Goal: Task Accomplishment & Management: Use online tool/utility

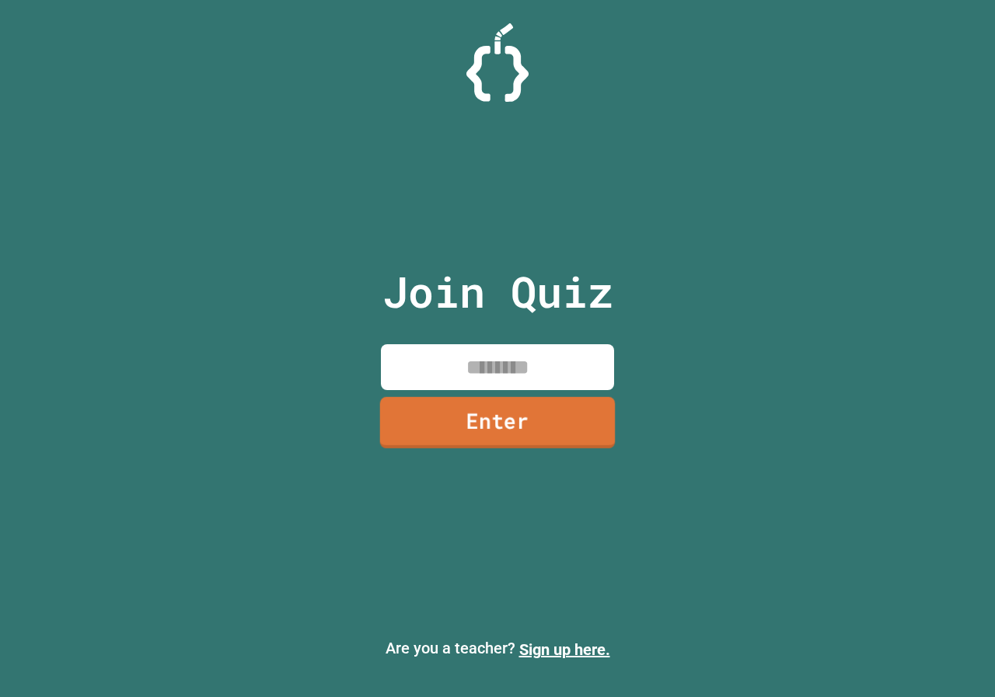
click at [454, 410] on link "Enter" at bounding box center [497, 422] width 235 height 51
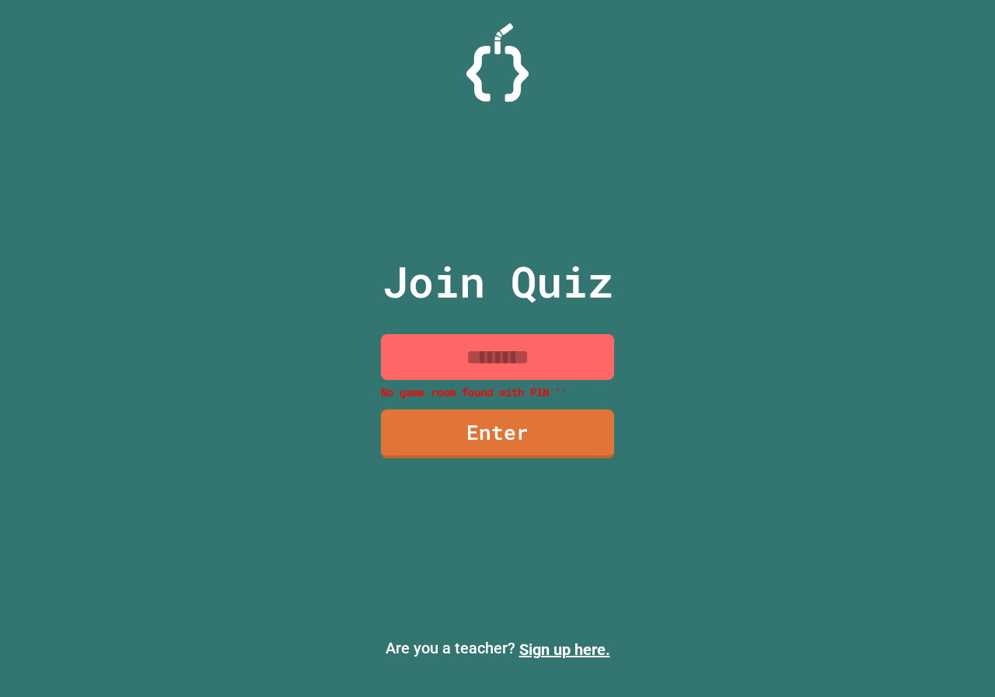
click at [419, 361] on input at bounding box center [497, 357] width 233 height 46
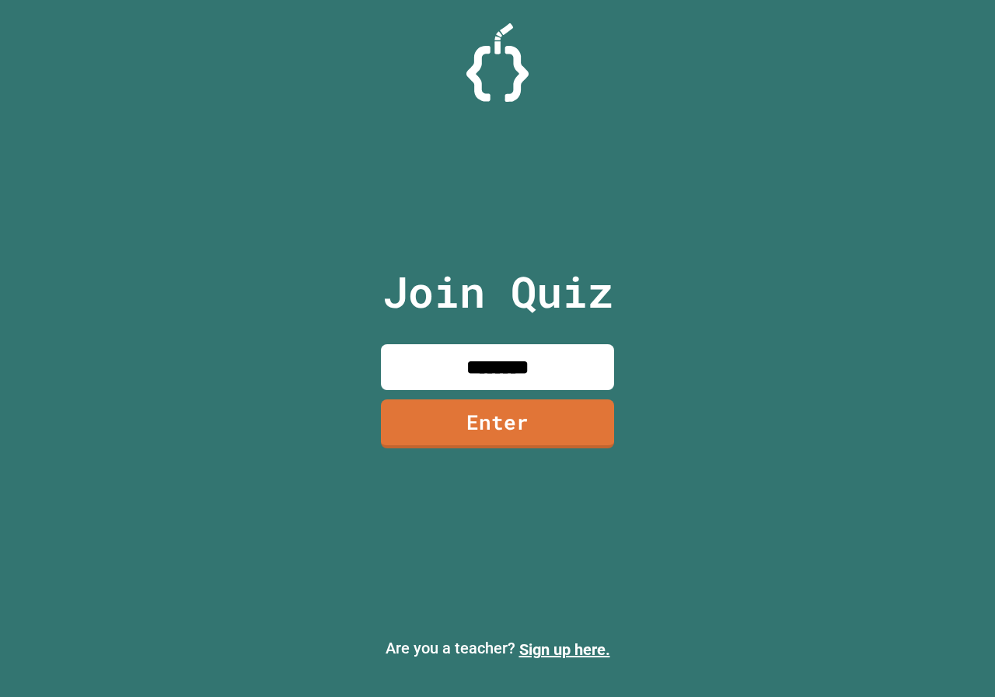
type input "********"
click at [482, 426] on link "Enter" at bounding box center [497, 422] width 237 height 51
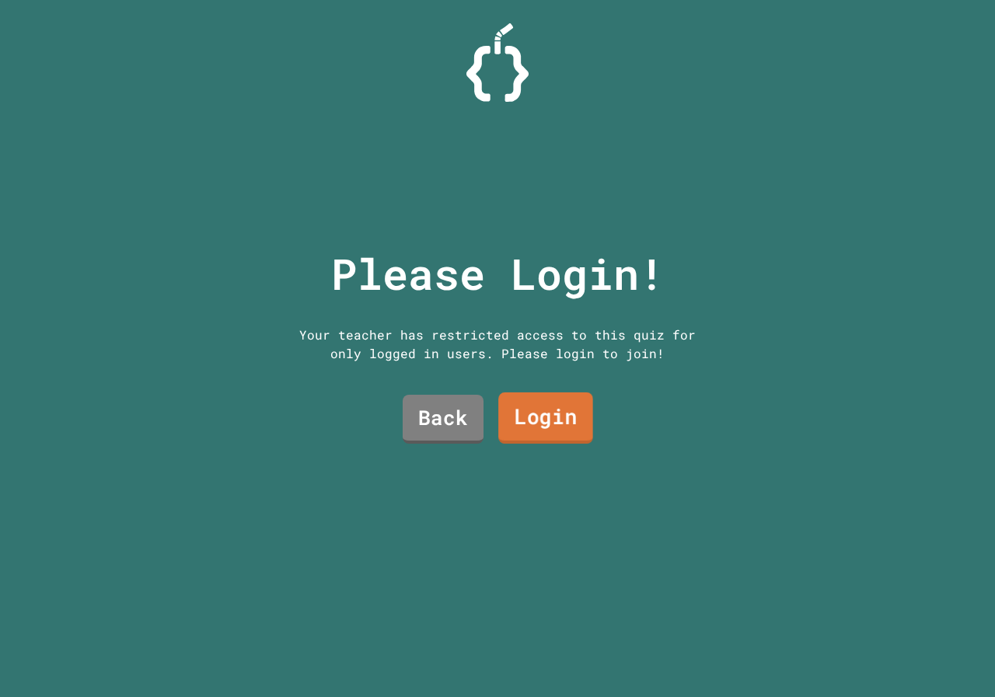
click at [530, 426] on link "Login" at bounding box center [545, 417] width 95 height 51
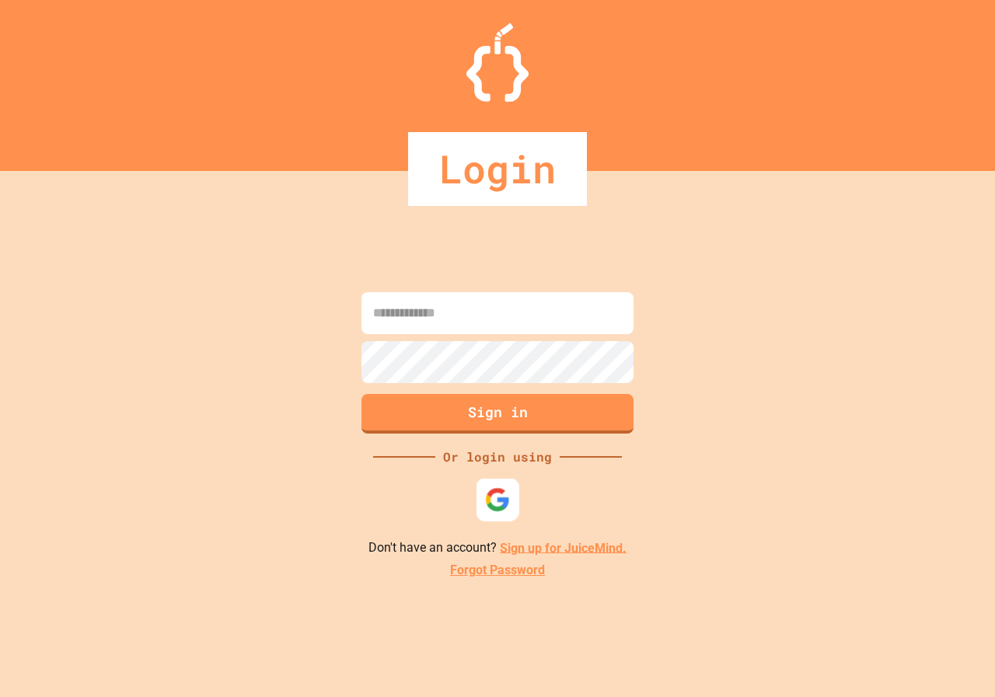
click at [502, 490] on img at bounding box center [498, 499] width 26 height 26
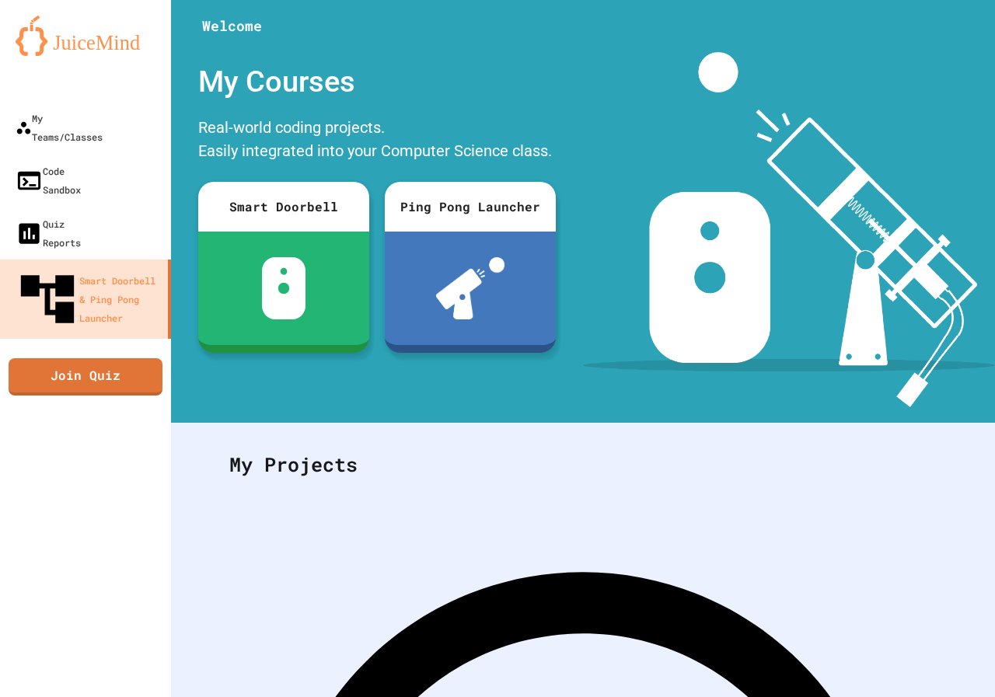
click at [518, 367] on div "My Courses Real-world coding projects. Easily integrated into your Computer Sci…" at bounding box center [377, 229] width 412 height 355
click at [84, 356] on link "Join Quiz" at bounding box center [85, 375] width 153 height 39
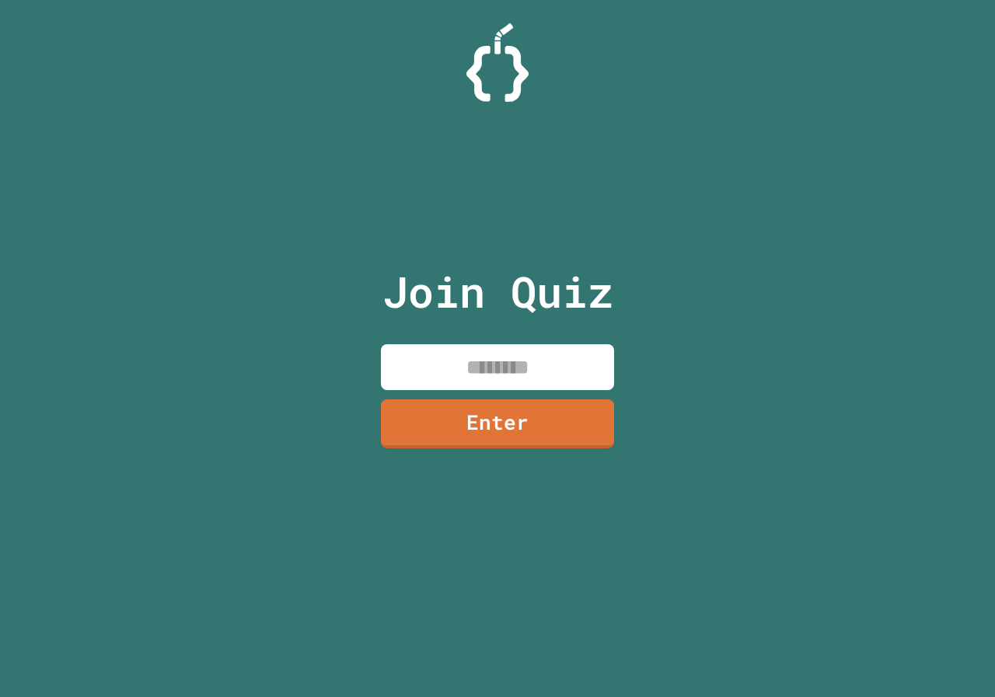
click at [546, 388] on input at bounding box center [497, 367] width 233 height 46
type input "********"
click at [521, 427] on link "Enter" at bounding box center [498, 421] width 228 height 51
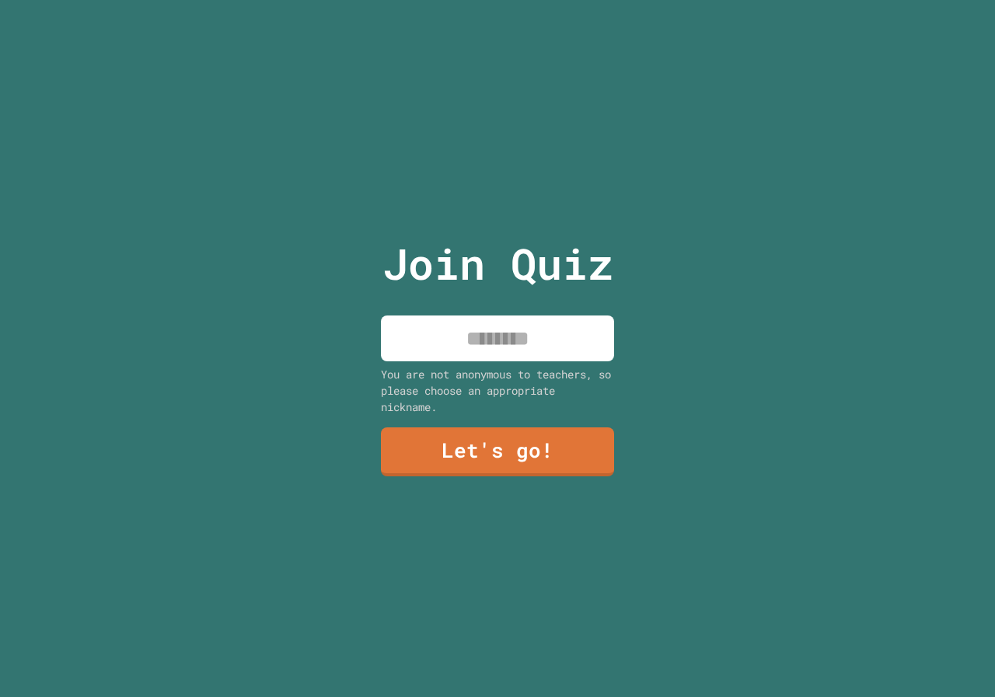
click at [504, 338] on input at bounding box center [497, 339] width 233 height 46
type input "*******"
click at [491, 438] on link "Let's go!" at bounding box center [496, 450] width 237 height 51
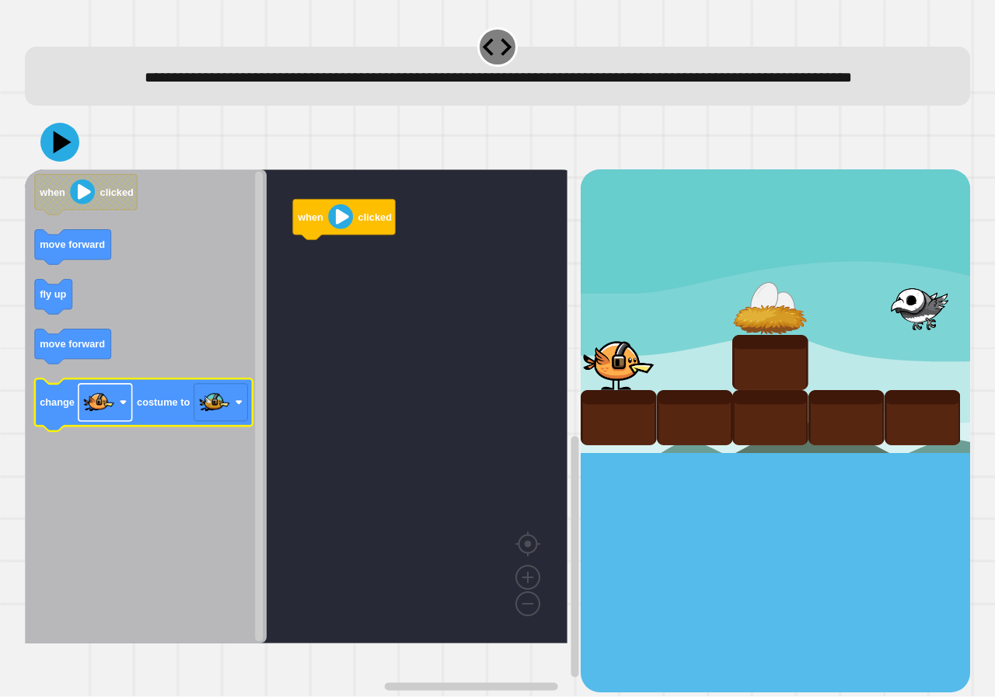
click at [110, 416] on image "Blockly Workspace" at bounding box center [98, 402] width 31 height 31
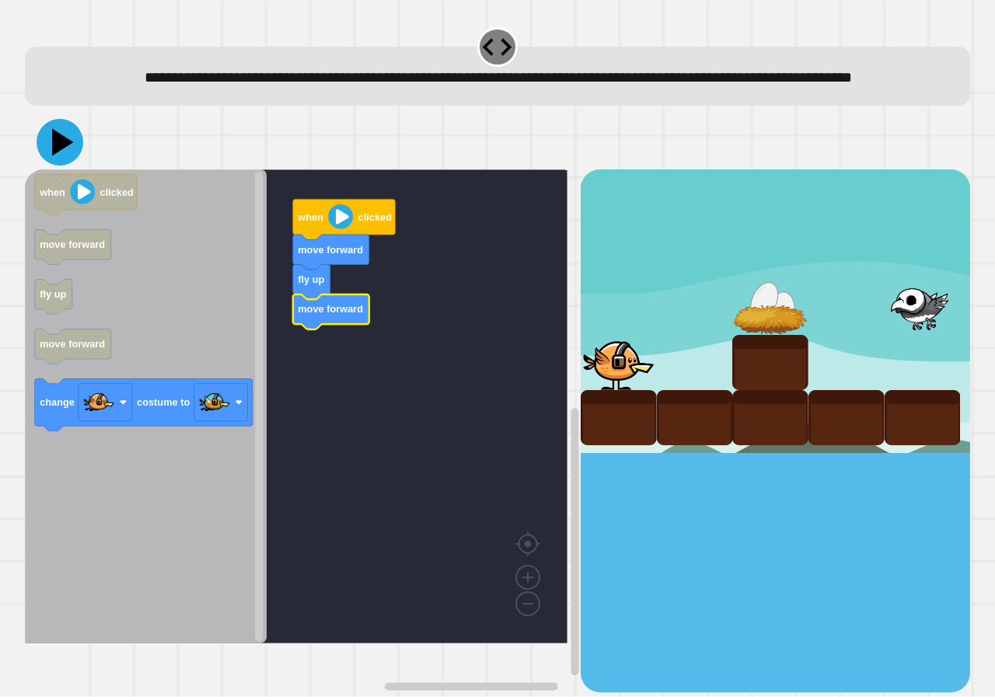
click at [68, 162] on icon at bounding box center [60, 142] width 47 height 47
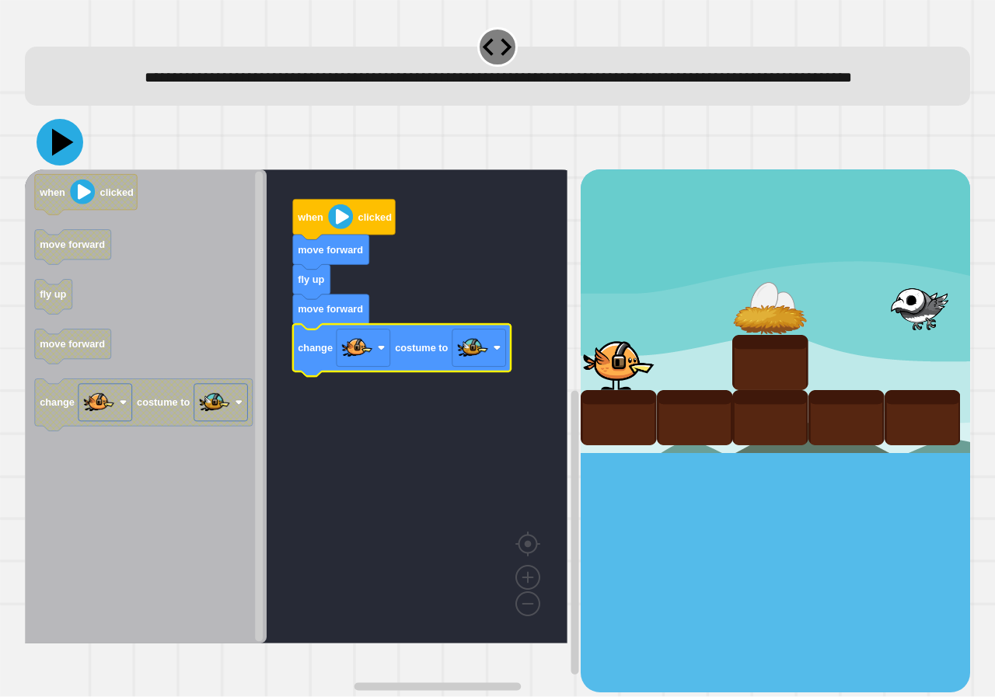
click at [53, 166] on icon at bounding box center [60, 142] width 47 height 47
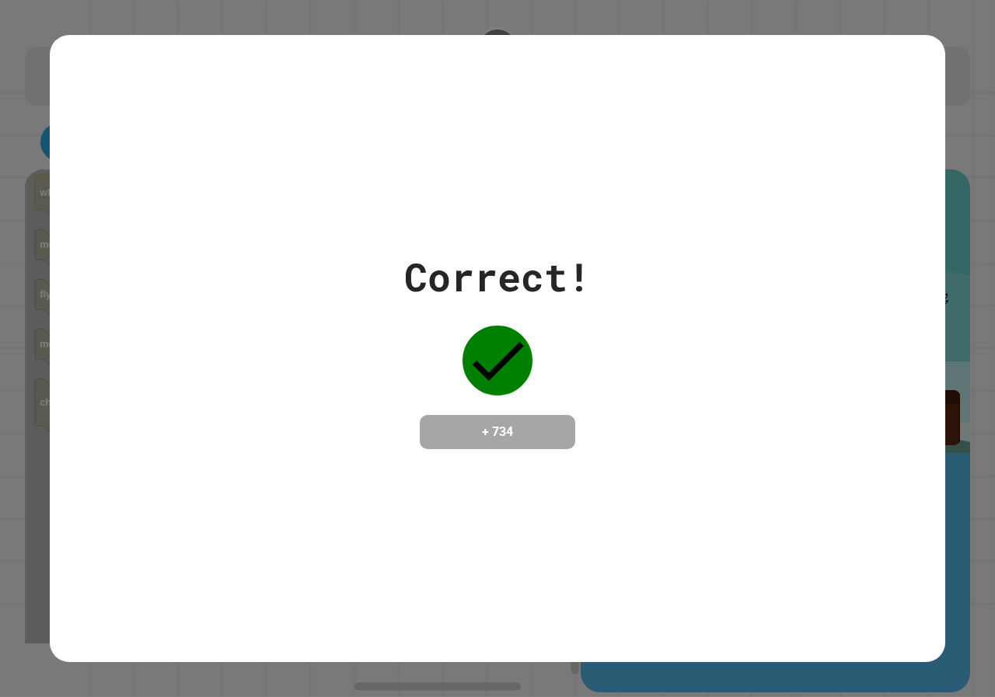
click at [287, 400] on div "Correct! + 734" at bounding box center [497, 348] width 895 height 201
click at [482, 367] on icon at bounding box center [497, 361] width 70 height 70
click at [578, 319] on div "Correct! + 734" at bounding box center [497, 348] width 187 height 201
click at [553, 326] on div "Correct! + 734" at bounding box center [497, 348] width 187 height 201
drag, startPoint x: 553, startPoint y: 326, endPoint x: 532, endPoint y: 329, distance: 21.1
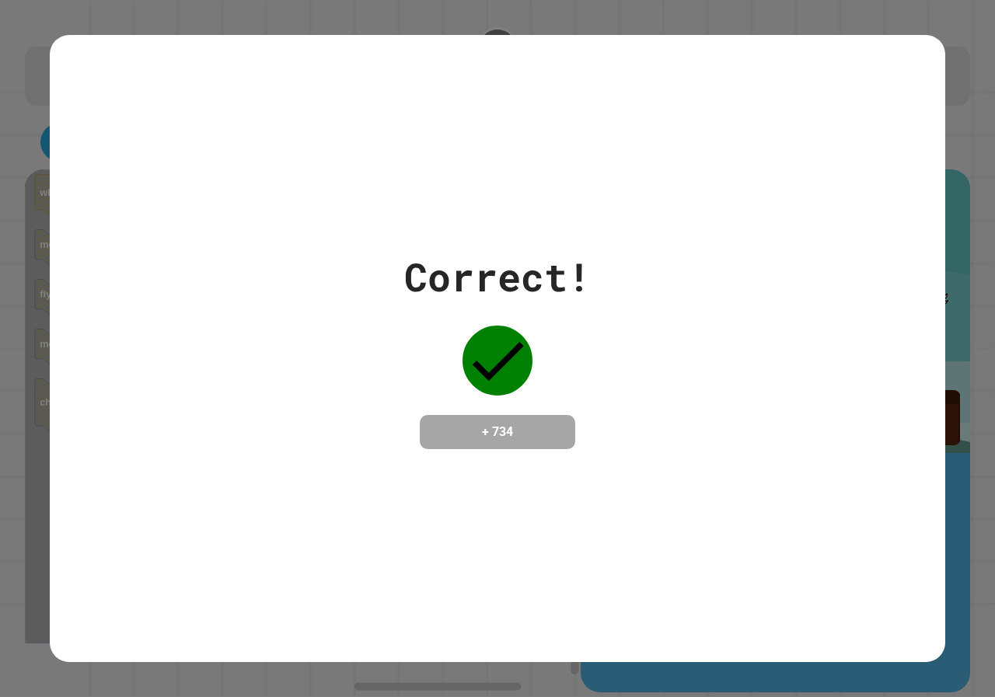
click at [532, 329] on div "Correct! + 734" at bounding box center [497, 348] width 187 height 201
drag, startPoint x: 518, startPoint y: 330, endPoint x: 470, endPoint y: 307, distance: 53.5
click at [470, 307] on div "Correct! + 734" at bounding box center [497, 348] width 187 height 201
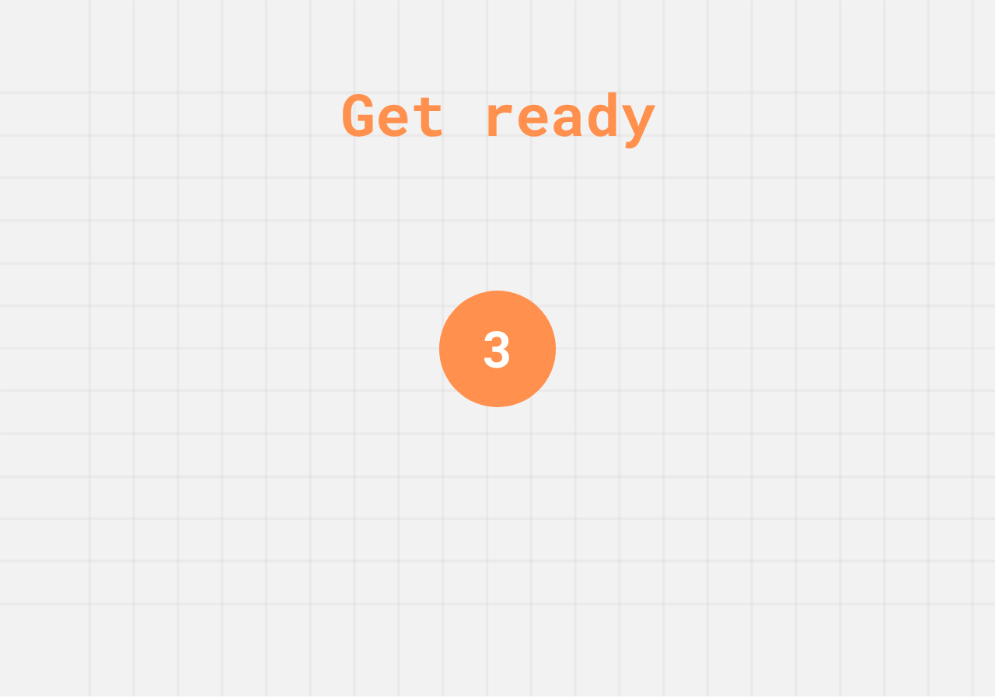
drag, startPoint x: 9, startPoint y: 227, endPoint x: 0, endPoint y: 128, distance: 99.1
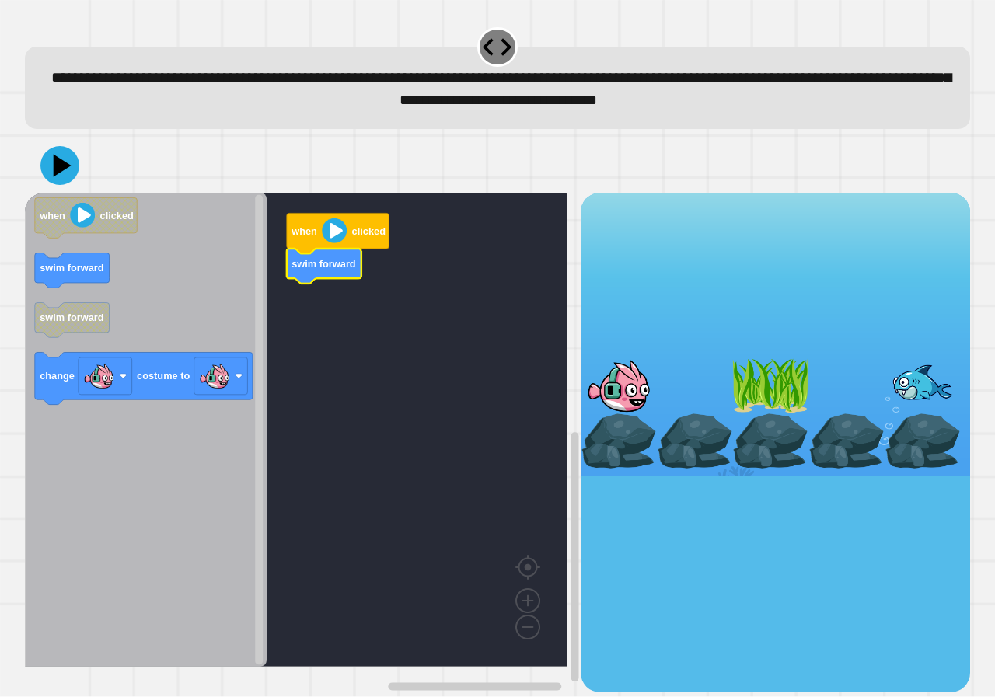
click at [146, 410] on icon "Blockly Workspace" at bounding box center [146, 430] width 242 height 474
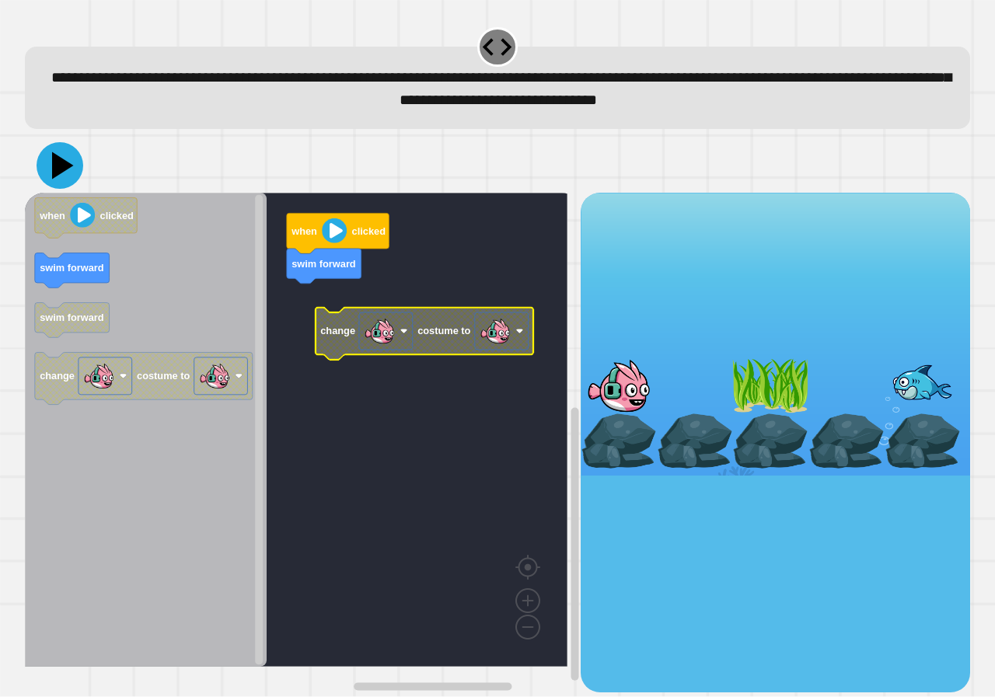
click at [59, 160] on icon at bounding box center [60, 165] width 47 height 47
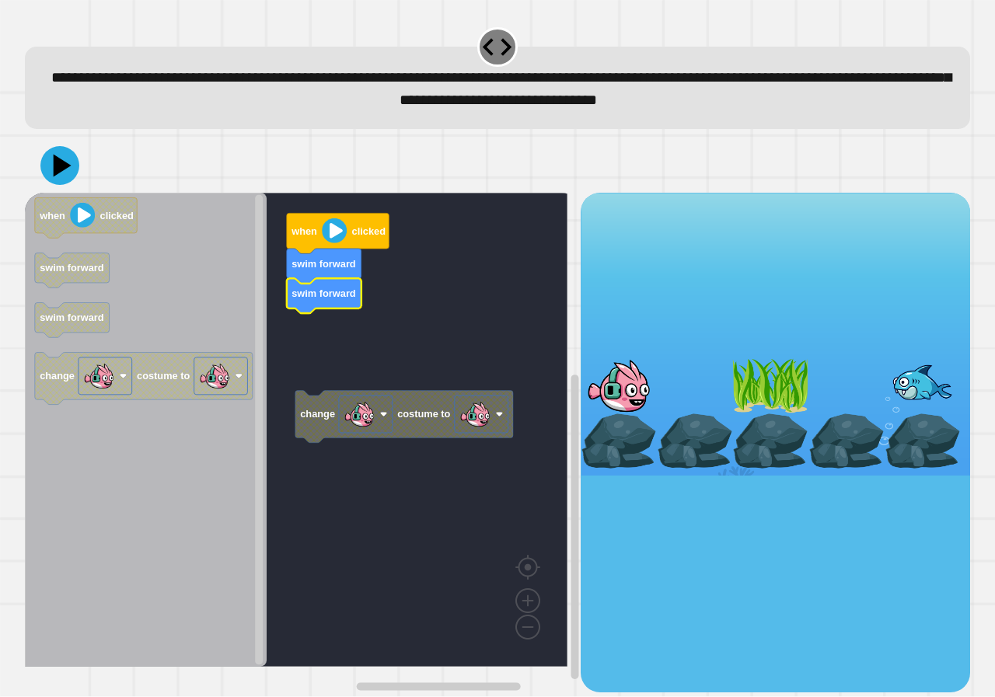
click at [364, 399] on g "change costume to when clicked swim forward swim forward" at bounding box center [307, 430] width 565 height 474
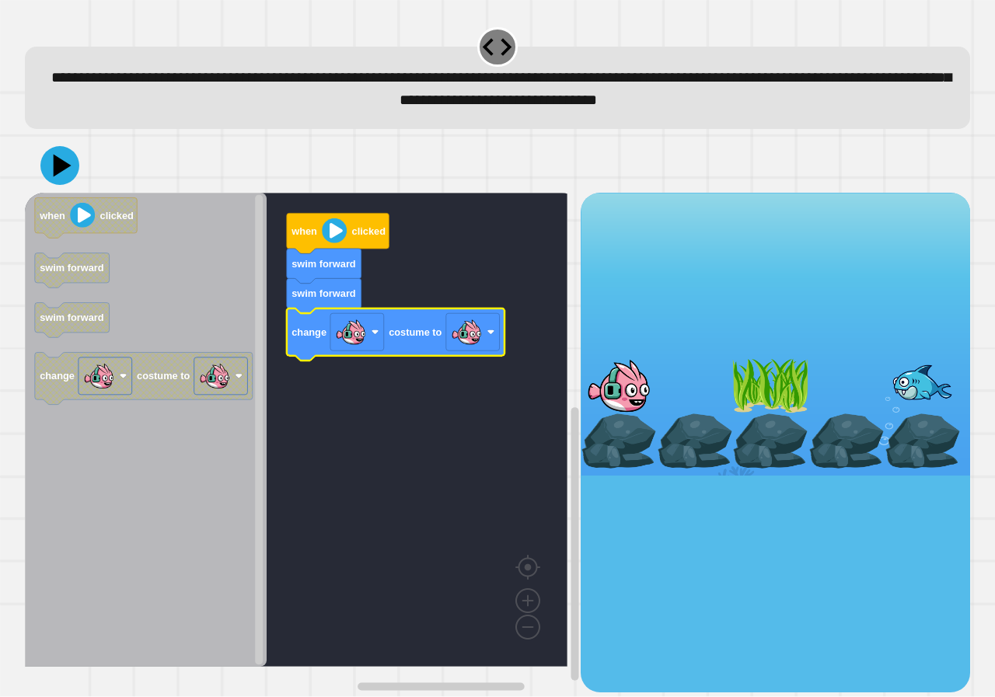
click at [62, 190] on div at bounding box center [497, 165] width 945 height 54
drag, startPoint x: 54, startPoint y: 168, endPoint x: 67, endPoint y: 168, distance: 12.4
click at [58, 168] on icon at bounding box center [63, 165] width 22 height 27
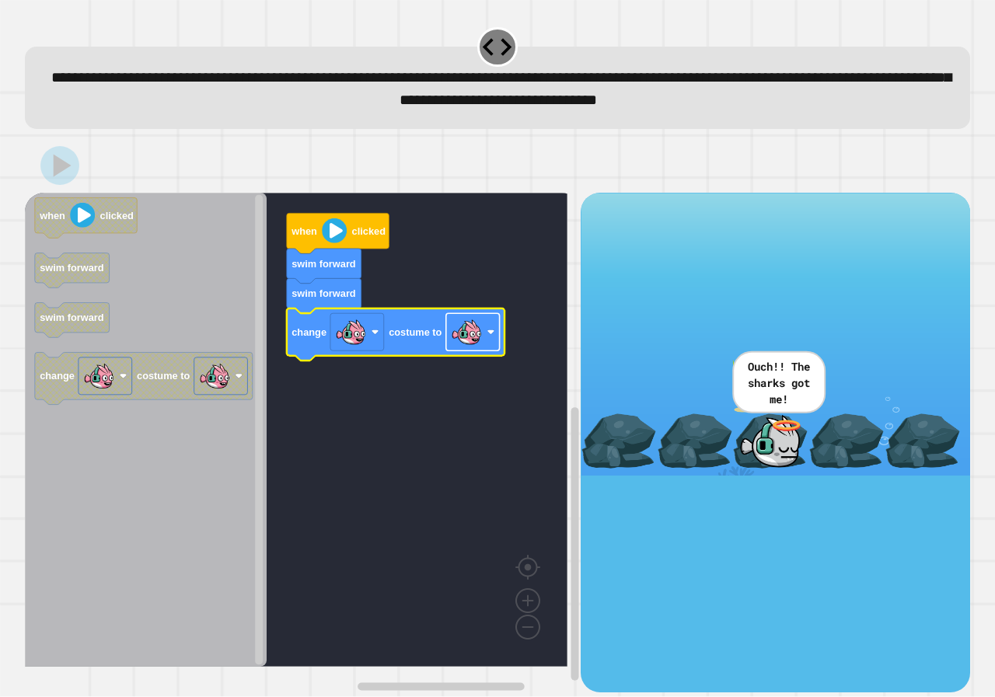
click at [462, 329] on image "Blockly Workspace" at bounding box center [466, 332] width 31 height 31
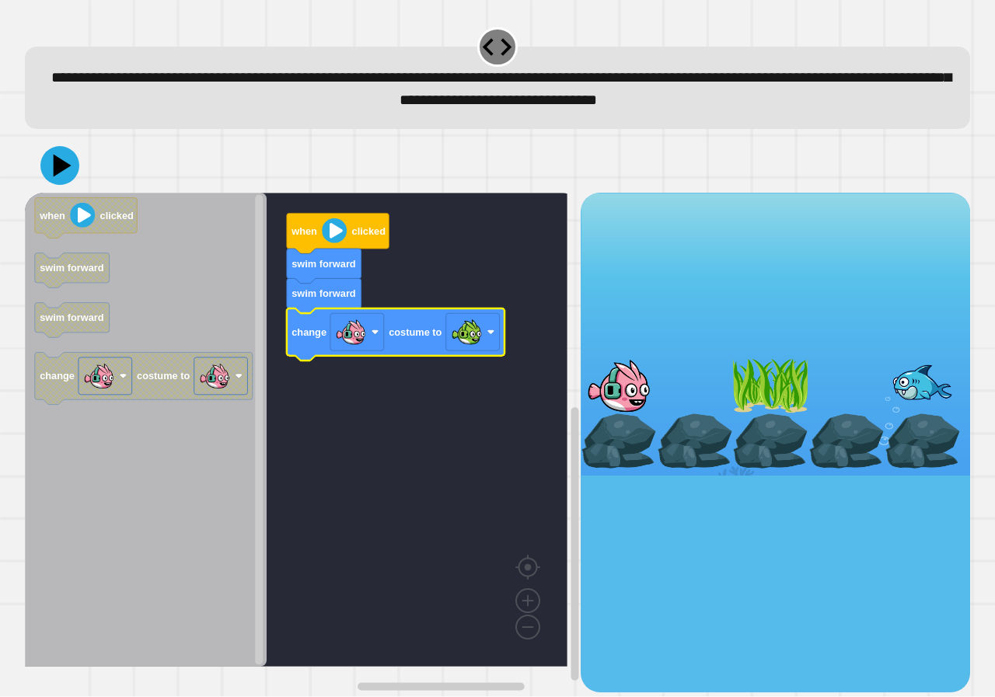
click at [51, 188] on div at bounding box center [497, 165] width 945 height 54
click at [59, 175] on icon at bounding box center [63, 165] width 22 height 27
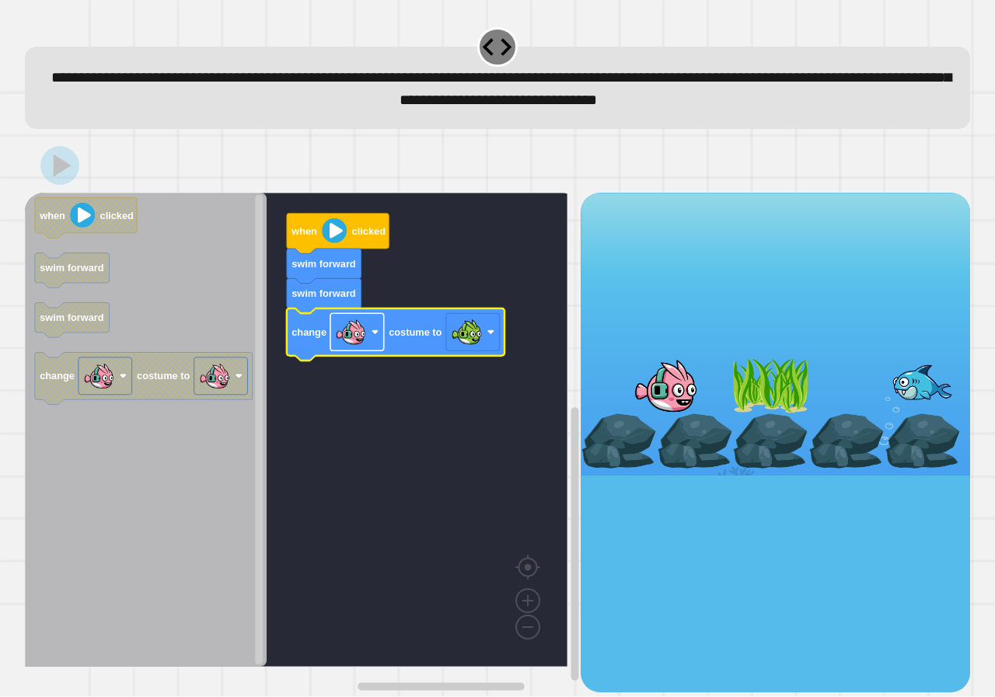
click at [383, 337] on rect "Blockly Workspace" at bounding box center [357, 332] width 54 height 37
click at [577, 479] on div "when clicked swim forward swim forward change costume to when clicked swim forw…" at bounding box center [497, 442] width 945 height 499
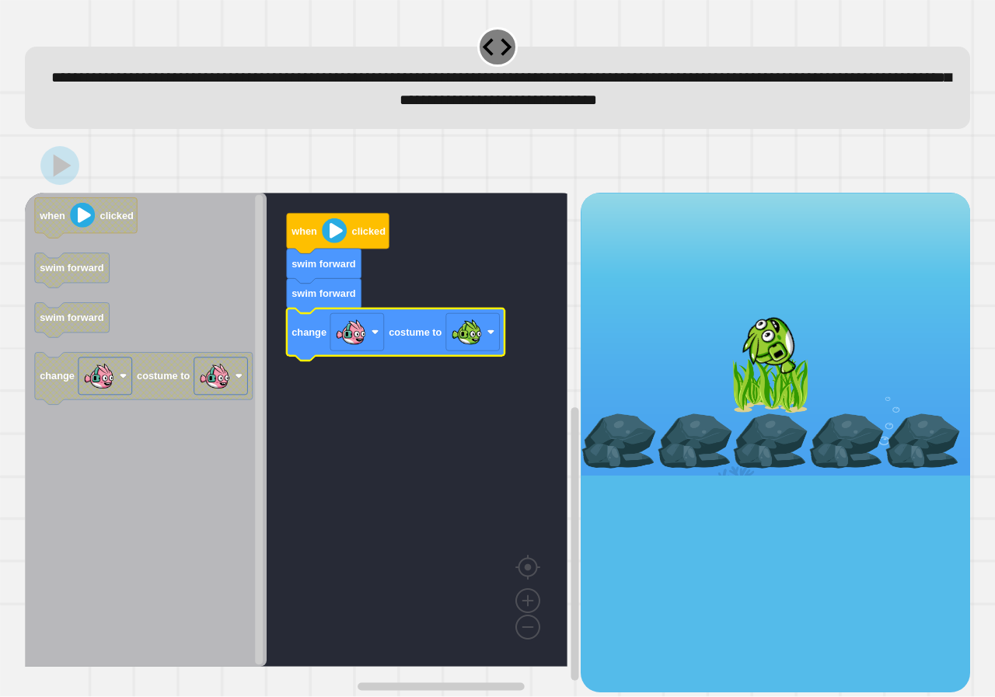
click at [722, 371] on div at bounding box center [775, 334] width 389 height 283
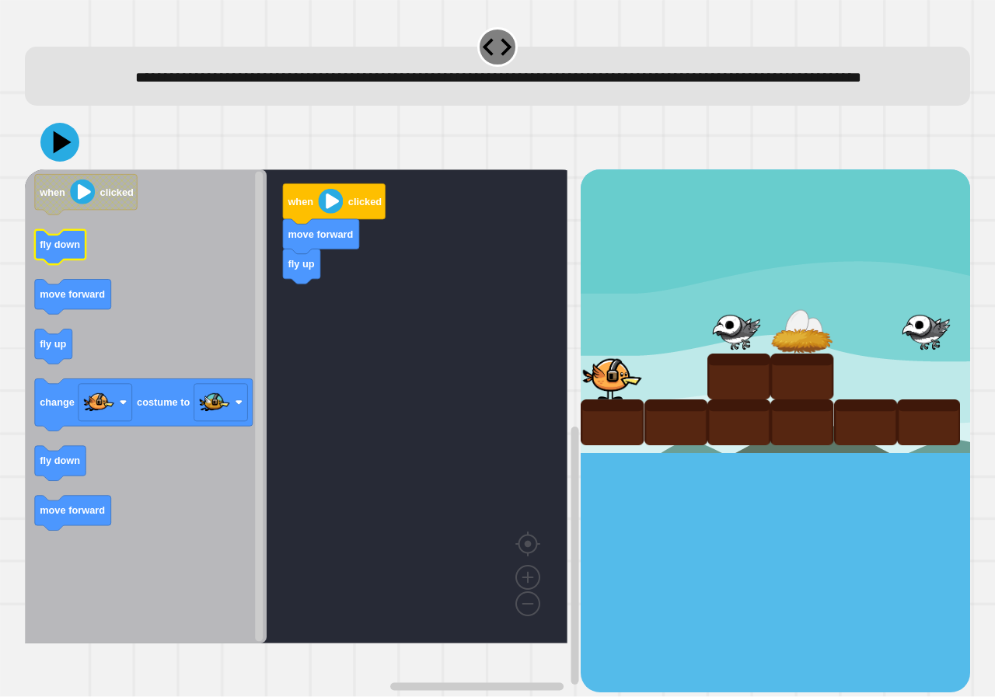
click at [62, 265] on icon "Blockly Workspace" at bounding box center [60, 247] width 51 height 35
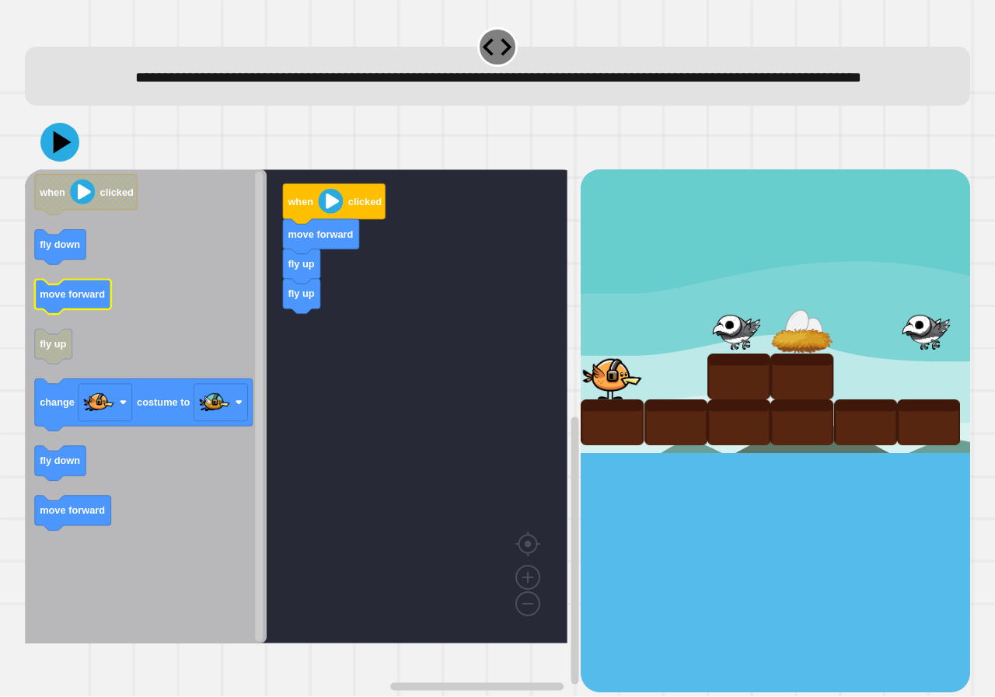
click at [72, 301] on text "move forward" at bounding box center [72, 295] width 65 height 12
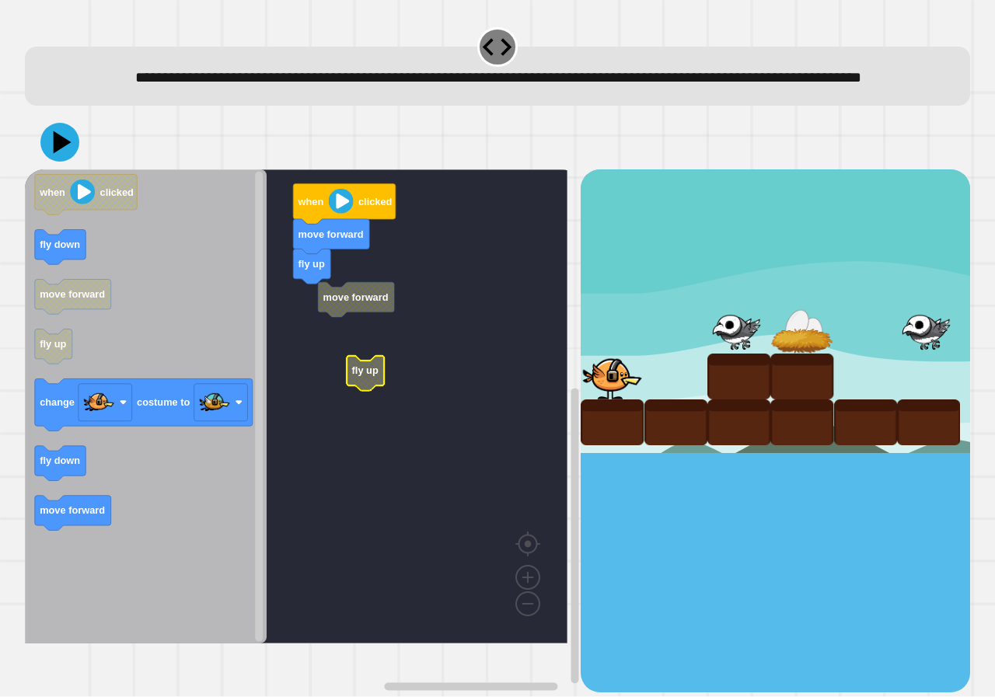
click at [343, 341] on rect "Blockly Workspace" at bounding box center [296, 406] width 542 height 474
click at [324, 362] on rect "Blockly Workspace" at bounding box center [296, 406] width 542 height 474
click at [349, 371] on g "move forward fly up fly up move forward when clicked" at bounding box center [307, 406] width 565 height 474
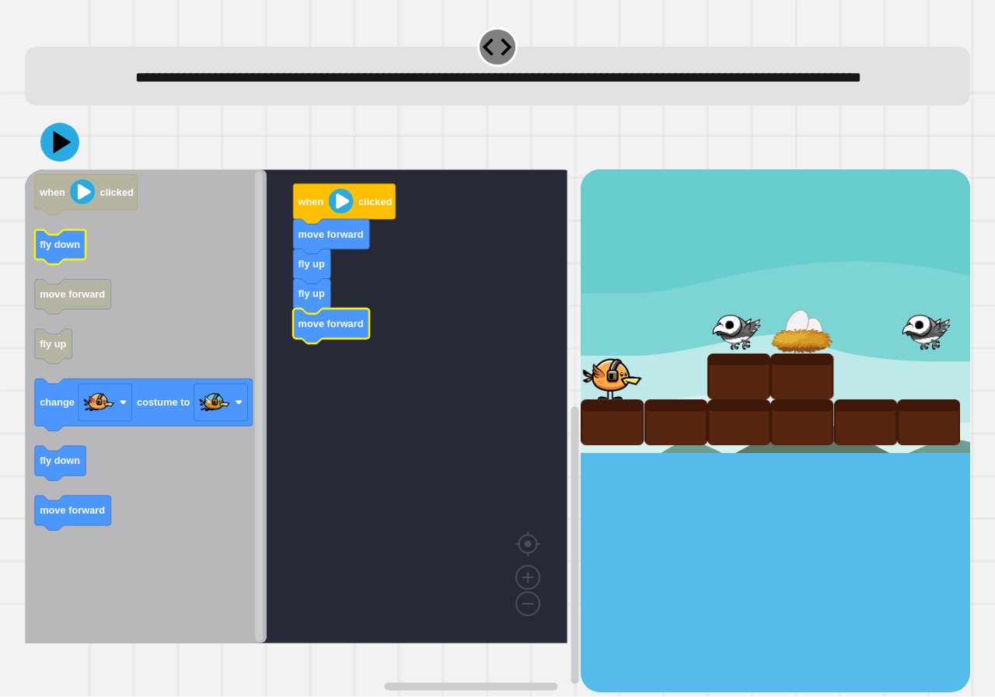
click at [62, 285] on icon "when clicked fly down move forward fly up change costume to fly down move forwa…" at bounding box center [146, 406] width 242 height 474
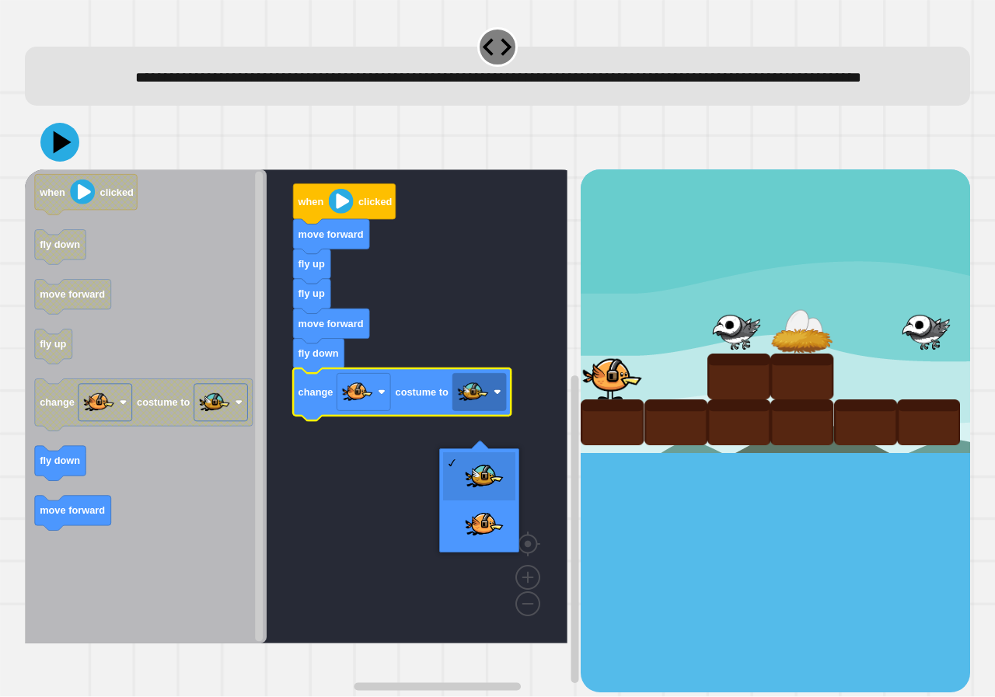
click at [465, 408] on image "Blockly Workspace" at bounding box center [473, 392] width 31 height 31
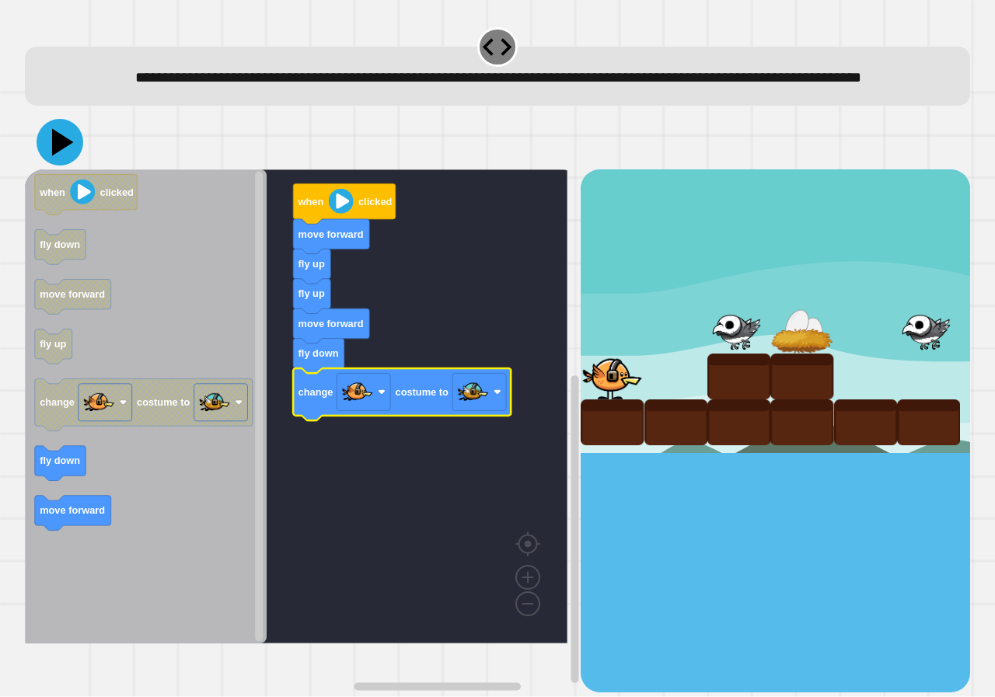
click at [65, 166] on icon at bounding box center [60, 142] width 47 height 47
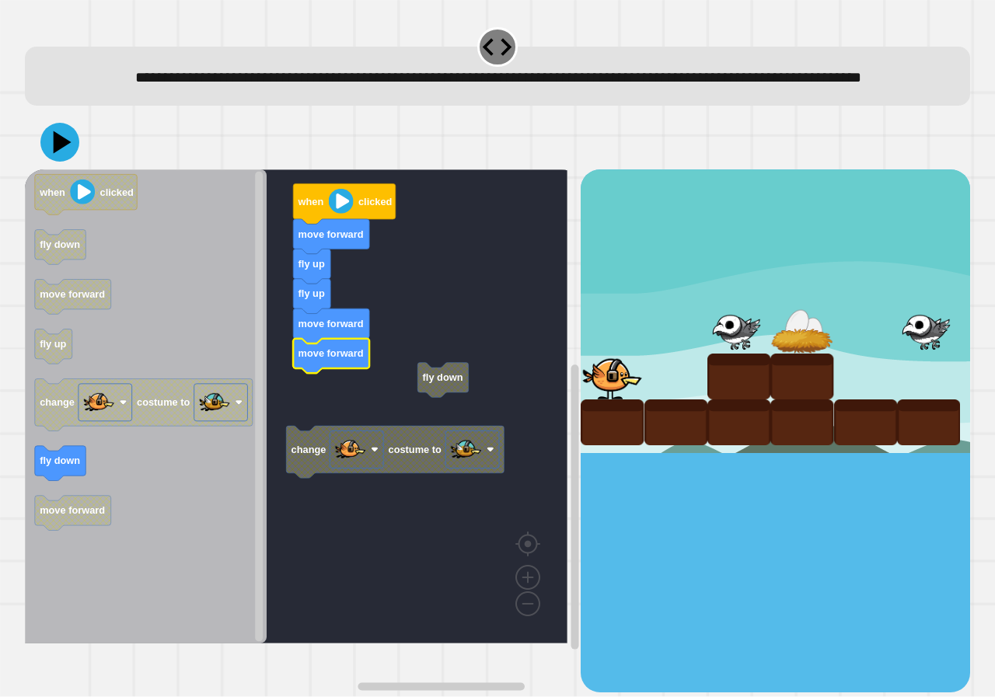
click at [420, 420] on rect "Blockly Workspace" at bounding box center [296, 406] width 542 height 474
click at [342, 451] on rect "Blockly Workspace" at bounding box center [296, 406] width 542 height 474
click at [343, 455] on g "change costume to when clicked move forward fly up fly up move forward move for…" at bounding box center [307, 406] width 565 height 474
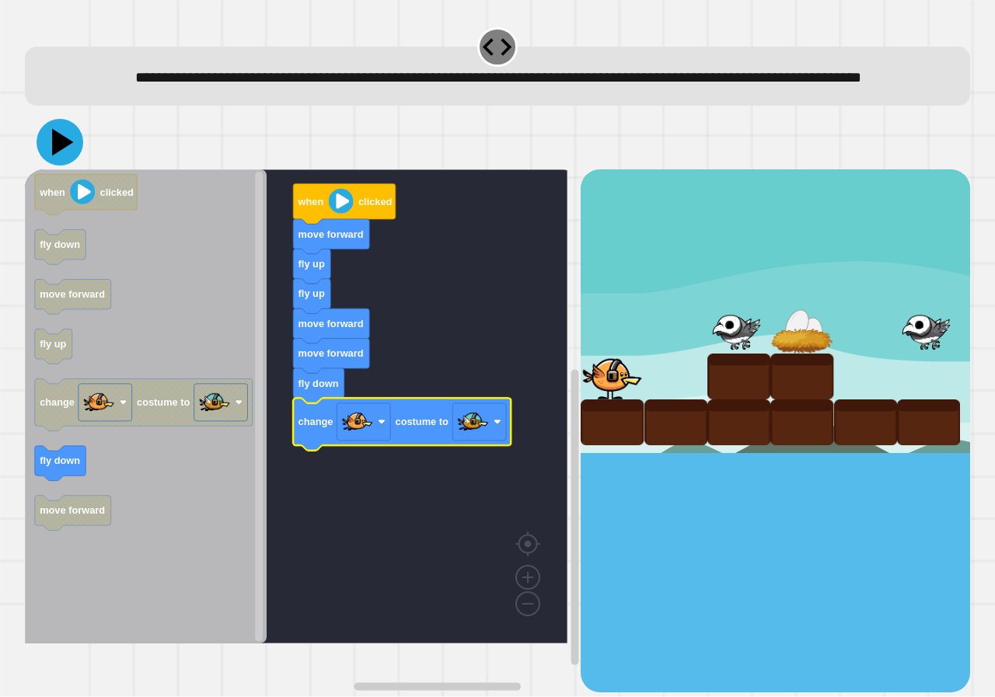
click at [53, 161] on icon at bounding box center [60, 142] width 47 height 47
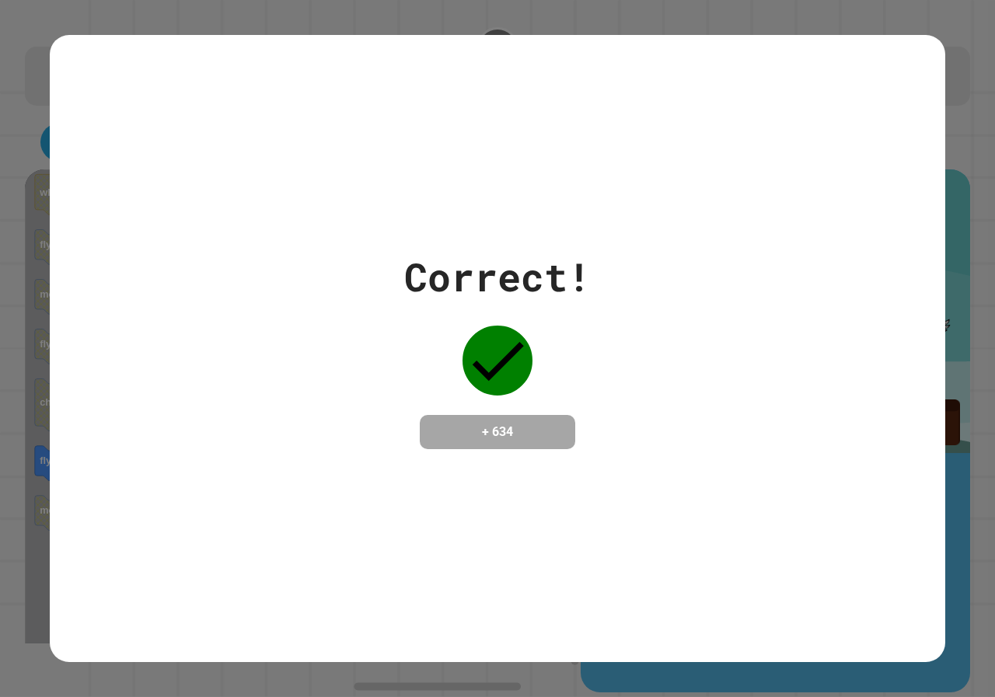
drag, startPoint x: 532, startPoint y: 361, endPoint x: 482, endPoint y: 361, distance: 49.7
click at [486, 361] on div "Correct! + 634" at bounding box center [497, 348] width 187 height 201
drag, startPoint x: 431, startPoint y: 391, endPoint x: 511, endPoint y: 417, distance: 84.8
click at [473, 417] on div "Correct! + 634" at bounding box center [497, 348] width 187 height 201
click at [502, 438] on h4 "+ 634" at bounding box center [497, 432] width 124 height 19
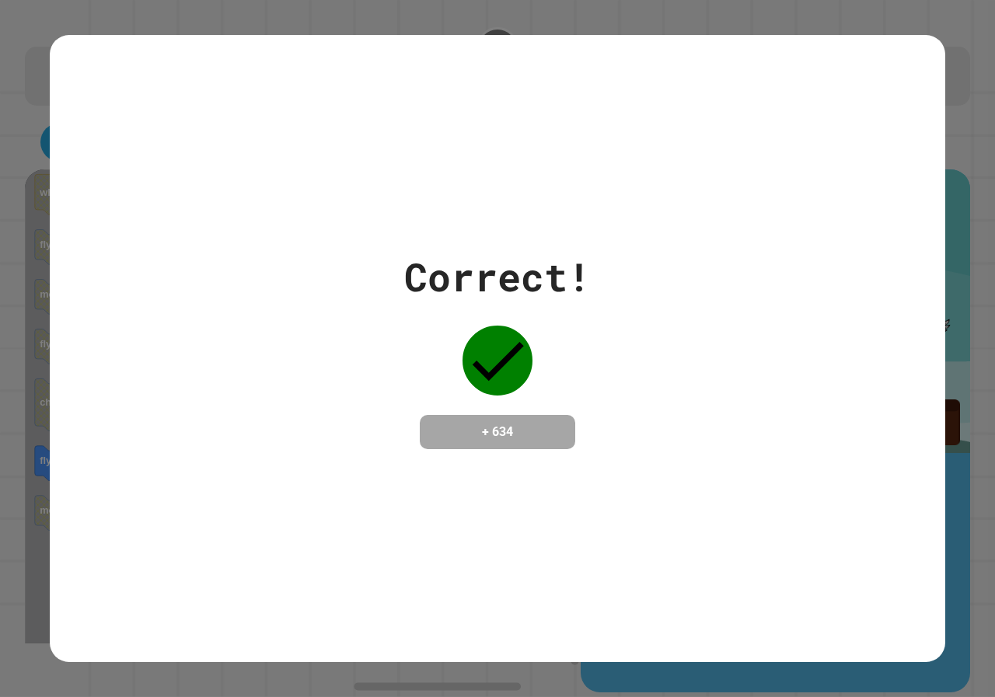
click at [502, 438] on h4 "+ 634" at bounding box center [497, 432] width 124 height 19
click at [495, 429] on h4 "+ 634" at bounding box center [497, 432] width 124 height 19
click at [495, 427] on h4 "+ 634" at bounding box center [497, 432] width 124 height 19
click at [799, 648] on div "Correct! + 634" at bounding box center [497, 348] width 895 height 627
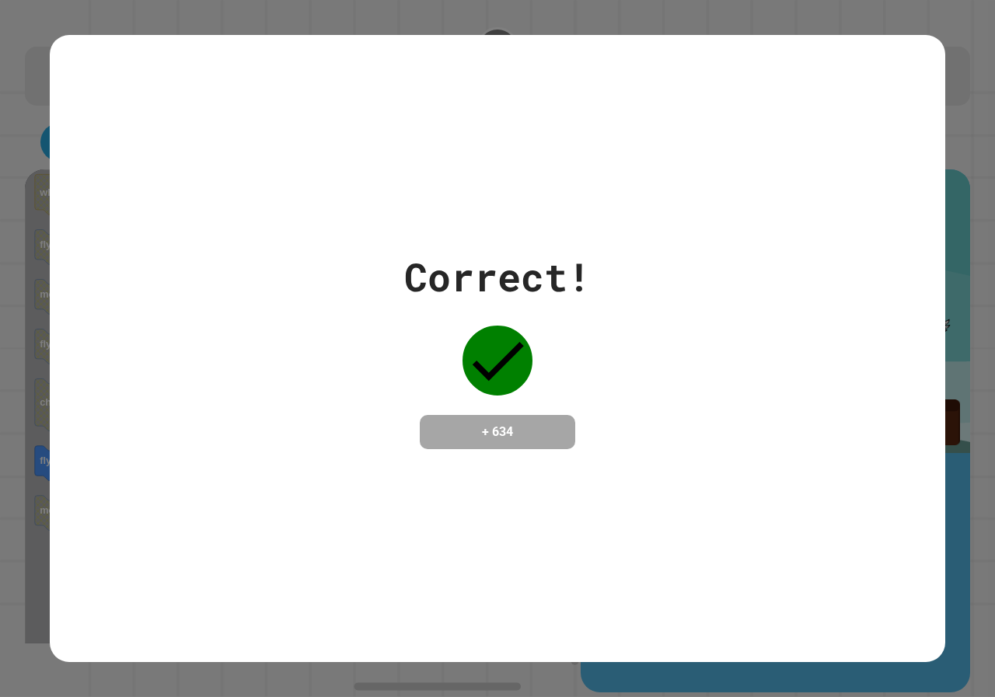
drag, startPoint x: 764, startPoint y: 602, endPoint x: 730, endPoint y: 571, distance: 46.2
click at [732, 575] on div "Correct! + 634" at bounding box center [497, 348] width 895 height 627
drag, startPoint x: 729, startPoint y: 570, endPoint x: 715, endPoint y: 567, distance: 14.3
click at [717, 574] on div "Correct! + 634" at bounding box center [497, 348] width 895 height 627
drag, startPoint x: 706, startPoint y: 558, endPoint x: 678, endPoint y: 532, distance: 38.5
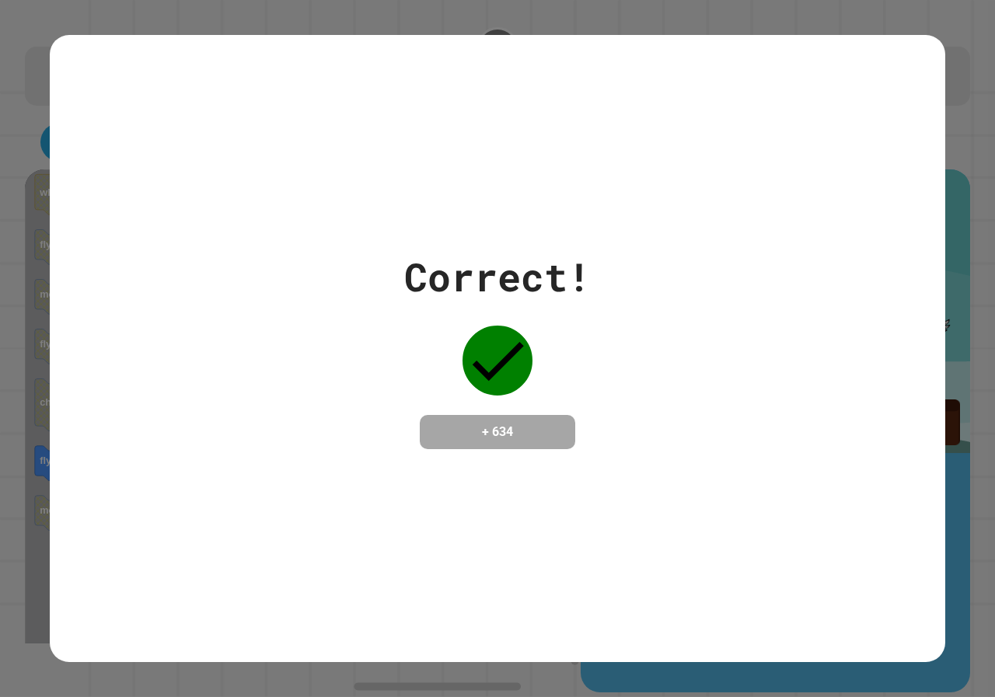
click at [696, 542] on div "Correct! + 634" at bounding box center [497, 348] width 895 height 627
drag, startPoint x: 678, startPoint y: 532, endPoint x: 358, endPoint y: 598, distance: 326.3
click at [354, 613] on div "Correct! + 634" at bounding box center [497, 348] width 895 height 627
click at [384, 518] on div "Correct! + 634" at bounding box center [497, 348] width 895 height 627
drag, startPoint x: 389, startPoint y: 512, endPoint x: 424, endPoint y: 488, distance: 42.5
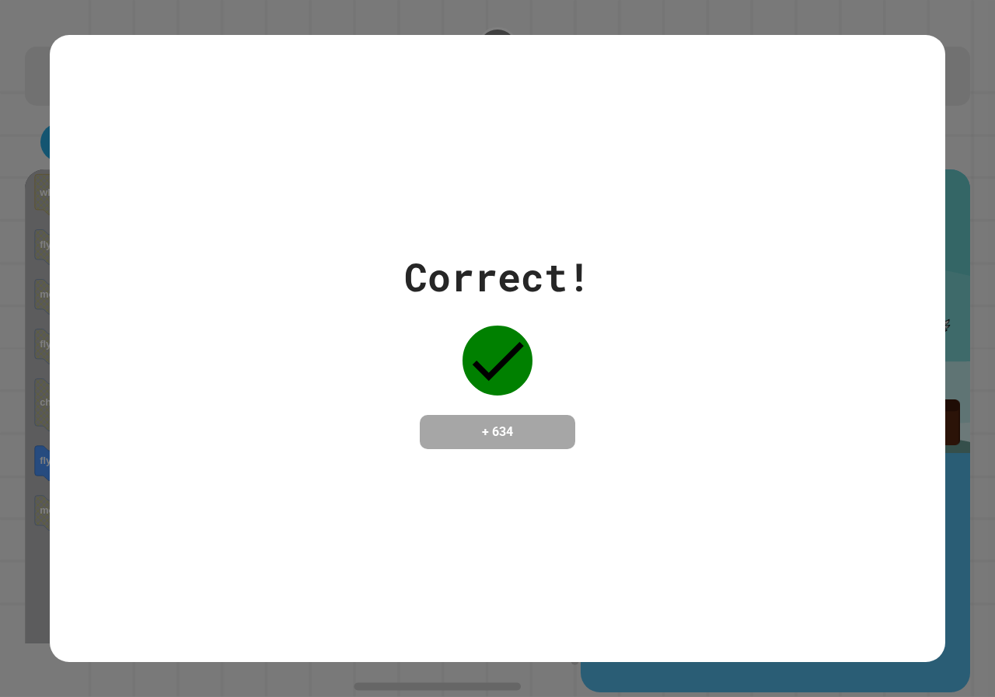
click at [397, 504] on div "Correct! + 634" at bounding box center [497, 348] width 895 height 627
click at [964, 40] on div "Correct! + 634" at bounding box center [497, 348] width 995 height 697
click at [506, 423] on h4 "+ 634" at bounding box center [497, 432] width 124 height 19
click at [507, 423] on h4 "+ 634" at bounding box center [497, 432] width 124 height 19
click at [507, 425] on h4 "+ 634" at bounding box center [497, 432] width 124 height 19
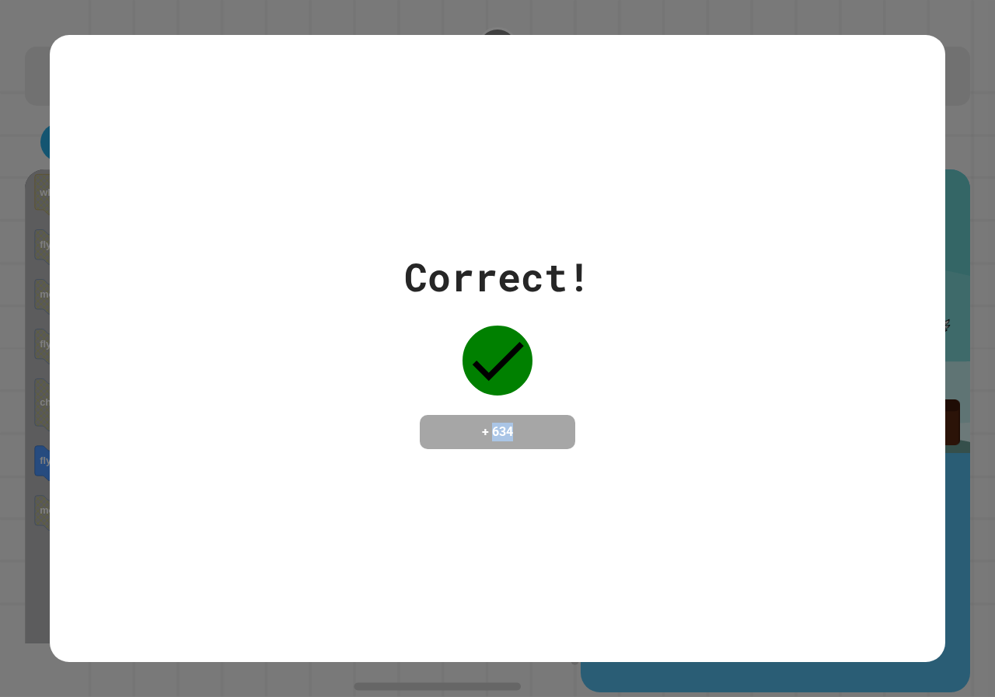
click at [507, 427] on h4 "+ 634" at bounding box center [497, 432] width 124 height 19
click at [608, 430] on div "Correct! + 634" at bounding box center [497, 348] width 895 height 201
click at [961, 469] on div "Correct! + 634" at bounding box center [497, 348] width 995 height 697
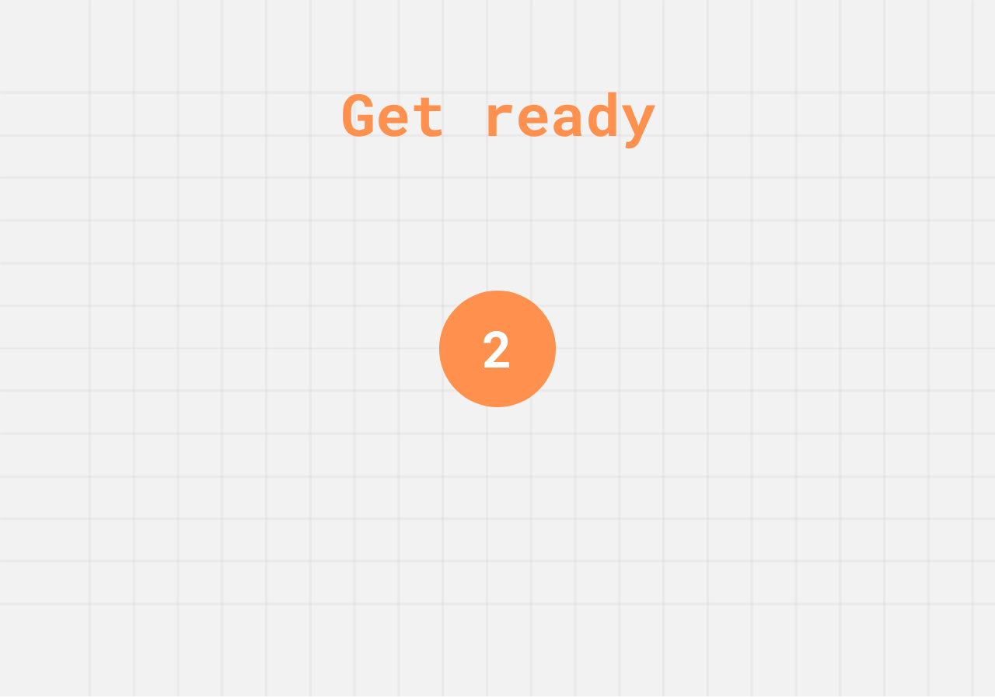
click at [482, 453] on div "Get ready 2" at bounding box center [497, 348] width 117 height 697
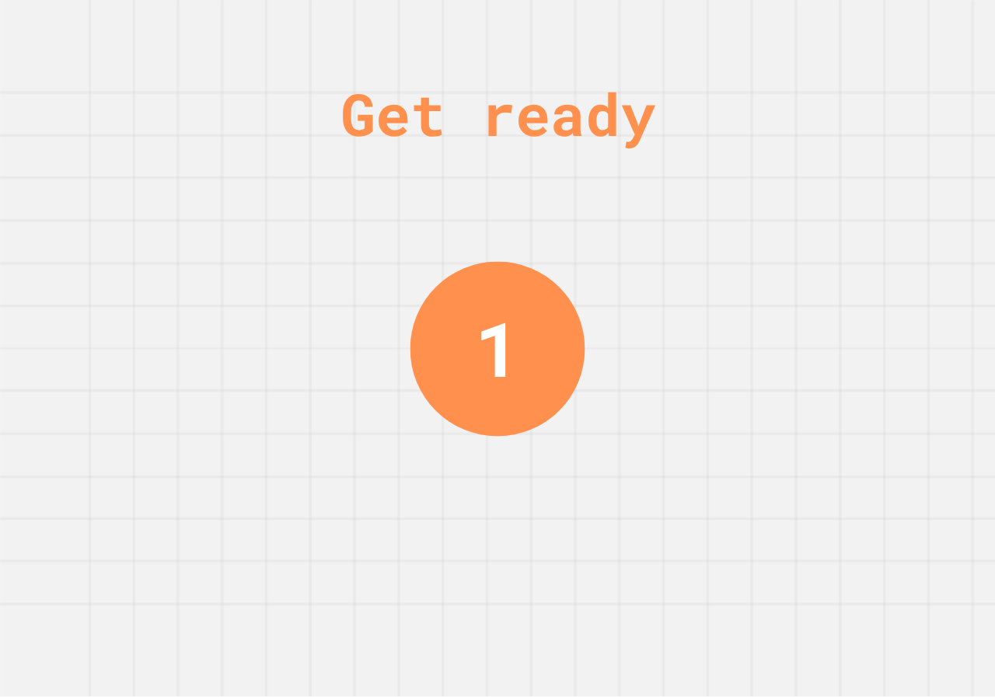
drag, startPoint x: 492, startPoint y: 455, endPoint x: 518, endPoint y: 416, distance: 47.2
click at [497, 448] on div "Get ready 1" at bounding box center [497, 348] width 117 height 697
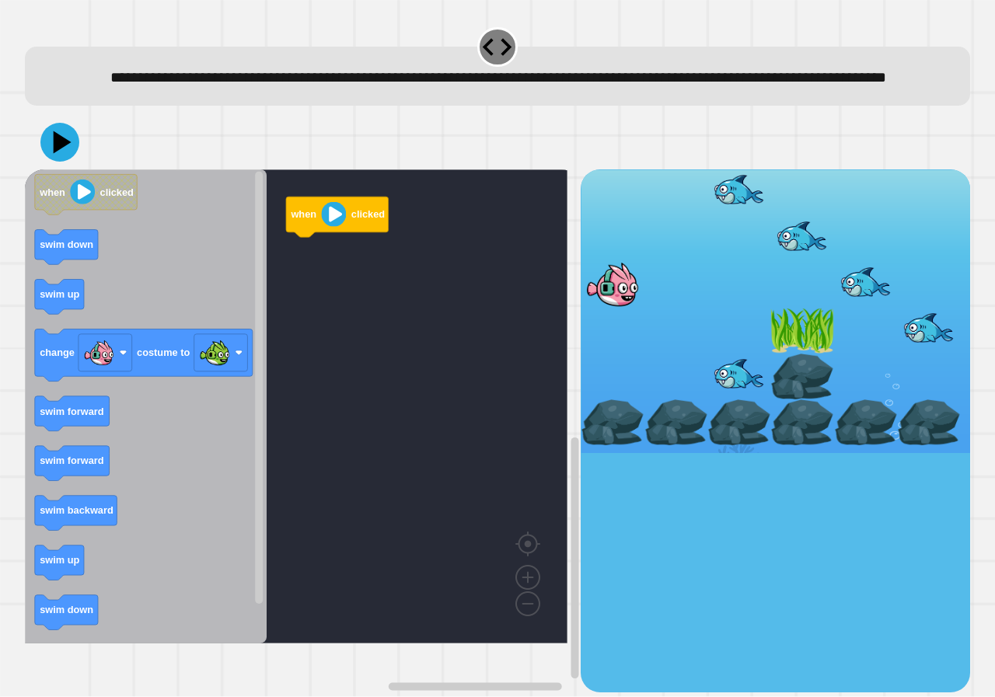
click at [152, 281] on icon "when clicked swim down swim up change costume to swim forward swim forward swim…" at bounding box center [146, 406] width 242 height 474
click at [68, 251] on text "swim down" at bounding box center [67, 245] width 54 height 12
click at [66, 431] on rect "Blockly Workspace" at bounding box center [72, 413] width 75 height 35
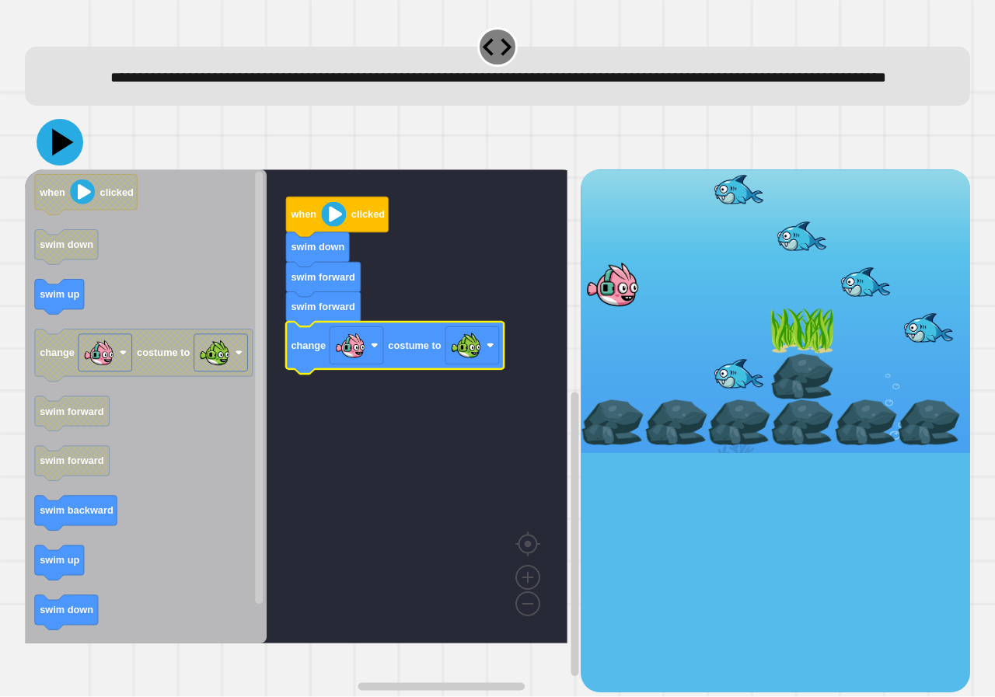
drag, startPoint x: 66, startPoint y: 180, endPoint x: 57, endPoint y: 180, distance: 9.4
click at [57, 166] on icon at bounding box center [60, 142] width 47 height 47
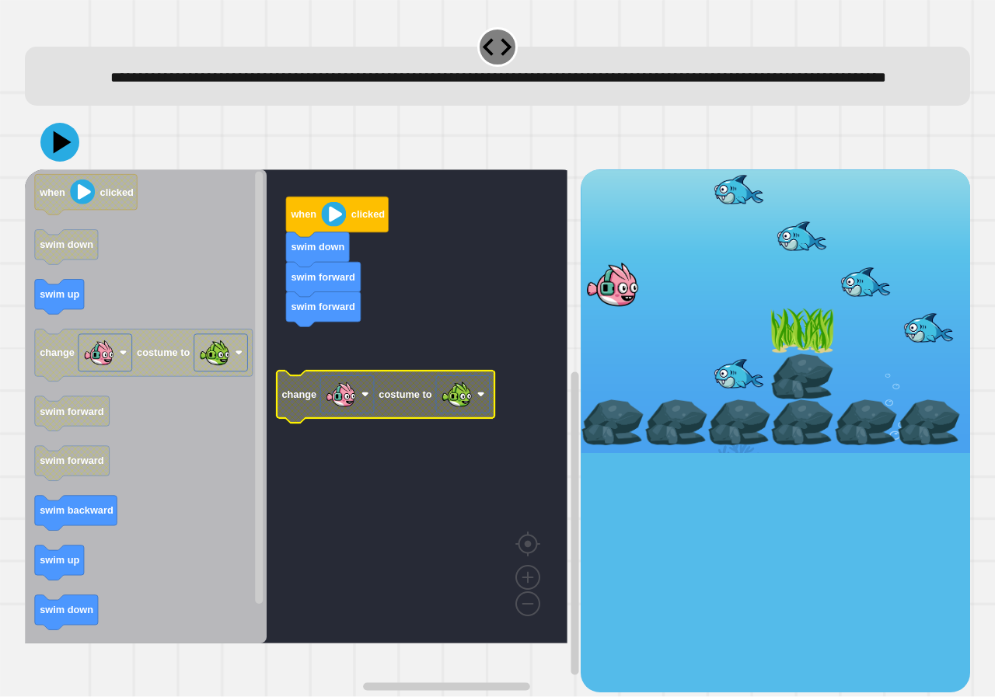
click at [61, 461] on icon "Blockly Workspace" at bounding box center [146, 406] width 242 height 474
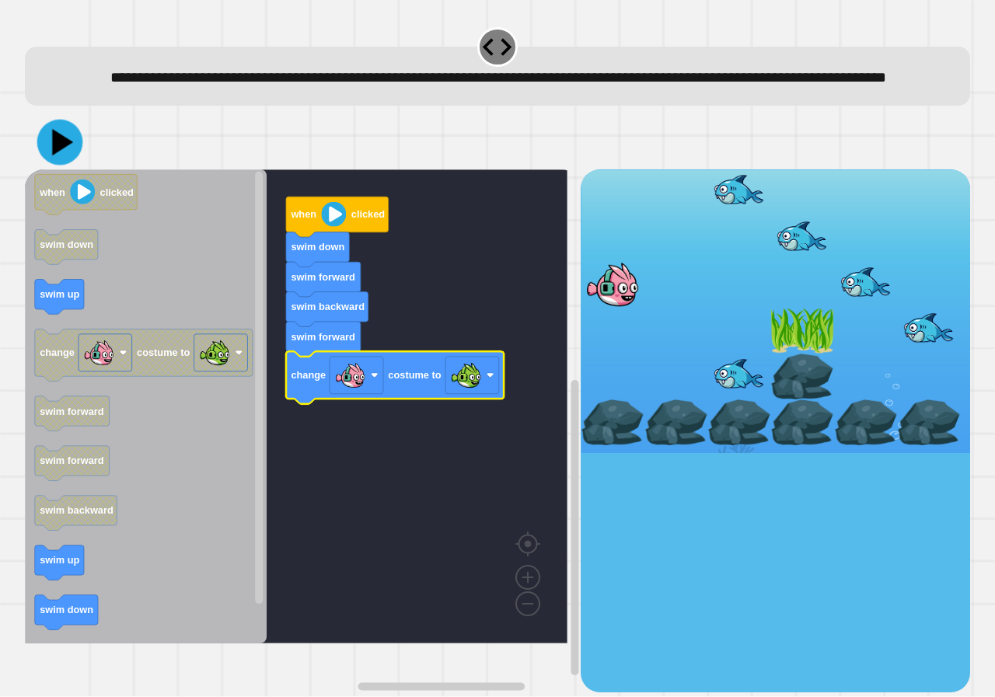
click at [66, 166] on icon at bounding box center [60, 143] width 46 height 46
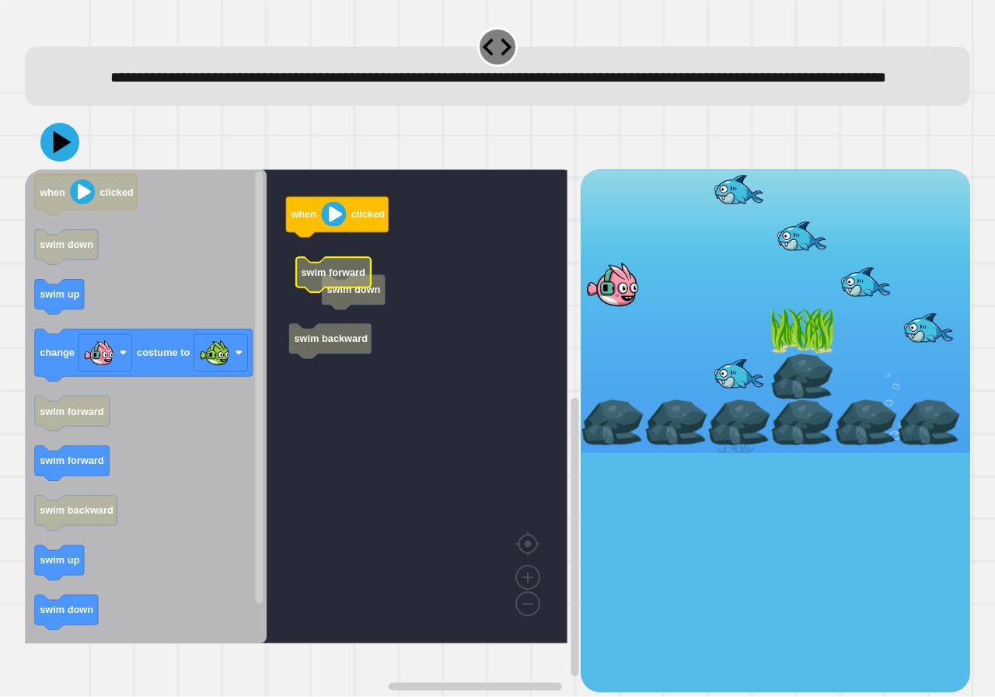
click at [329, 271] on rect "Blockly Workspace" at bounding box center [296, 406] width 542 height 474
click at [368, 312] on g "swim down when clicked swim forward swim backward" at bounding box center [307, 406] width 565 height 474
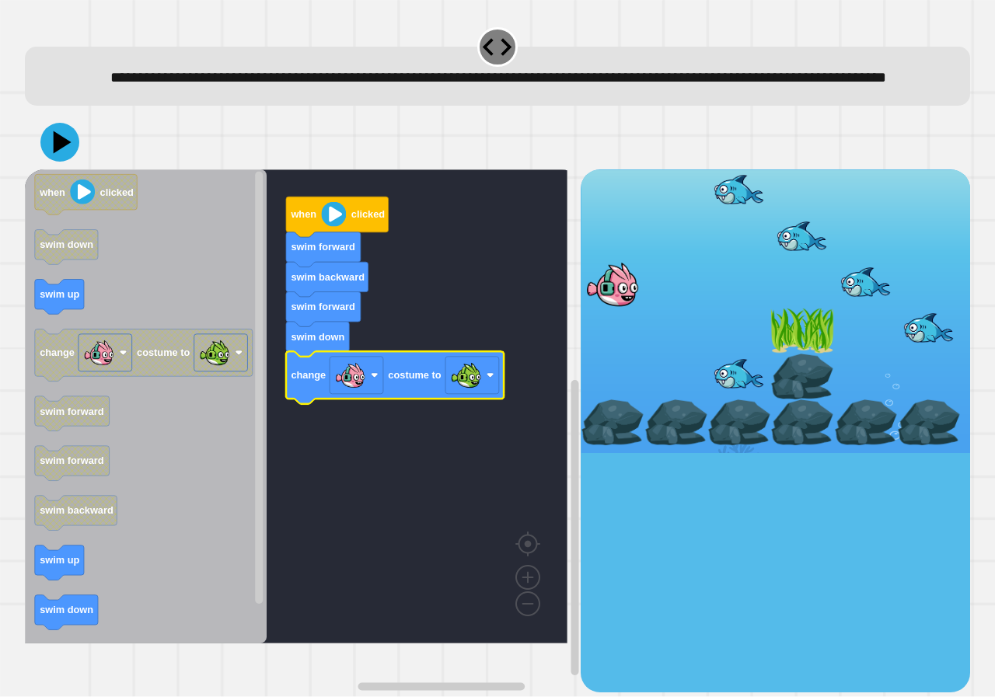
drag, startPoint x: 70, startPoint y: 190, endPoint x: 57, endPoint y: 166, distance: 27.5
click at [70, 169] on div at bounding box center [497, 142] width 945 height 54
click at [55, 156] on icon at bounding box center [63, 142] width 22 height 27
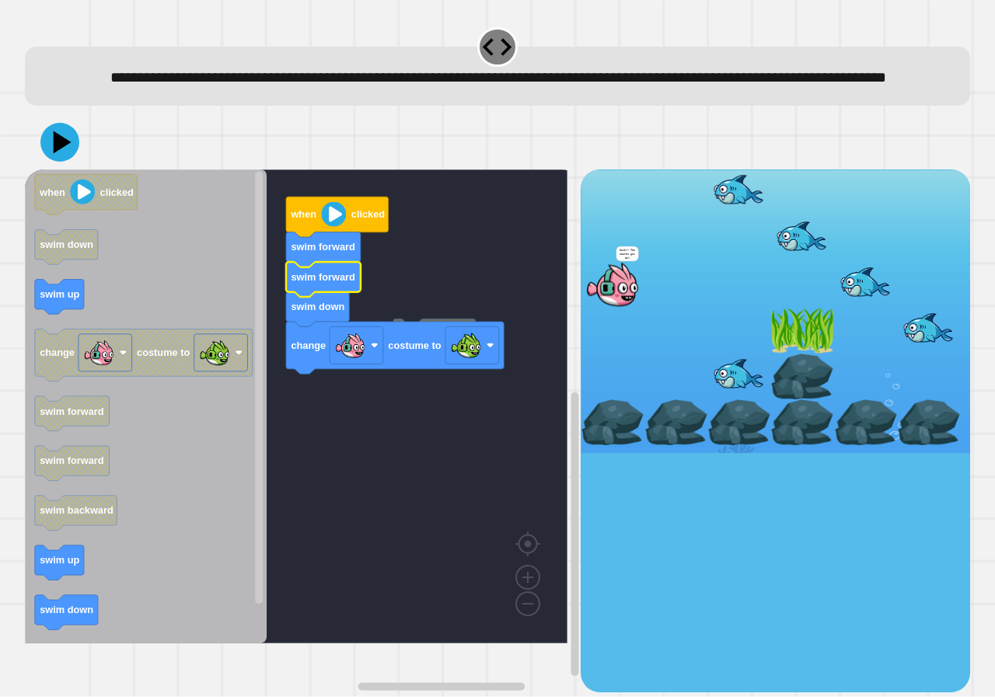
click at [72, 199] on icon "Blockly Workspace" at bounding box center [146, 406] width 242 height 474
click at [65, 166] on icon at bounding box center [60, 142] width 47 height 47
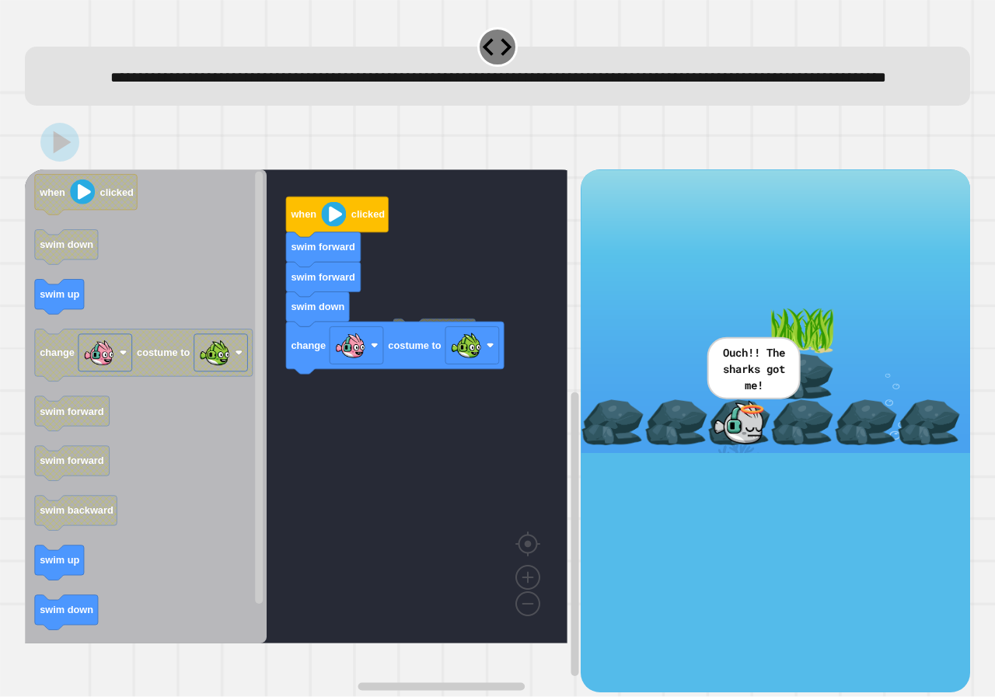
click at [431, 403] on rect "Blockly Workspace" at bounding box center [296, 406] width 542 height 474
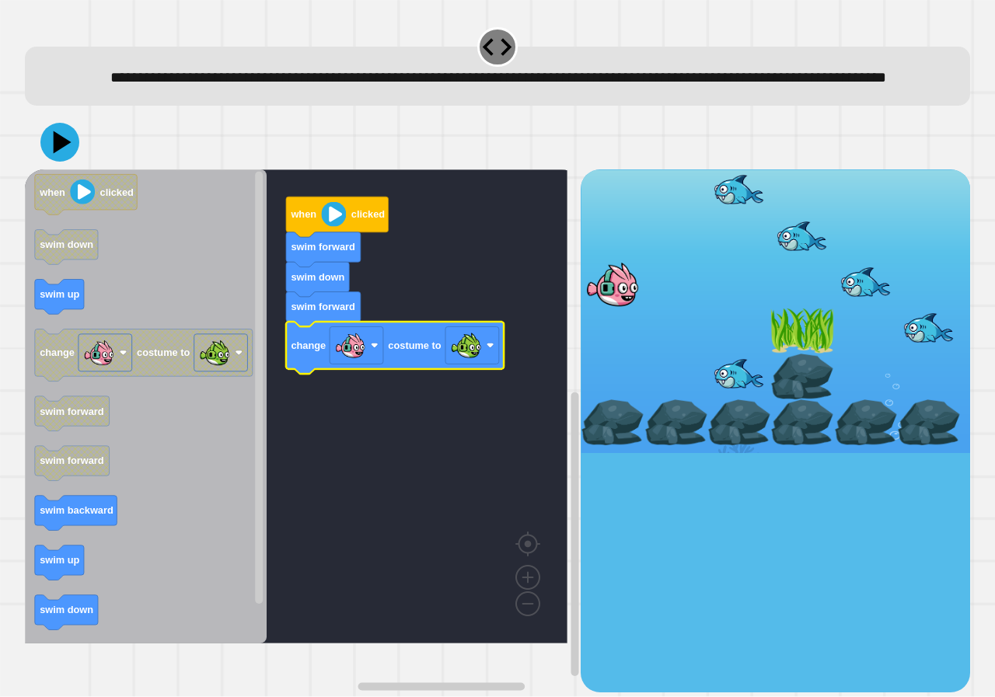
drag, startPoint x: 40, startPoint y: 160, endPoint x: 51, endPoint y: 162, distance: 10.4
click at [47, 162] on div at bounding box center [497, 142] width 945 height 54
click at [58, 156] on icon at bounding box center [63, 142] width 22 height 27
click at [55, 156] on icon at bounding box center [63, 142] width 22 height 27
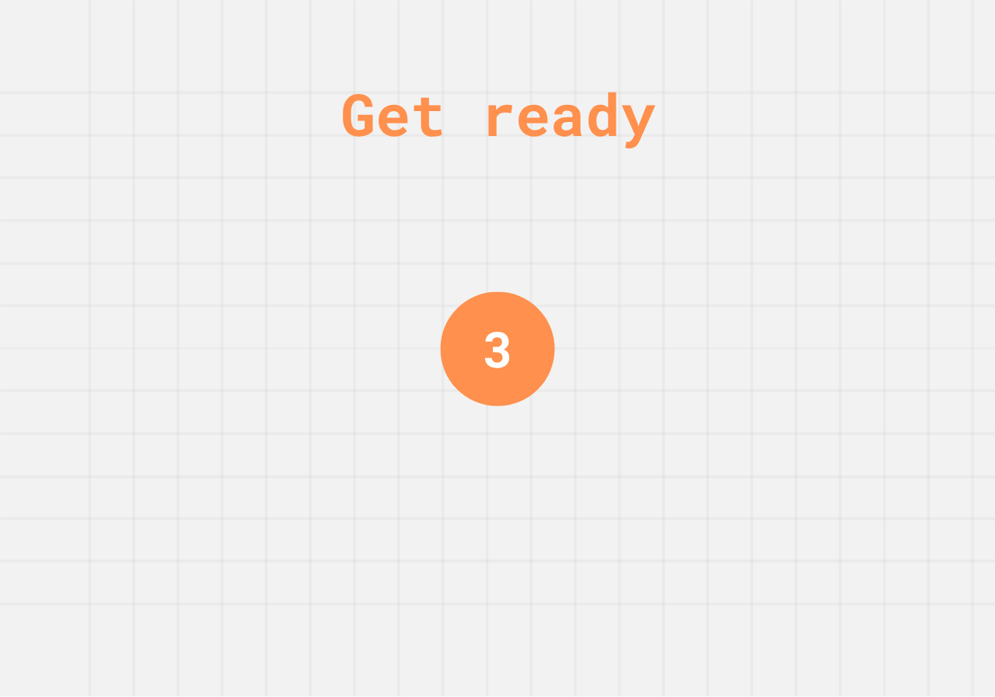
drag, startPoint x: 302, startPoint y: 295, endPoint x: 420, endPoint y: 521, distance: 255.5
click at [420, 521] on div "Get ready 3" at bounding box center [497, 348] width 995 height 697
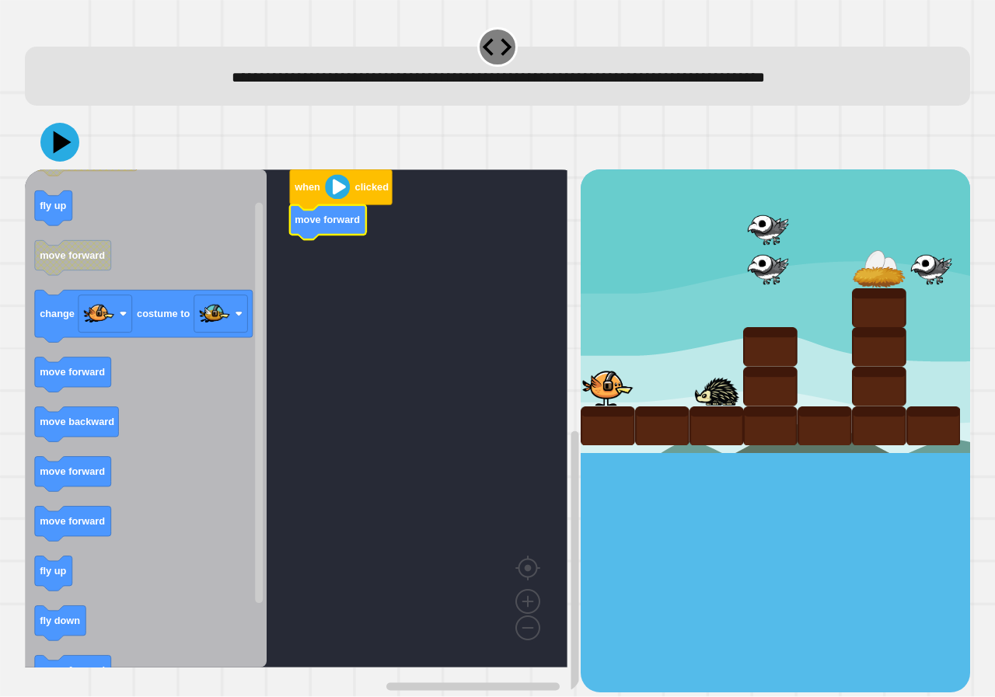
click at [67, 401] on icon "Blockly Workspace" at bounding box center [146, 418] width 242 height 498
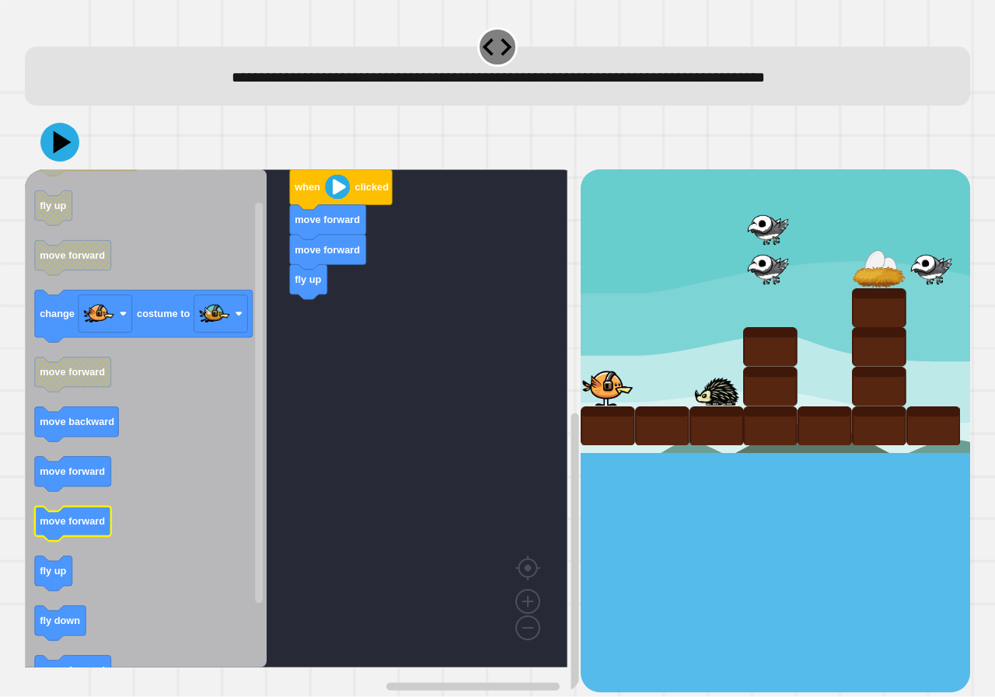
click at [90, 630] on icon "when clicked fly up move forward change costume to move forward move backward m…" at bounding box center [146, 418] width 242 height 498
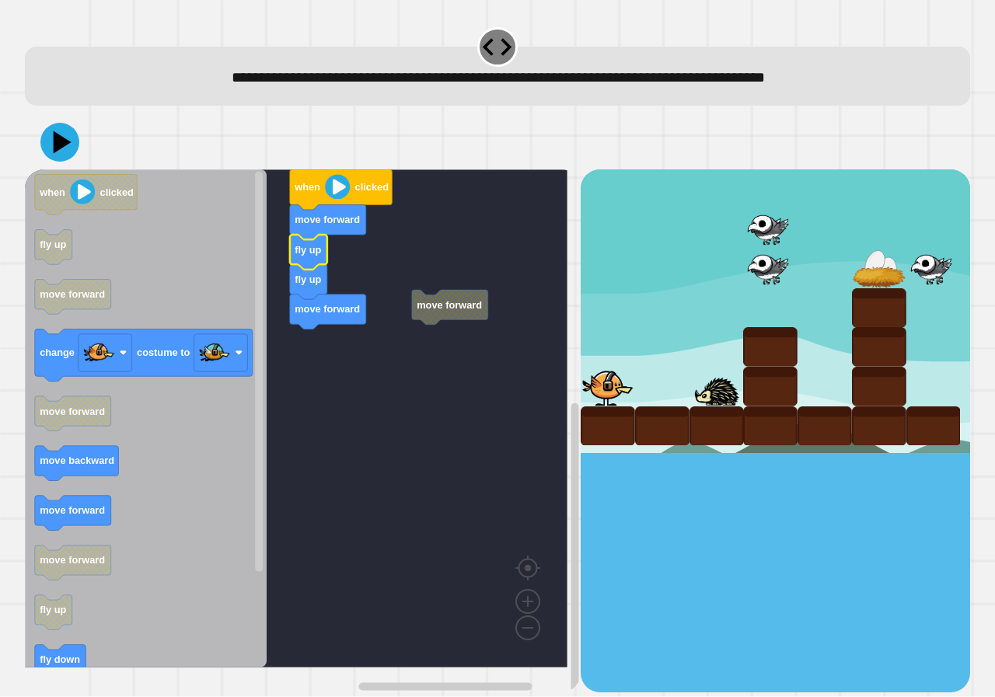
click at [413, 352] on rect "Blockly Workspace" at bounding box center [296, 418] width 542 height 498
click at [449, 310] on g "move forward when clicked move forward fly up fly up move forward" at bounding box center [307, 418] width 565 height 498
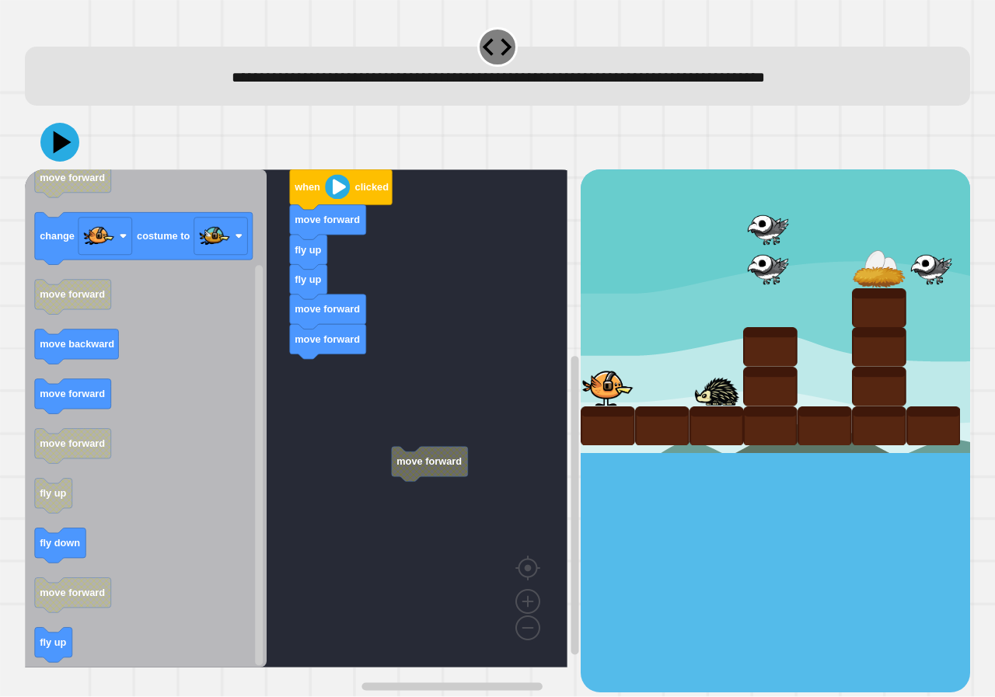
click at [77, 607] on icon "when clicked fly up move forward change costume to move forward move backward m…" at bounding box center [146, 418] width 242 height 498
click at [424, 506] on rect "Blockly Workspace" at bounding box center [296, 418] width 542 height 498
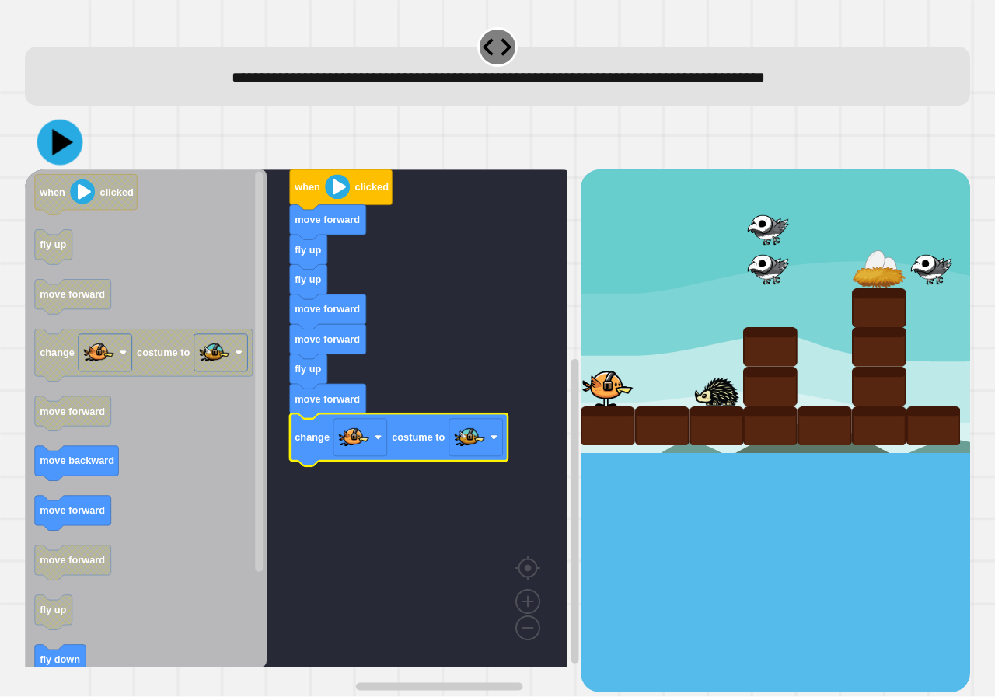
click at [74, 155] on icon at bounding box center [60, 143] width 46 height 46
click at [61, 166] on div "when clicked move forward fly up fly up move forward move forward move forward …" at bounding box center [497, 403] width 945 height 577
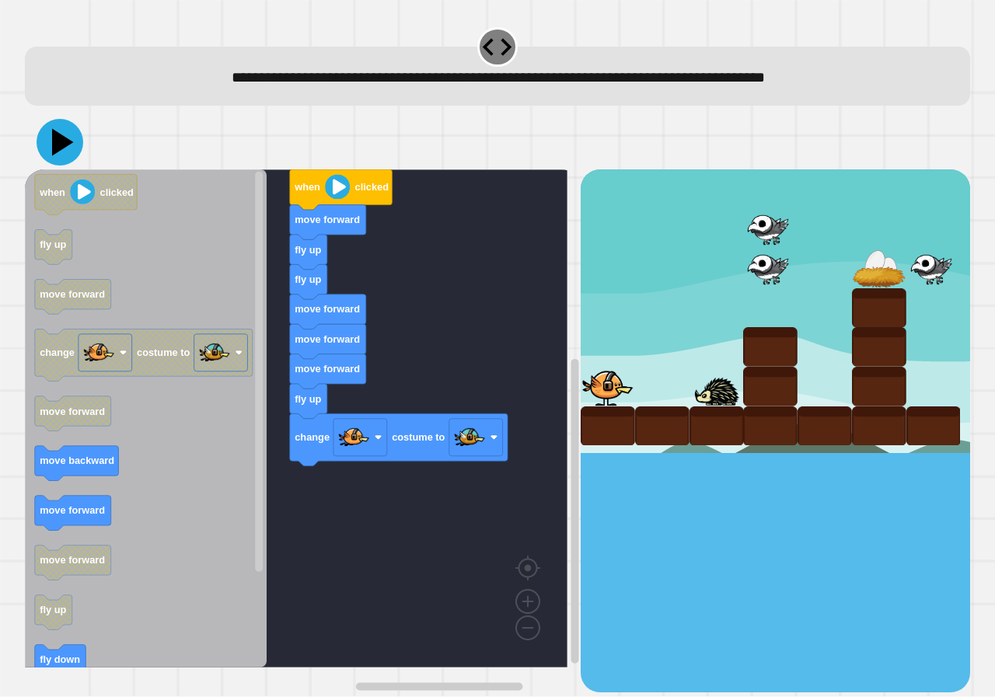
click at [58, 161] on icon at bounding box center [60, 142] width 47 height 47
drag, startPoint x: 645, startPoint y: 452, endPoint x: 648, endPoint y: 441, distance: 10.6
click at [646, 451] on div at bounding box center [775, 430] width 389 height 522
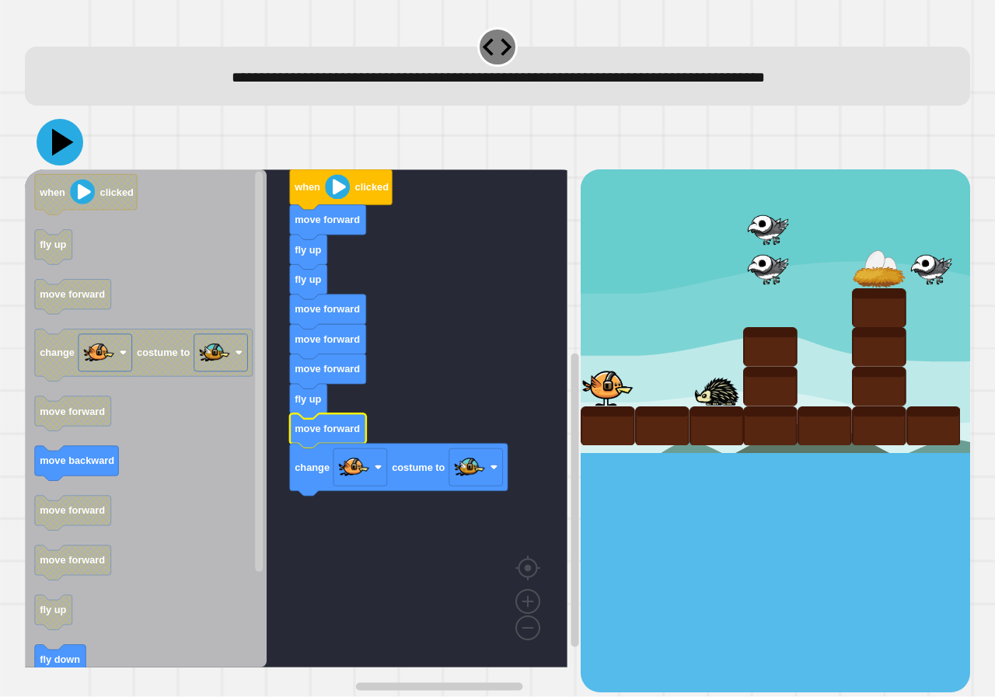
drag, startPoint x: 65, startPoint y: 158, endPoint x: 45, endPoint y: 157, distance: 19.4
click at [57, 158] on icon at bounding box center [60, 142] width 47 height 47
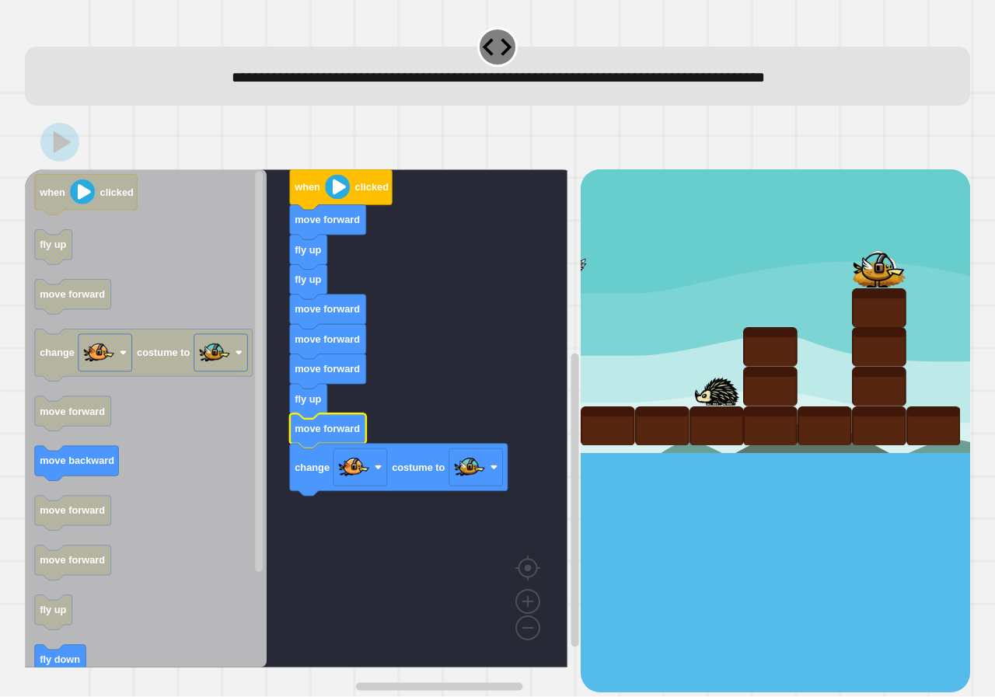
click at [705, 404] on div at bounding box center [716, 387] width 54 height 40
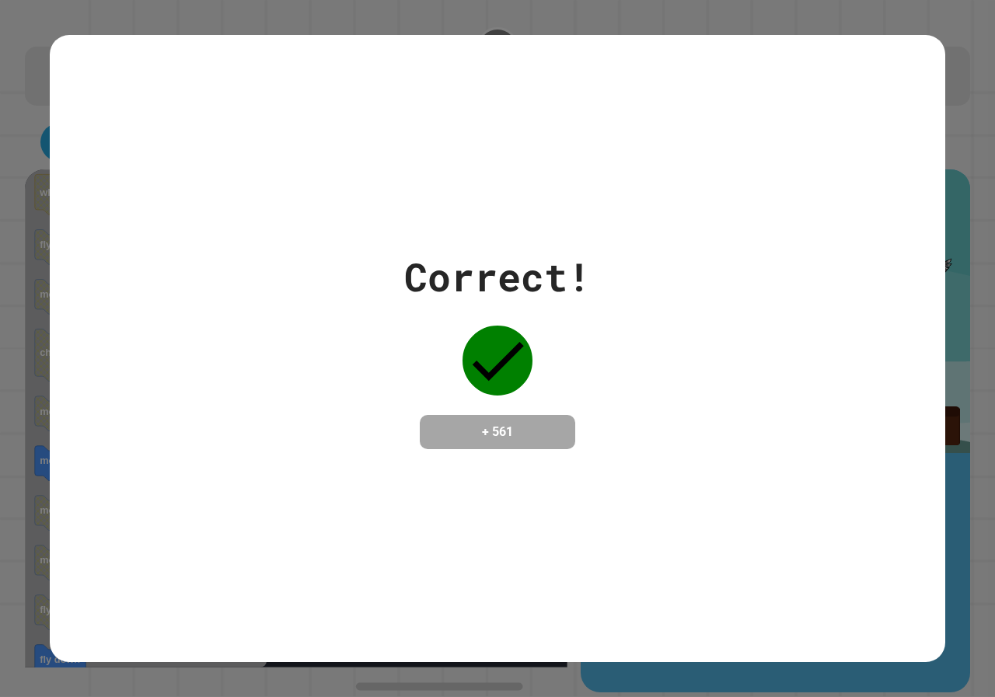
drag, startPoint x: 293, startPoint y: 472, endPoint x: 378, endPoint y: 433, distance: 93.5
click at [340, 448] on div "Correct! + 561" at bounding box center [497, 348] width 895 height 627
click at [490, 359] on icon at bounding box center [497, 361] width 51 height 39
click at [471, 423] on h4 "+ 561" at bounding box center [497, 432] width 124 height 19
click at [419, 377] on div "Correct! + 561" at bounding box center [497, 348] width 187 height 201
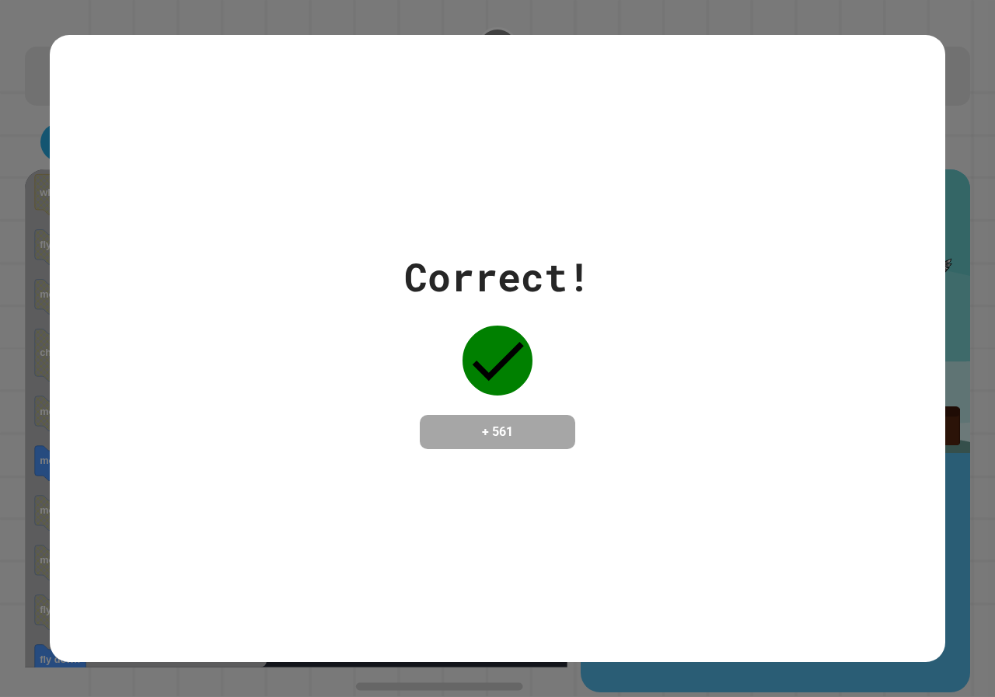
click at [418, 377] on div "Correct! + 561" at bounding box center [497, 348] width 187 height 201
click at [418, 375] on div "Correct! + 561" at bounding box center [497, 348] width 187 height 201
click at [418, 368] on div "Correct! + 561" at bounding box center [497, 348] width 187 height 201
click at [424, 283] on div "Correct!" at bounding box center [497, 277] width 187 height 58
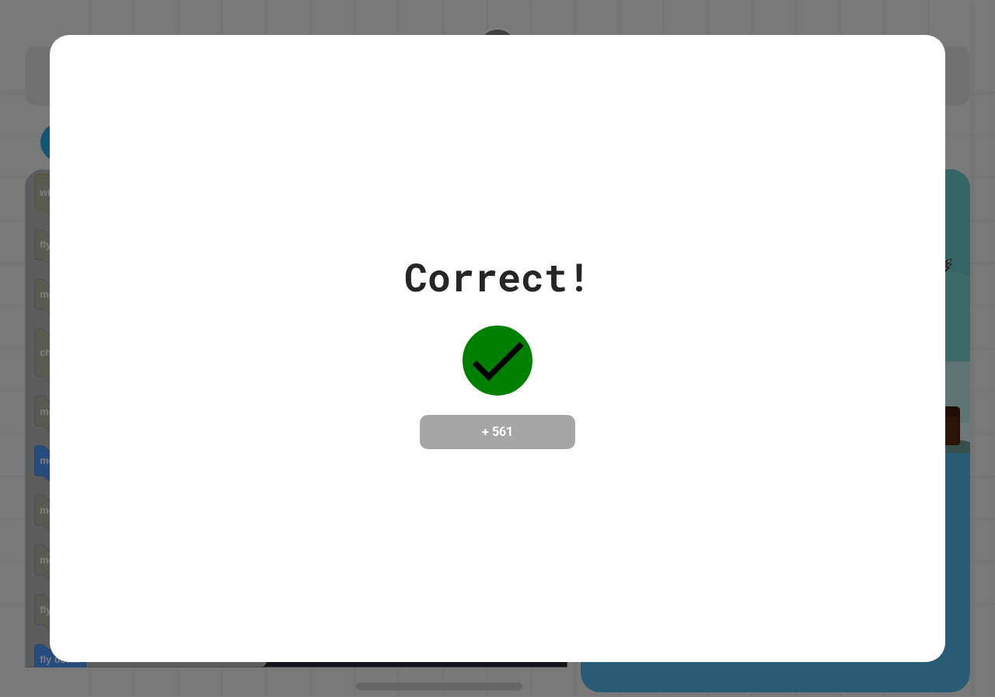
click at [427, 274] on div "Correct!" at bounding box center [497, 277] width 187 height 58
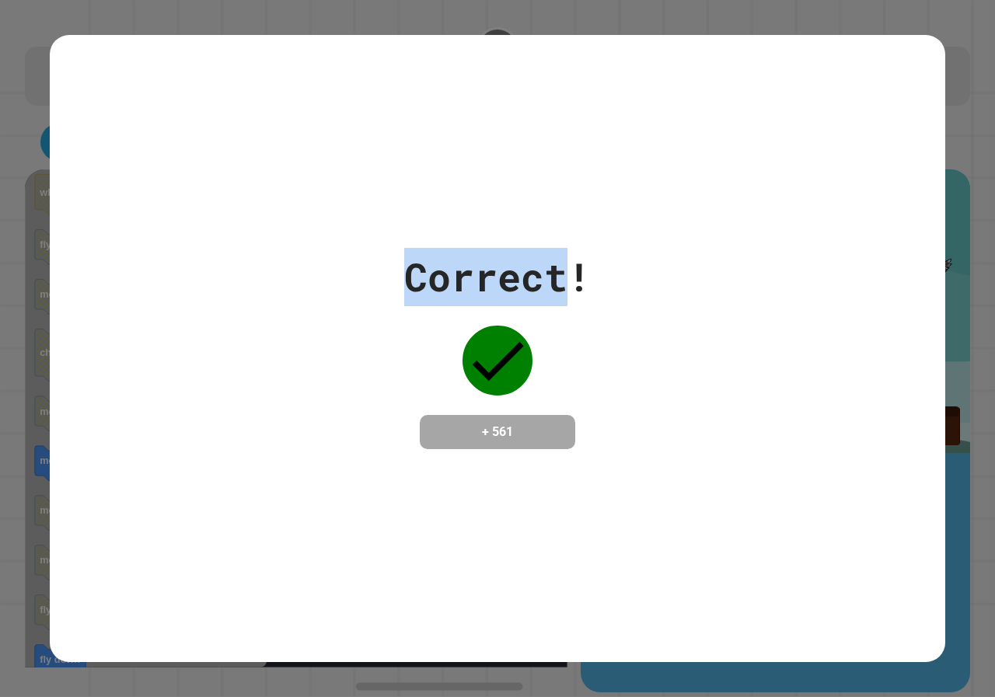
click at [427, 274] on div "Correct!" at bounding box center [497, 277] width 187 height 58
click at [190, 376] on div "Correct! + 561" at bounding box center [497, 348] width 895 height 201
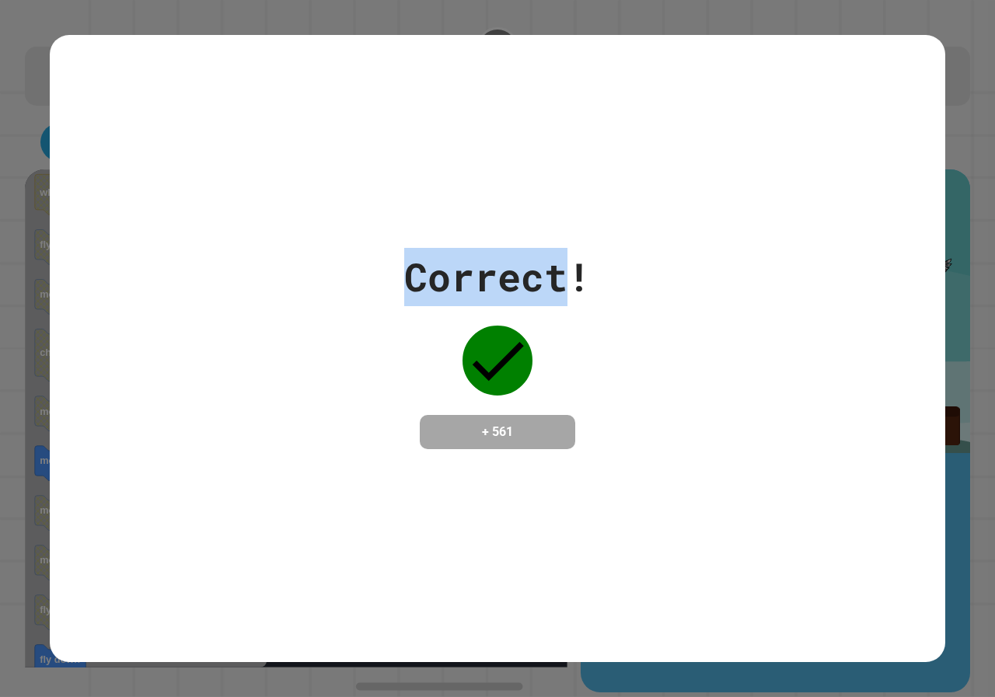
drag, startPoint x: 190, startPoint y: 375, endPoint x: 194, endPoint y: 359, distance: 15.9
click at [191, 373] on div "Correct! + 561" at bounding box center [497, 348] width 895 height 201
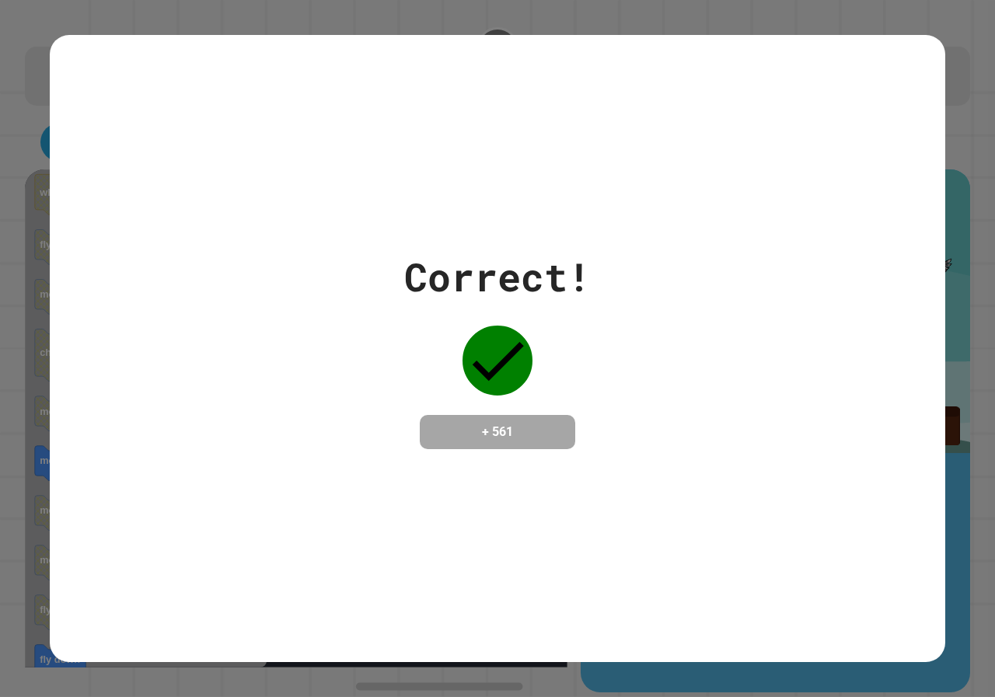
click at [205, 407] on div "Correct! + 561" at bounding box center [497, 348] width 895 height 201
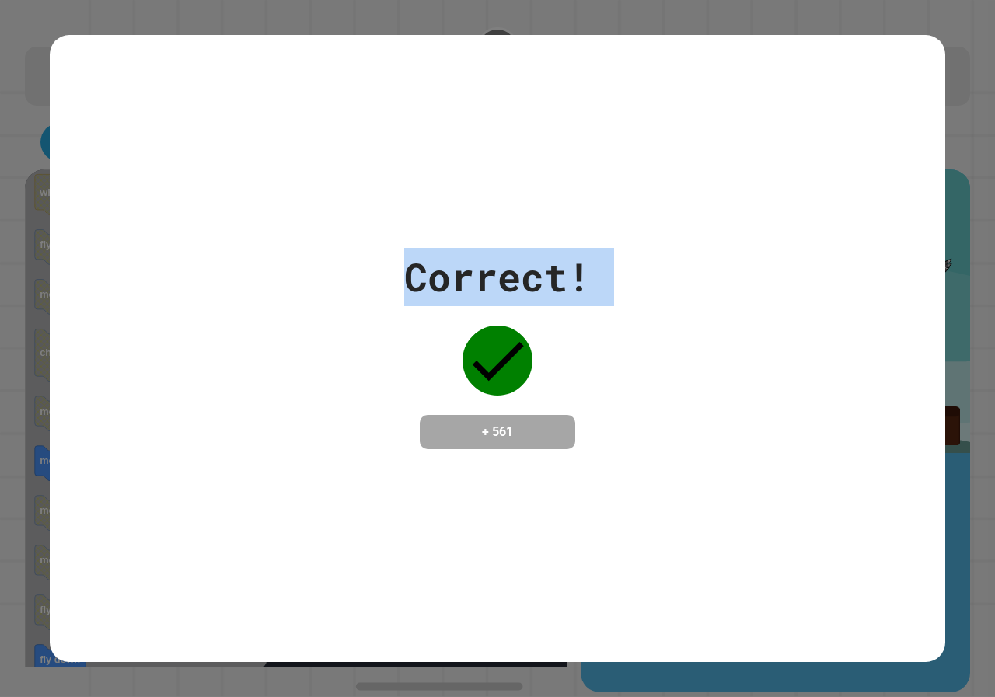
drag, startPoint x: 205, startPoint y: 407, endPoint x: 355, endPoint y: 260, distance: 209.9
click at [354, 260] on div "Correct! + 561" at bounding box center [497, 348] width 895 height 201
click at [355, 260] on div "Correct! + 561" at bounding box center [497, 348] width 895 height 201
drag, startPoint x: 405, startPoint y: 234, endPoint x: 595, endPoint y: 567, distance: 383.5
click at [595, 567] on div "Correct! + 561" at bounding box center [497, 348] width 895 height 627
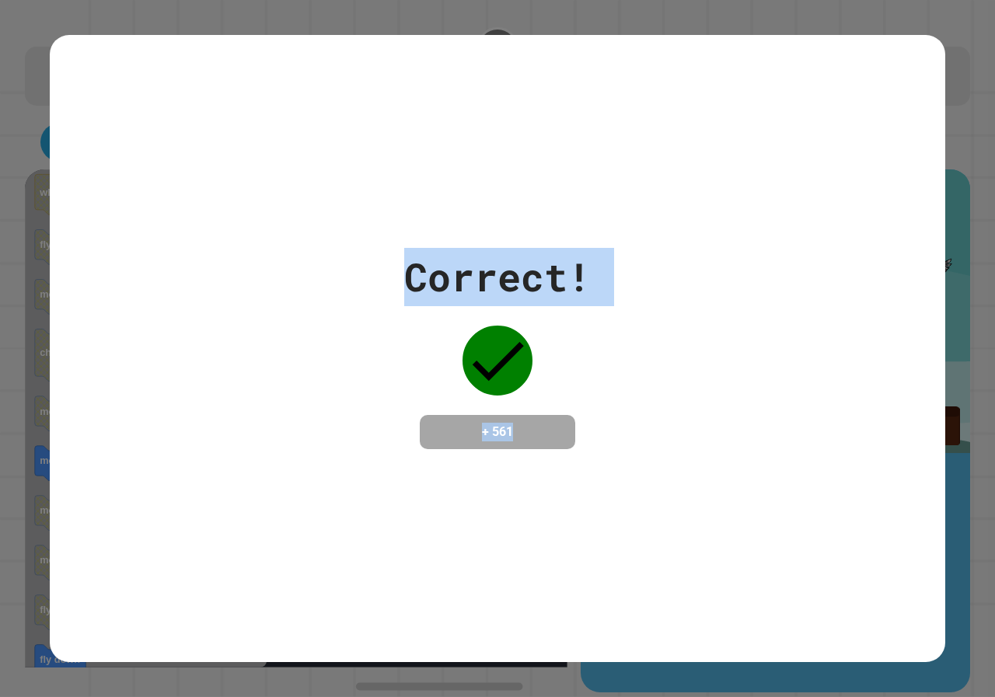
click at [557, 430] on div "+ 561" at bounding box center [497, 432] width 155 height 34
click at [532, 429] on h4 "+ 561" at bounding box center [497, 432] width 124 height 19
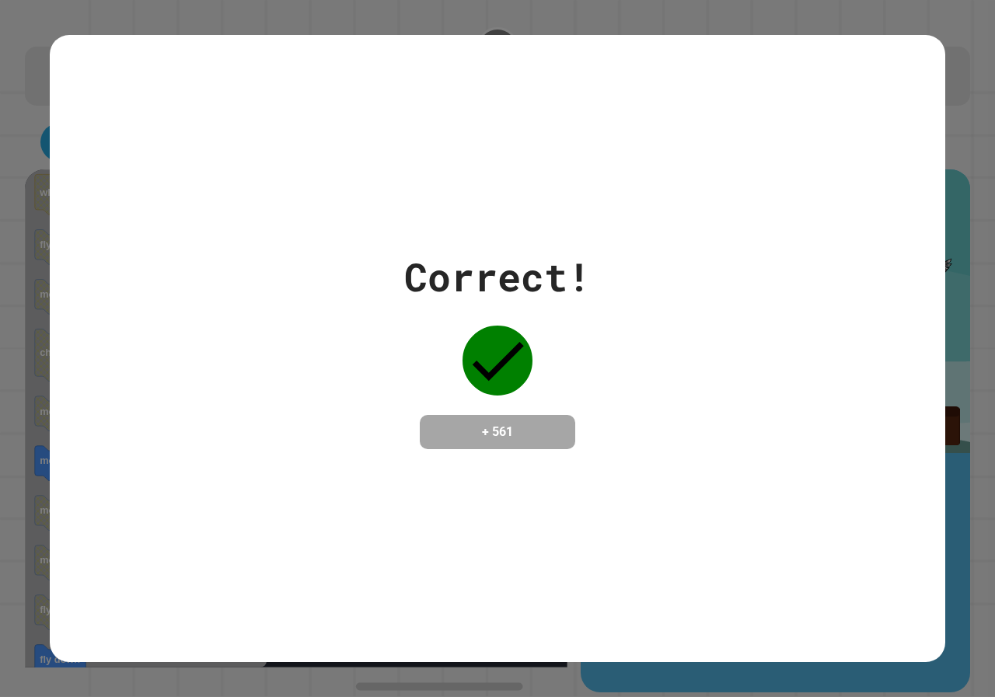
drag, startPoint x: 532, startPoint y: 429, endPoint x: 528, endPoint y: 439, distance: 10.8
click at [528, 439] on h4 "+ 561" at bounding box center [497, 432] width 124 height 19
click at [511, 435] on h4 "+ 561" at bounding box center [497, 432] width 124 height 19
click at [503, 431] on h4 "+ 561" at bounding box center [497, 432] width 124 height 19
click at [498, 438] on h4 "+ 561" at bounding box center [497, 432] width 124 height 19
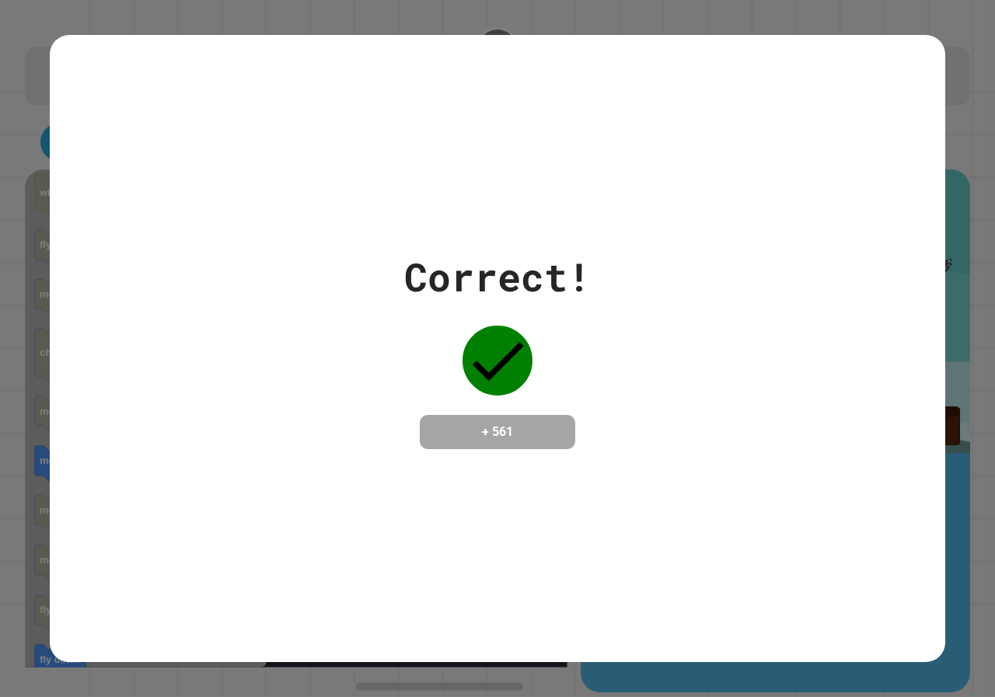
click at [494, 444] on div "+ 561" at bounding box center [497, 432] width 155 height 34
drag, startPoint x: 494, startPoint y: 444, endPoint x: 472, endPoint y: 452, distance: 23.4
click at [479, 452] on div "Correct! + 561" at bounding box center [497, 348] width 895 height 627
click at [446, 456] on div "Correct! + 561" at bounding box center [497, 348] width 895 height 627
drag, startPoint x: 441, startPoint y: 445, endPoint x: 445, endPoint y: 402, distance: 43.6
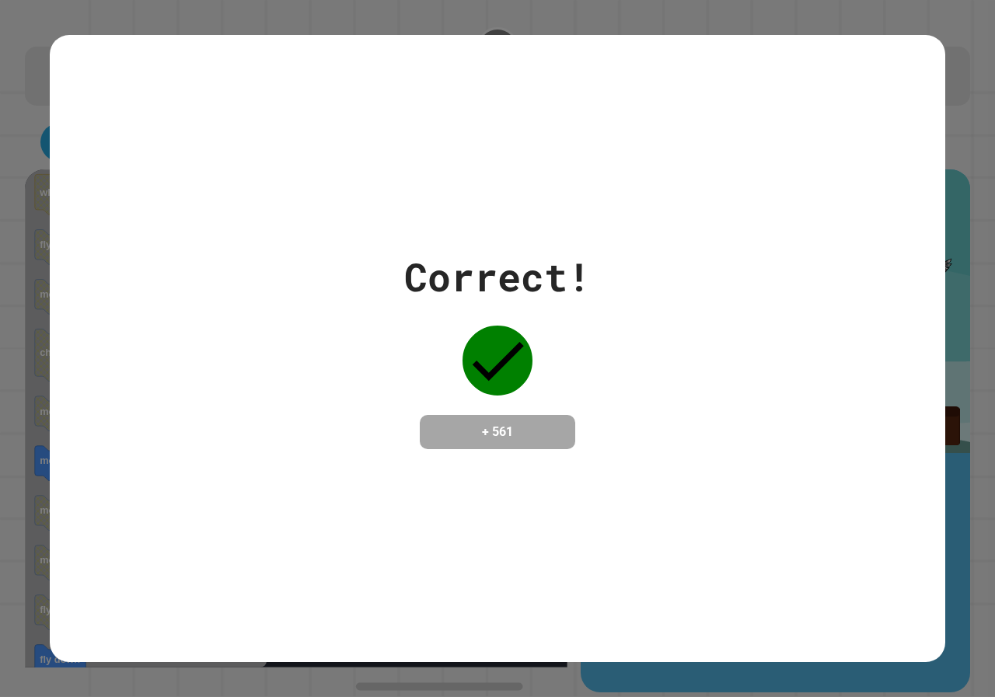
click at [444, 431] on div "+ 561" at bounding box center [497, 432] width 155 height 34
drag, startPoint x: 445, startPoint y: 402, endPoint x: 507, endPoint y: 322, distance: 101.4
click at [445, 415] on div "+ 561" at bounding box center [497, 432] width 155 height 34
drag, startPoint x: 654, startPoint y: 220, endPoint x: 616, endPoint y: 207, distance: 39.6
click at [640, 232] on div "Correct! + 561" at bounding box center [497, 348] width 895 height 627
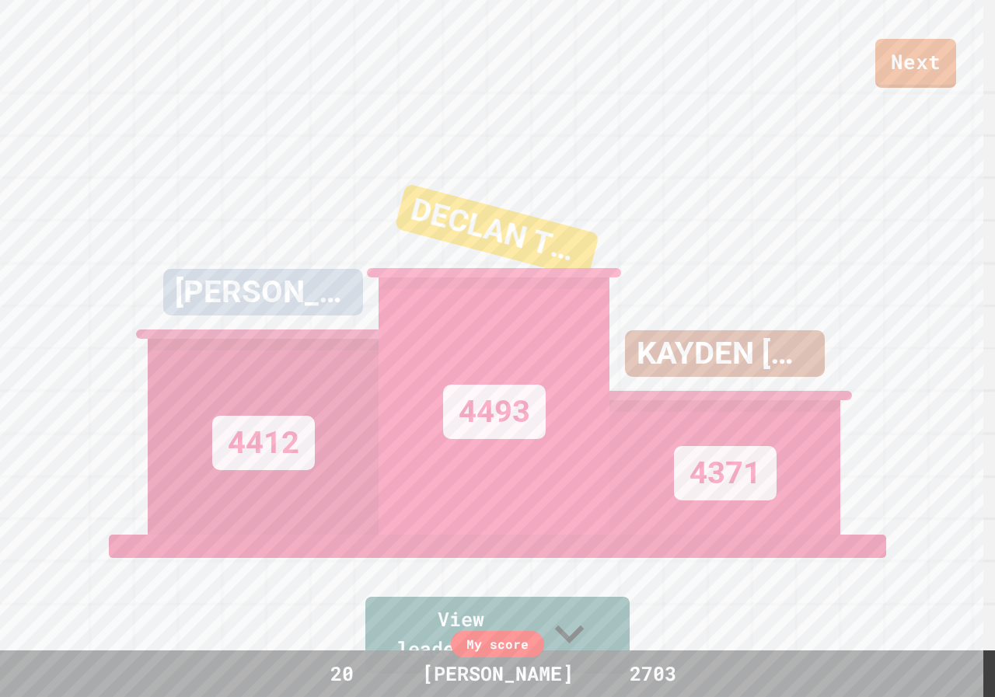
drag, startPoint x: 528, startPoint y: 343, endPoint x: 531, endPoint y: 332, distance: 11.3
click at [532, 339] on div "4493" at bounding box center [493, 405] width 231 height 257
click at [924, 68] on link "Next" at bounding box center [915, 62] width 82 height 51
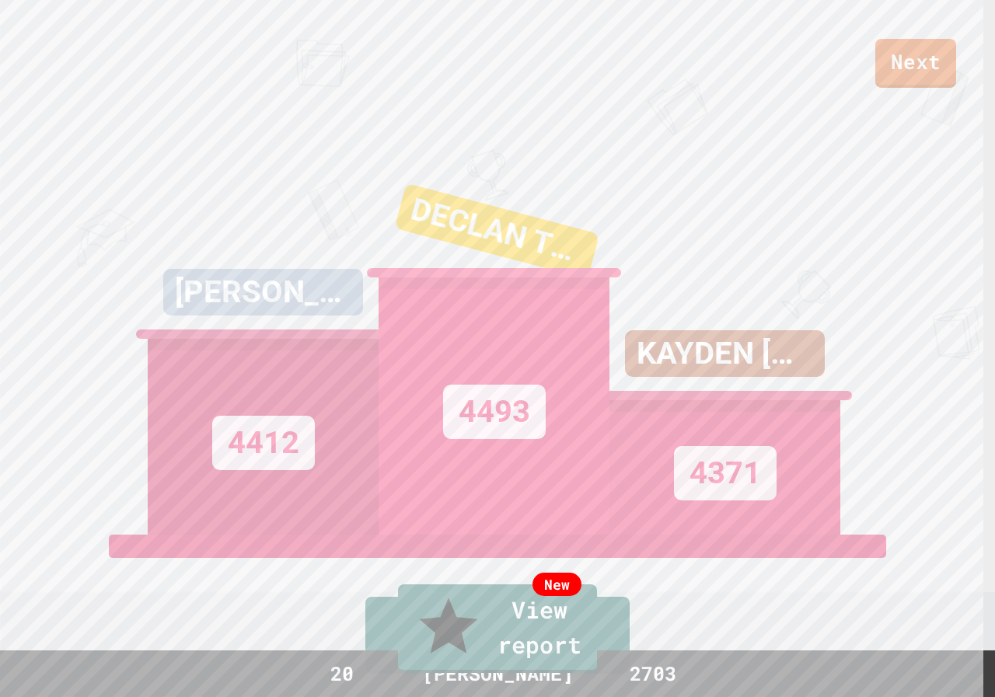
drag, startPoint x: 510, startPoint y: 466, endPoint x: 507, endPoint y: 452, distance: 13.4
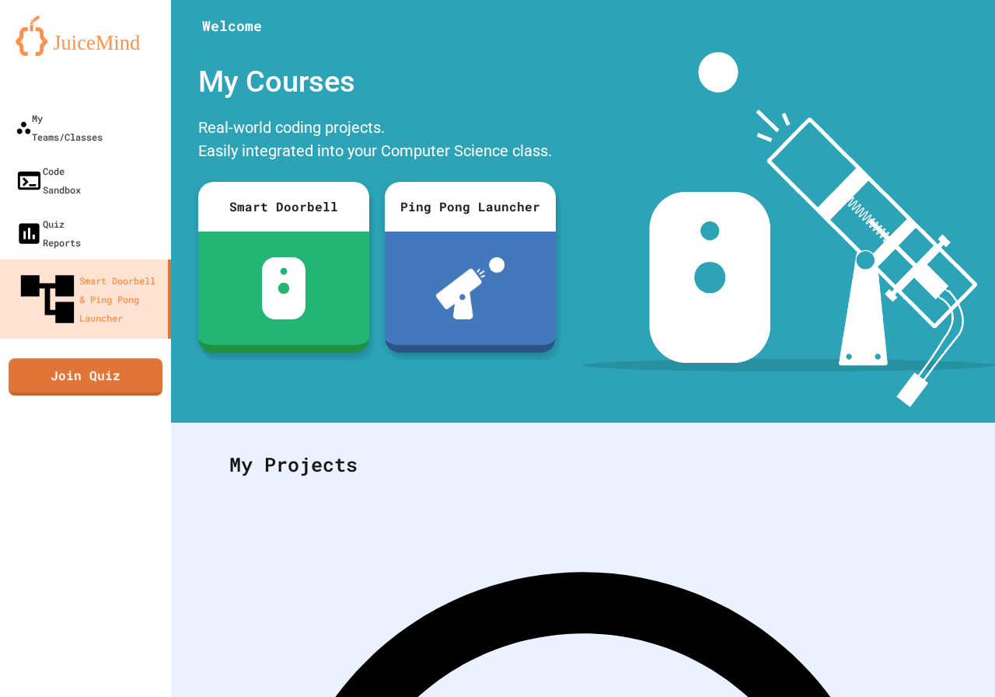
click at [99, 311] on div "My Teams/Classes Code Sandbox Quiz Reports Smart Doorbell & Ping Pong Launcher …" at bounding box center [85, 348] width 171 height 697
click at [101, 356] on link "Join Quiz" at bounding box center [85, 375] width 155 height 39
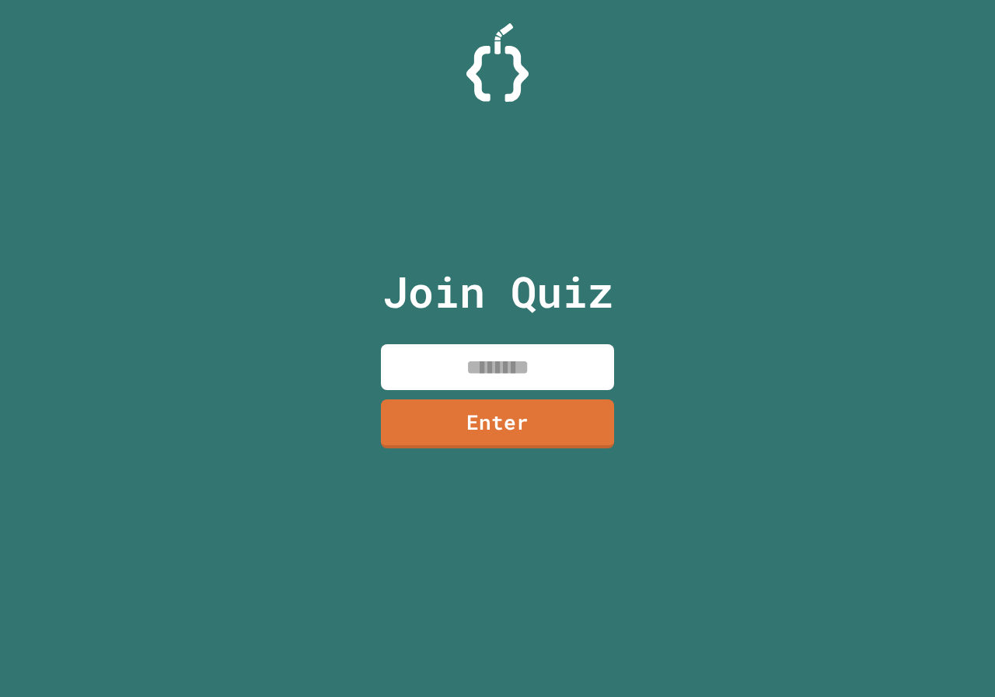
click at [490, 372] on input at bounding box center [497, 367] width 233 height 46
paste input "********"
type input "********"
click at [491, 411] on link "Enter" at bounding box center [498, 421] width 226 height 51
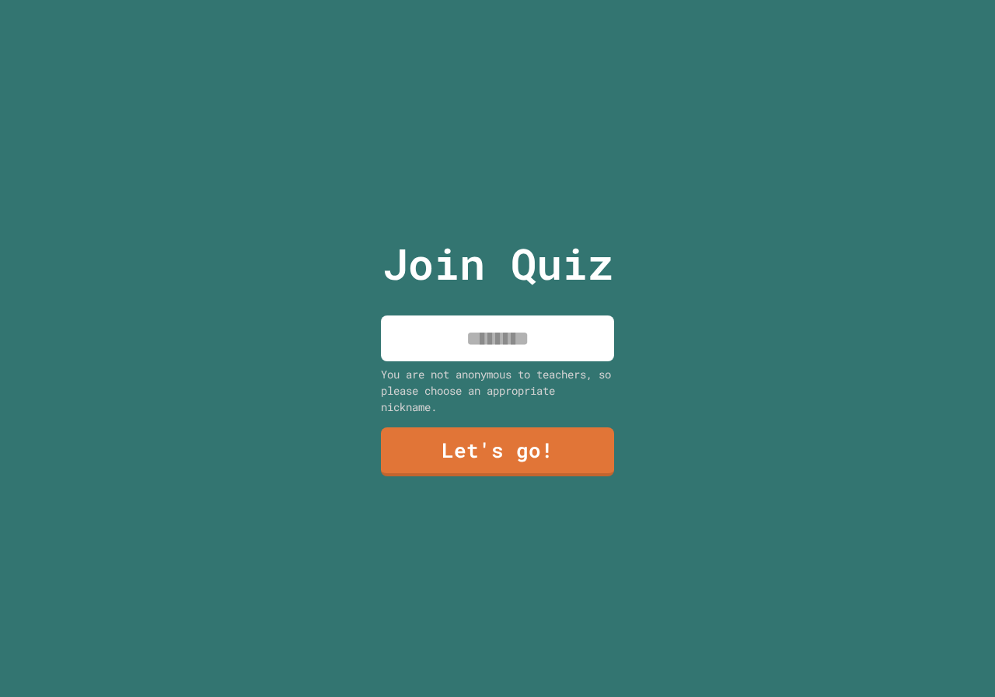
click at [502, 346] on input at bounding box center [497, 339] width 233 height 46
type input "*********"
click at [542, 446] on link "Let's go!" at bounding box center [497, 450] width 230 height 51
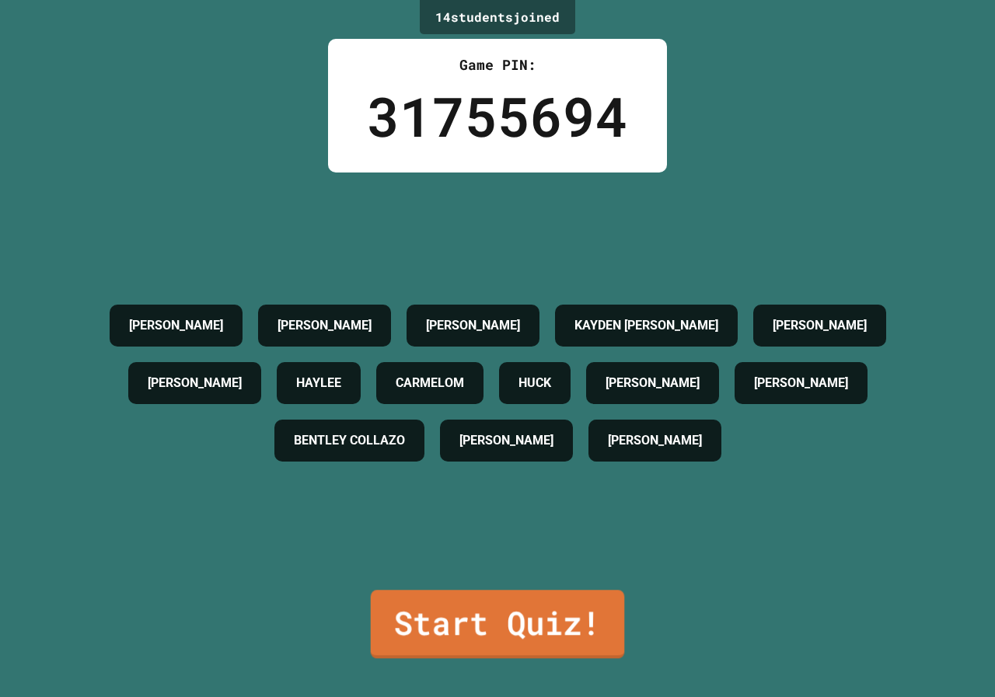
click at [479, 611] on link "Start Quiz!" at bounding box center [498, 624] width 254 height 68
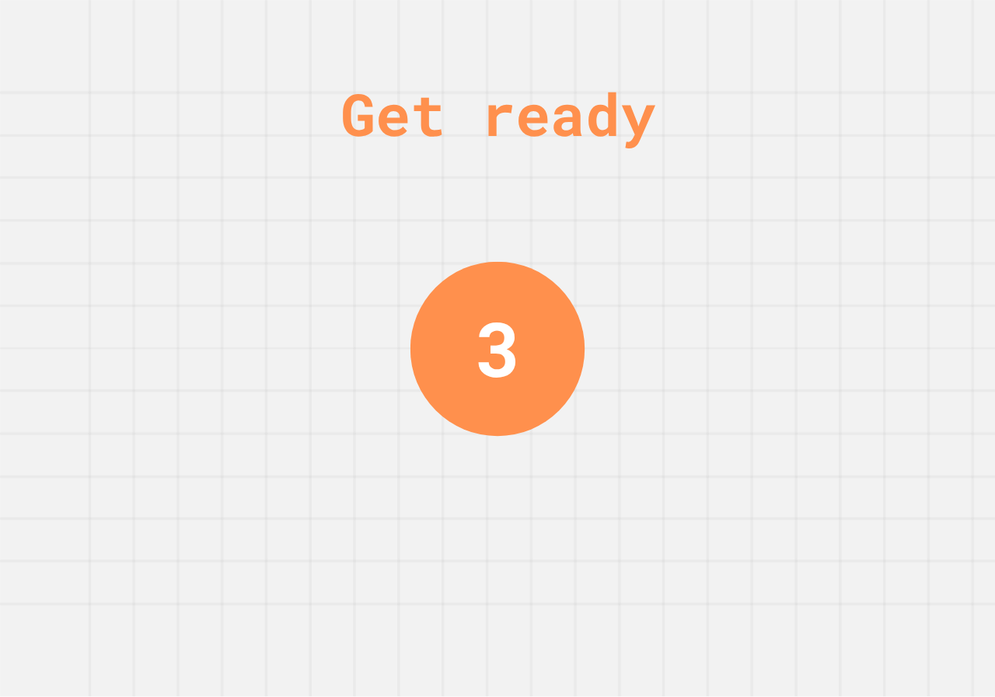
drag, startPoint x: 384, startPoint y: 386, endPoint x: 396, endPoint y: 392, distance: 13.6
click at [382, 392] on div "Get ready 3" at bounding box center [497, 348] width 995 height 697
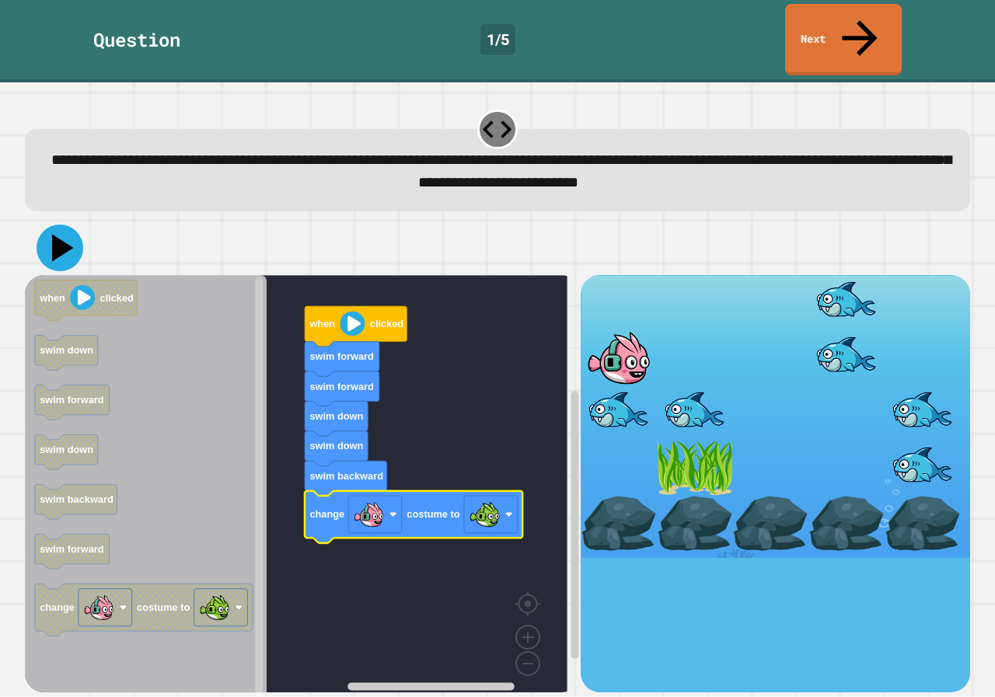
drag, startPoint x: 62, startPoint y: 225, endPoint x: 94, endPoint y: 234, distance: 33.0
click at [65, 225] on icon at bounding box center [60, 248] width 47 height 47
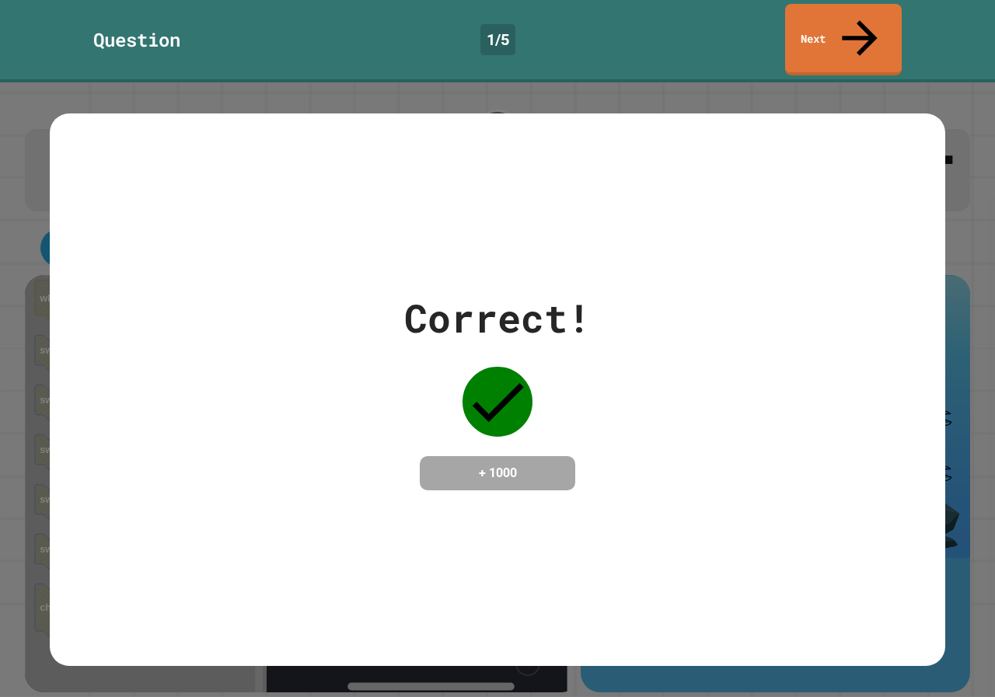
drag, startPoint x: 381, startPoint y: 251, endPoint x: 476, endPoint y: 282, distance: 100.5
click at [394, 256] on div "Correct! + 1000" at bounding box center [497, 389] width 895 height 553
drag, startPoint x: 521, startPoint y: 314, endPoint x: 582, endPoint y: 254, distance: 85.2
click at [573, 289] on div "Correct!" at bounding box center [497, 318] width 187 height 58
drag, startPoint x: 617, startPoint y: 187, endPoint x: 685, endPoint y: 88, distance: 120.1
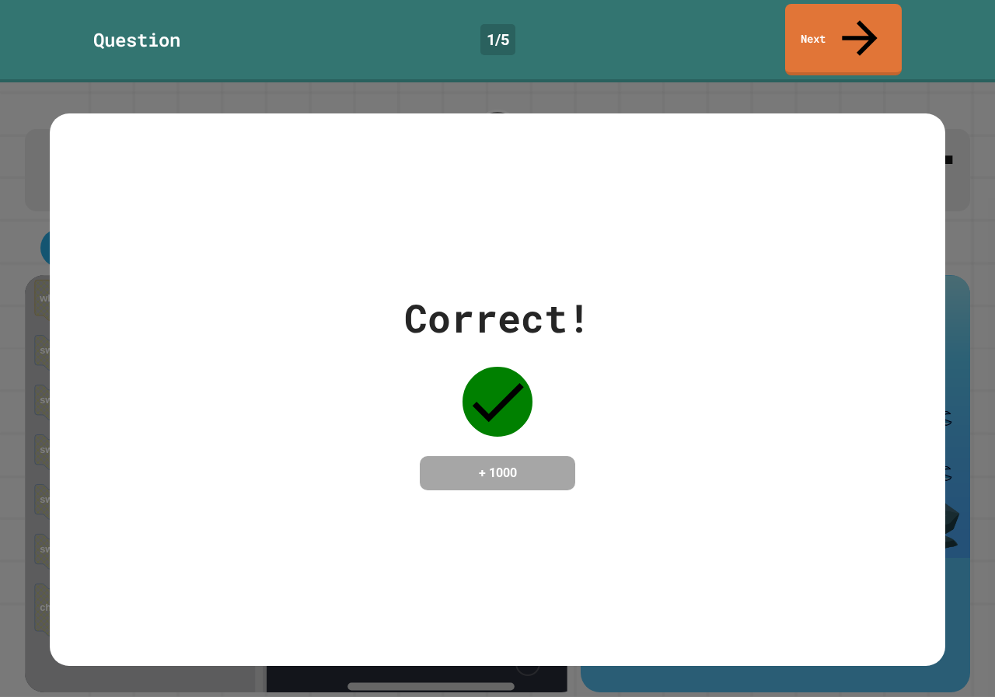
click at [675, 113] on div "Correct! + 1000" at bounding box center [497, 389] width 895 height 553
click at [828, 5] on link "Next" at bounding box center [843, 38] width 117 height 75
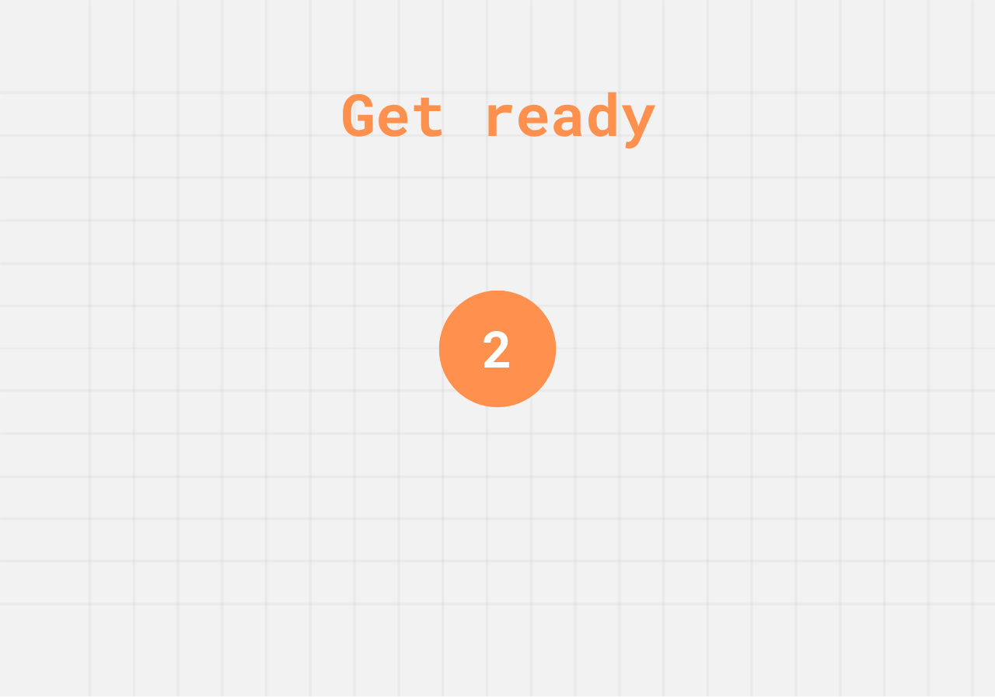
click at [463, 349] on div "2" at bounding box center [497, 348] width 117 height 117
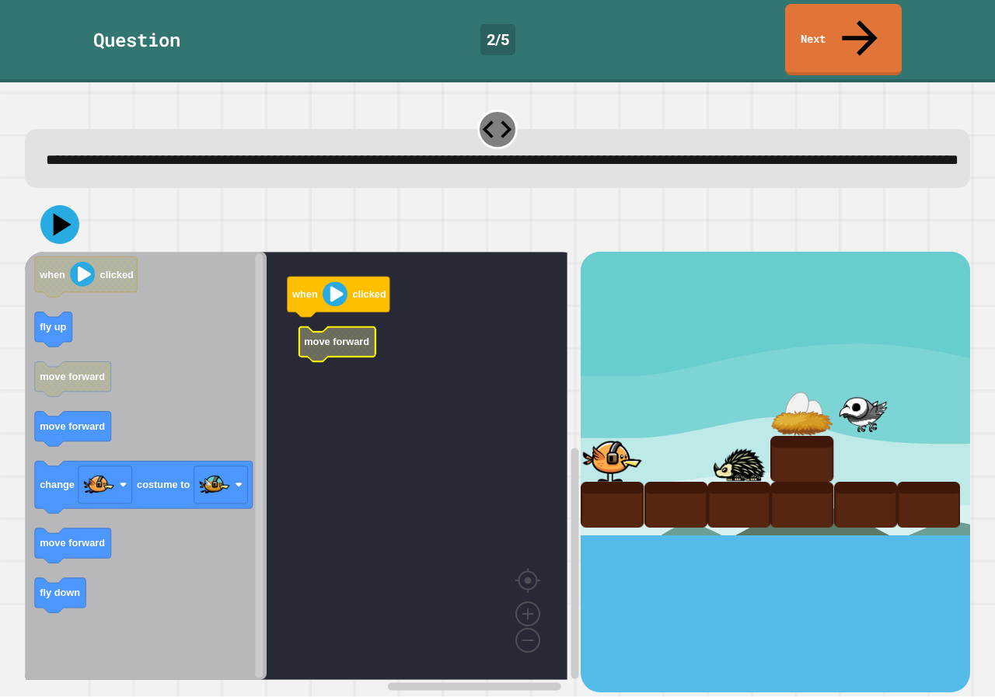
click at [72, 315] on icon "when clicked fly up move forward move forward change costume to move forward fl…" at bounding box center [146, 466] width 242 height 428
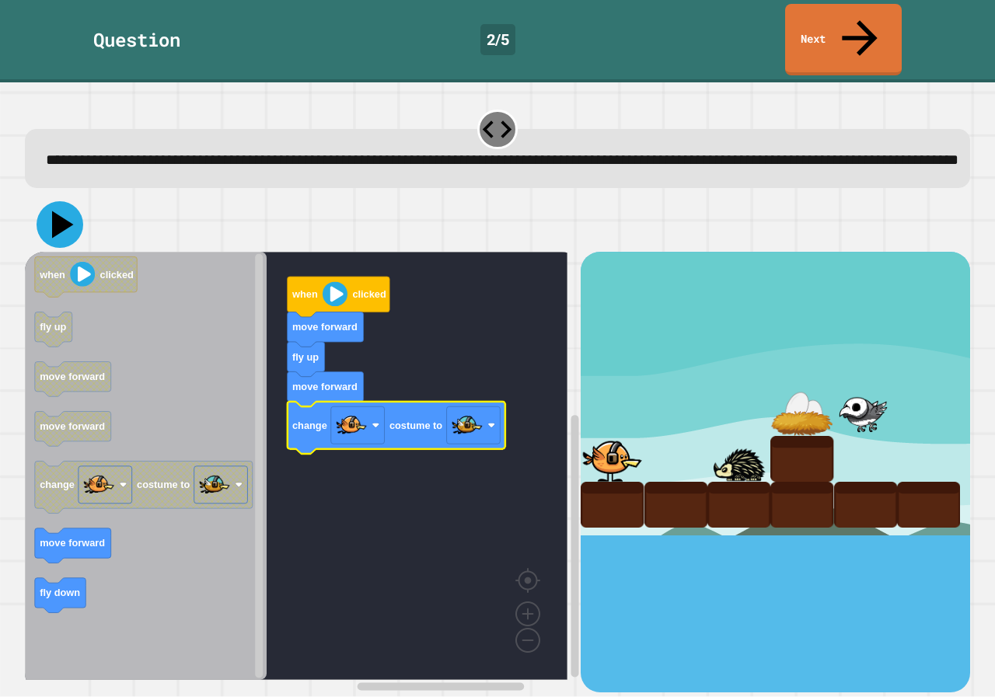
drag, startPoint x: 62, startPoint y: 211, endPoint x: 71, endPoint y: 215, distance: 9.4
click at [71, 215] on icon at bounding box center [60, 224] width 47 height 47
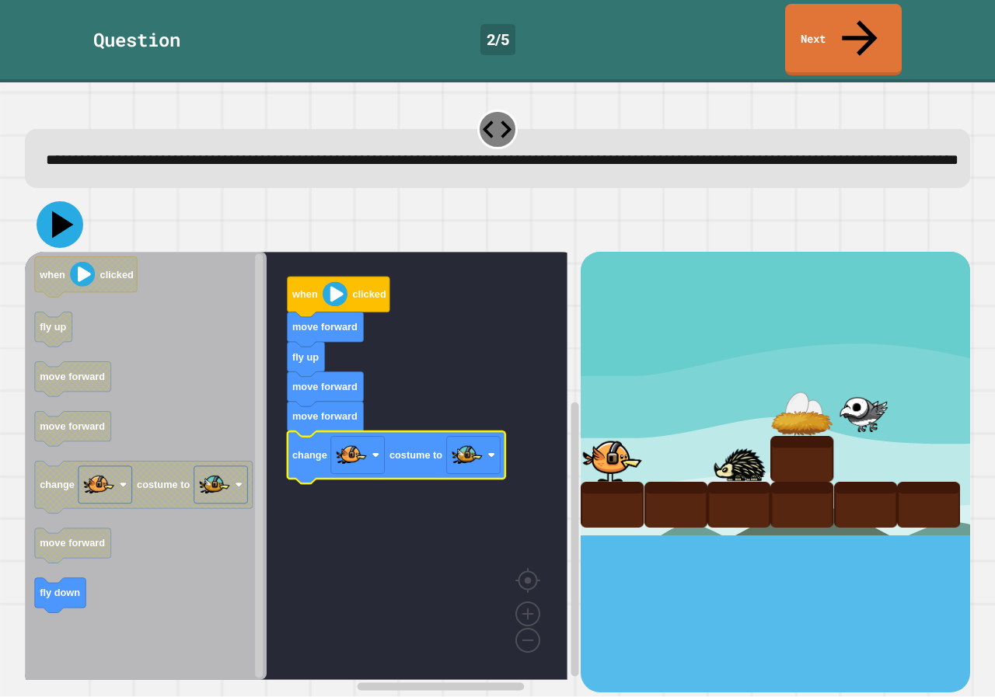
drag, startPoint x: 62, startPoint y: 219, endPoint x: 89, endPoint y: 225, distance: 27.9
click at [82, 223] on div at bounding box center [497, 224] width 945 height 54
drag, startPoint x: 36, startPoint y: 214, endPoint x: 75, endPoint y: 214, distance: 39.6
click at [65, 214] on div at bounding box center [497, 224] width 945 height 54
click at [75, 214] on icon at bounding box center [60, 224] width 47 height 47
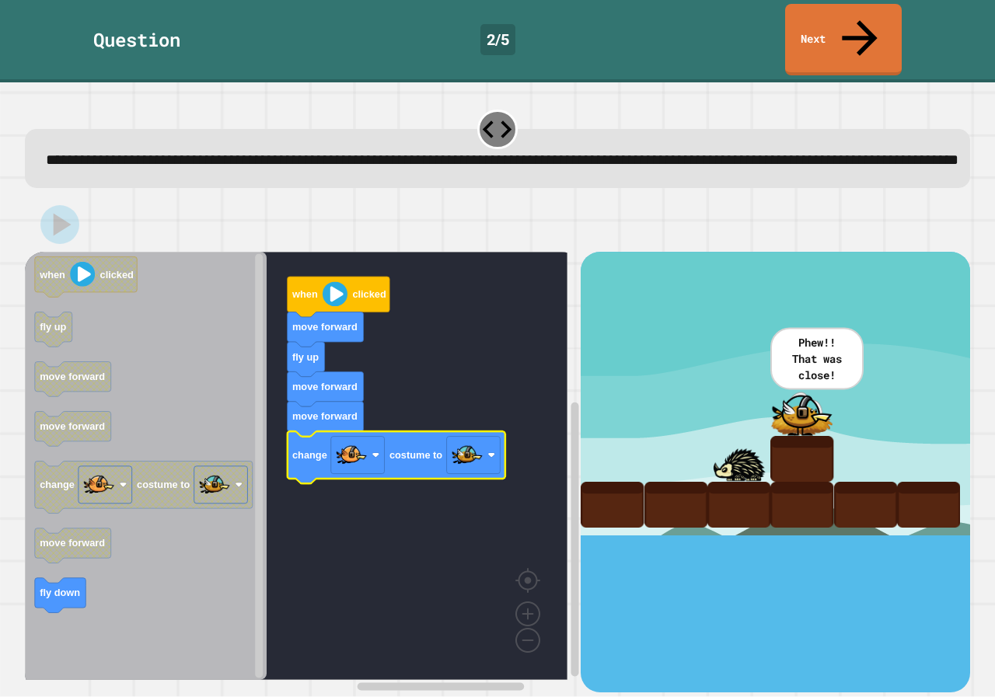
click at [552, 419] on rect "Blockly Workspace" at bounding box center [296, 466] width 542 height 428
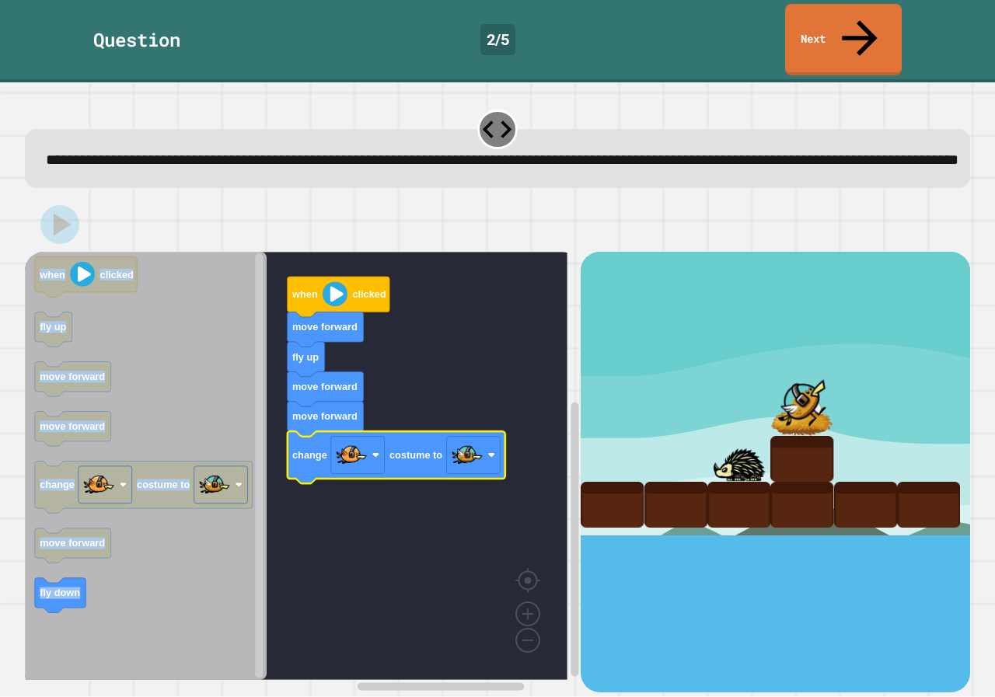
drag, startPoint x: 595, startPoint y: 403, endPoint x: 614, endPoint y: 371, distance: 37.3
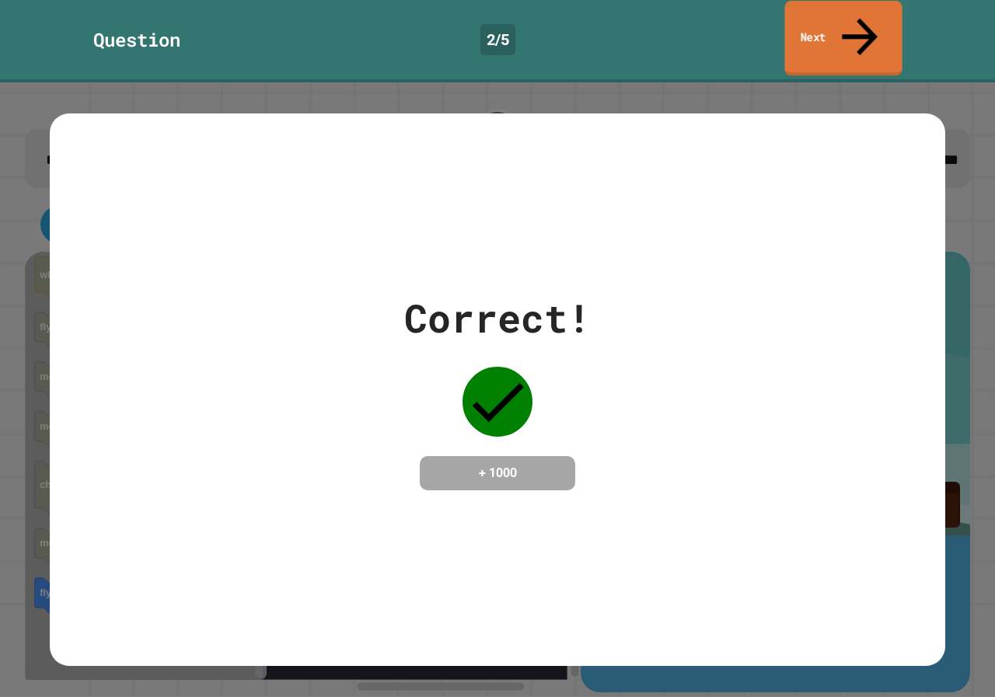
click at [877, 19] on link "Next" at bounding box center [842, 38] width 117 height 75
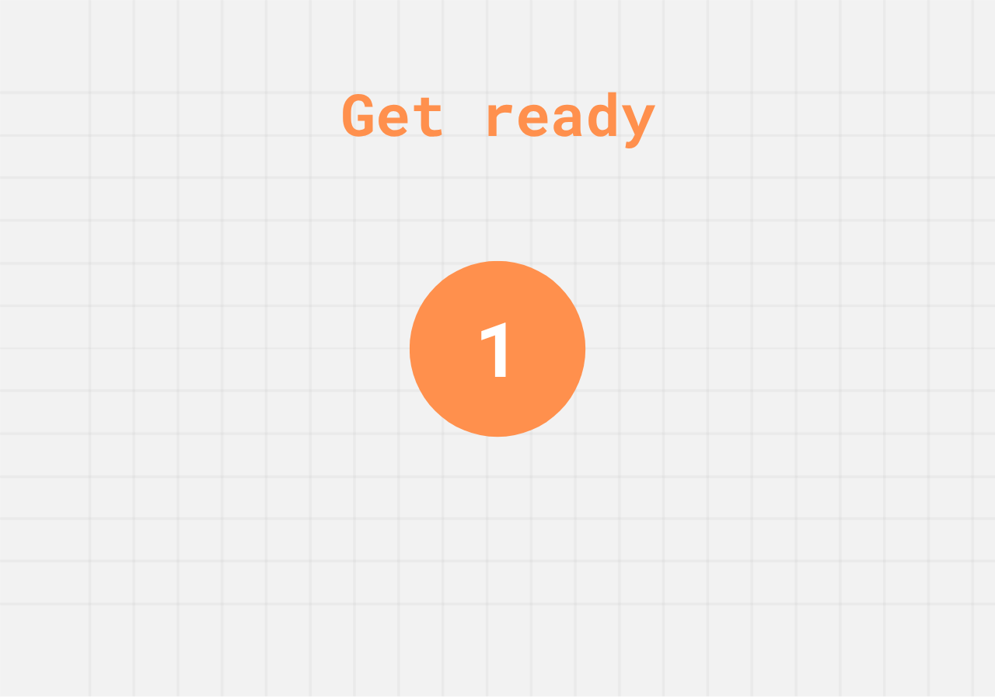
drag, startPoint x: 667, startPoint y: 282, endPoint x: 666, endPoint y: 290, distance: 7.8
click at [666, 290] on div "Get ready 1" at bounding box center [497, 348] width 995 height 697
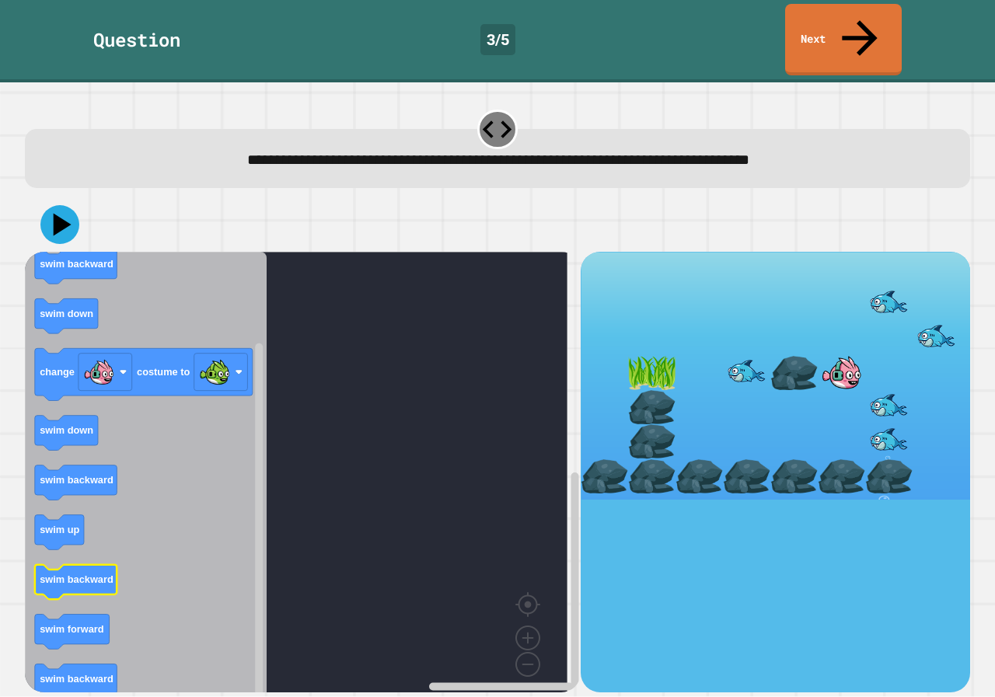
click at [92, 560] on icon "when clicked swim up swim backward swim down change costume to swim down swim b…" at bounding box center [146, 478] width 242 height 452
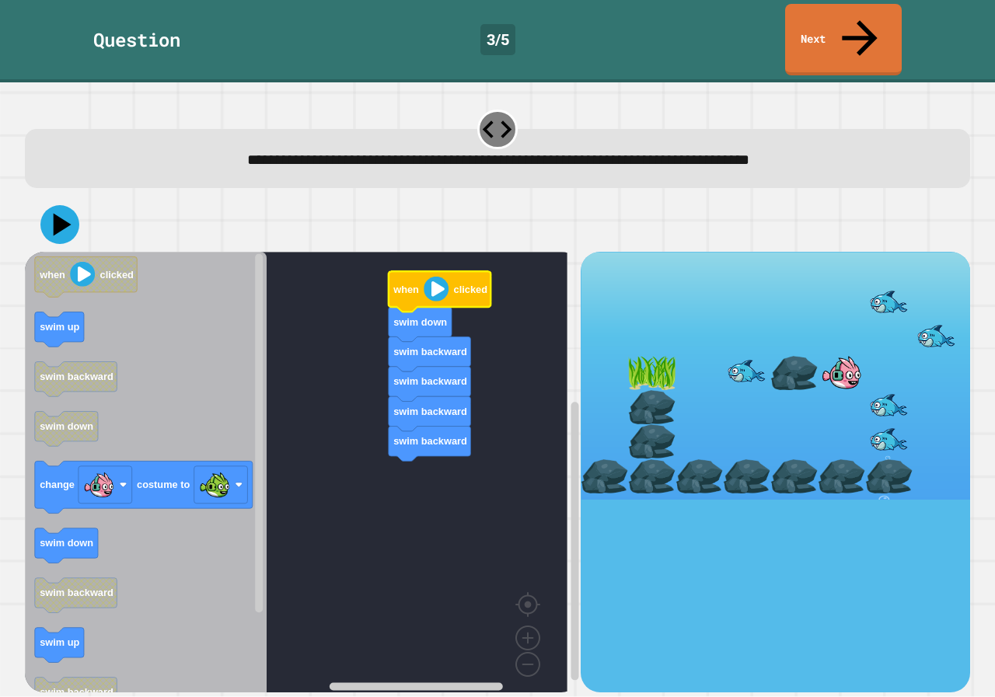
click at [438, 272] on icon "Blockly Workspace" at bounding box center [440, 292] width 103 height 40
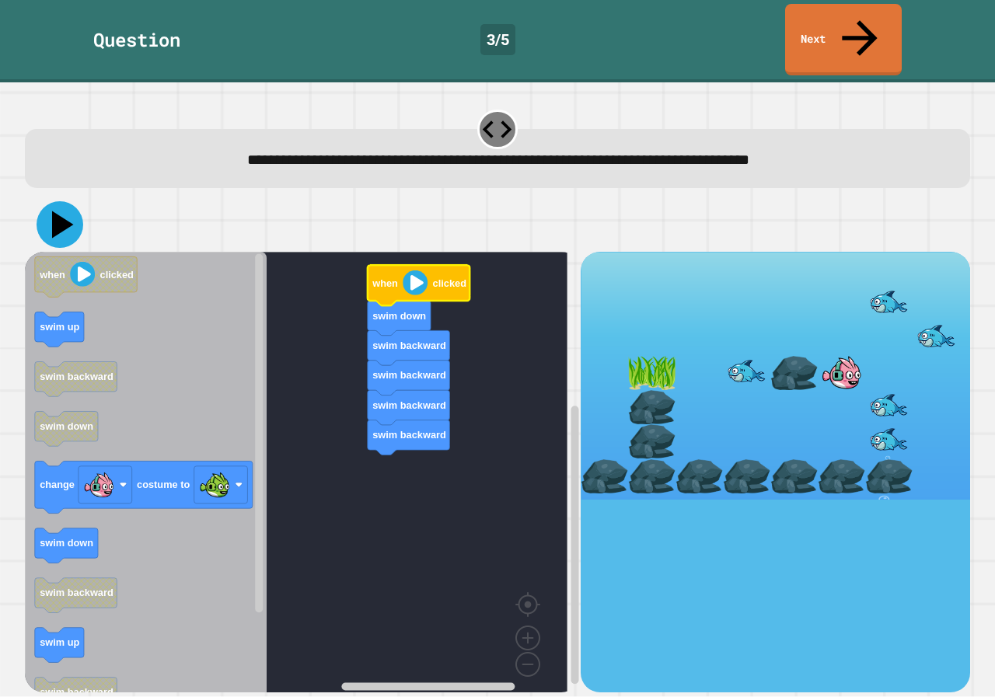
click at [68, 207] on icon at bounding box center [60, 224] width 47 height 47
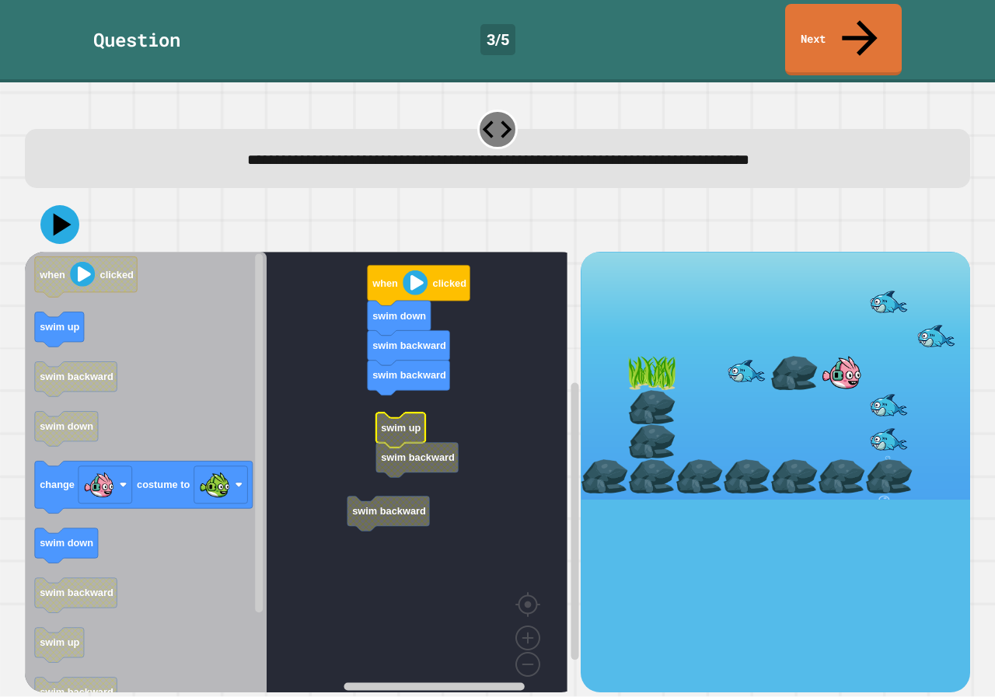
click at [410, 385] on g "swim backward when clicked swim down swim backward swim backward swim up swim b…" at bounding box center [307, 478] width 565 height 452
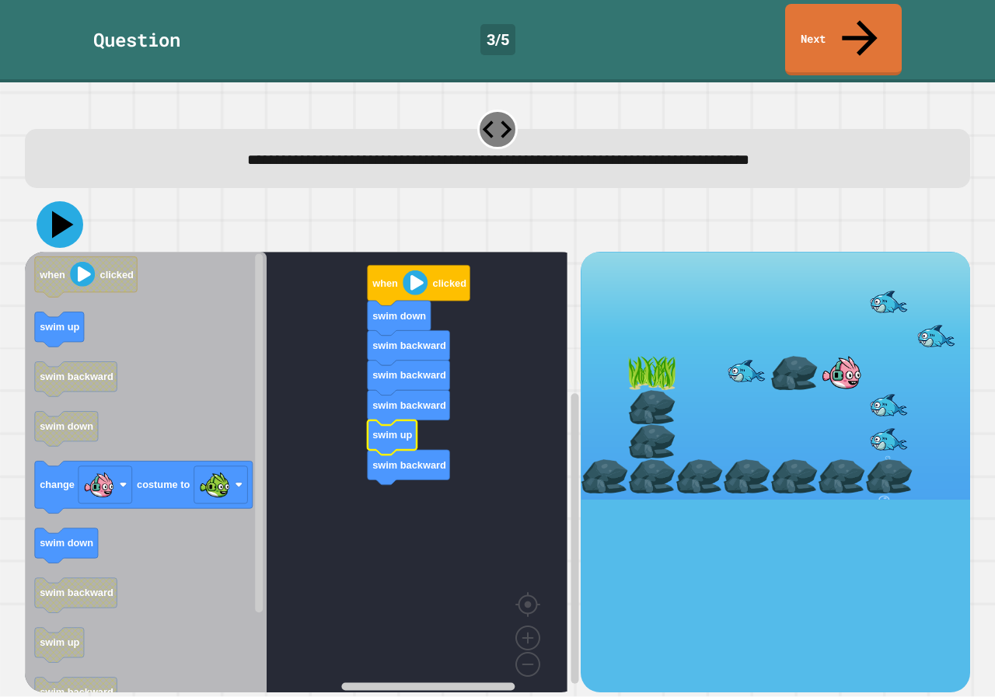
click at [68, 201] on icon at bounding box center [60, 224] width 47 height 47
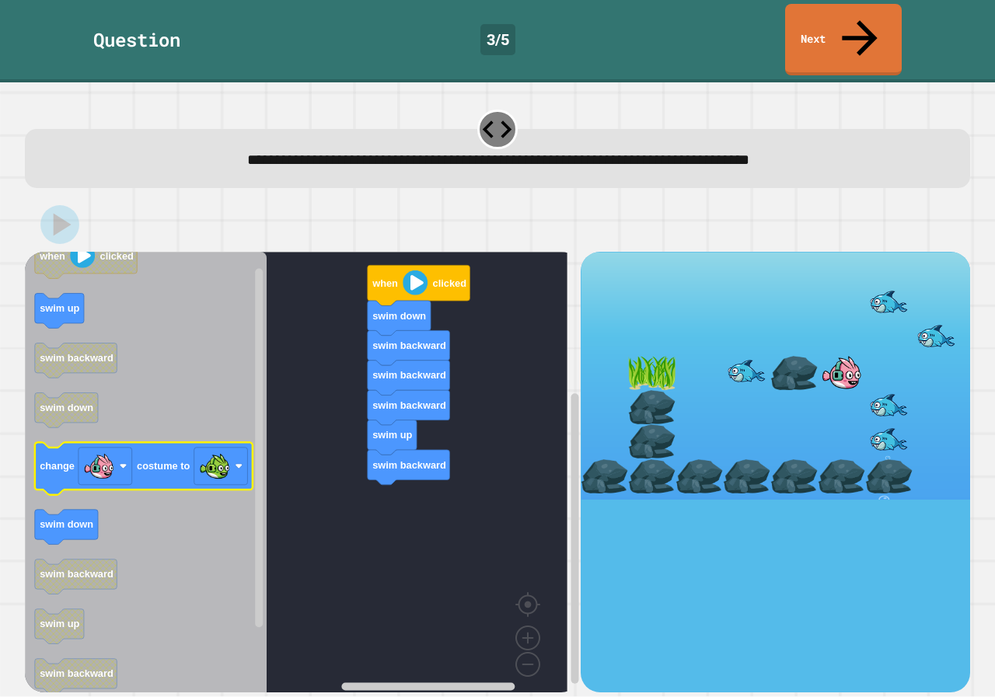
click at [198, 459] on icon "Blockly Workspace" at bounding box center [146, 478] width 242 height 452
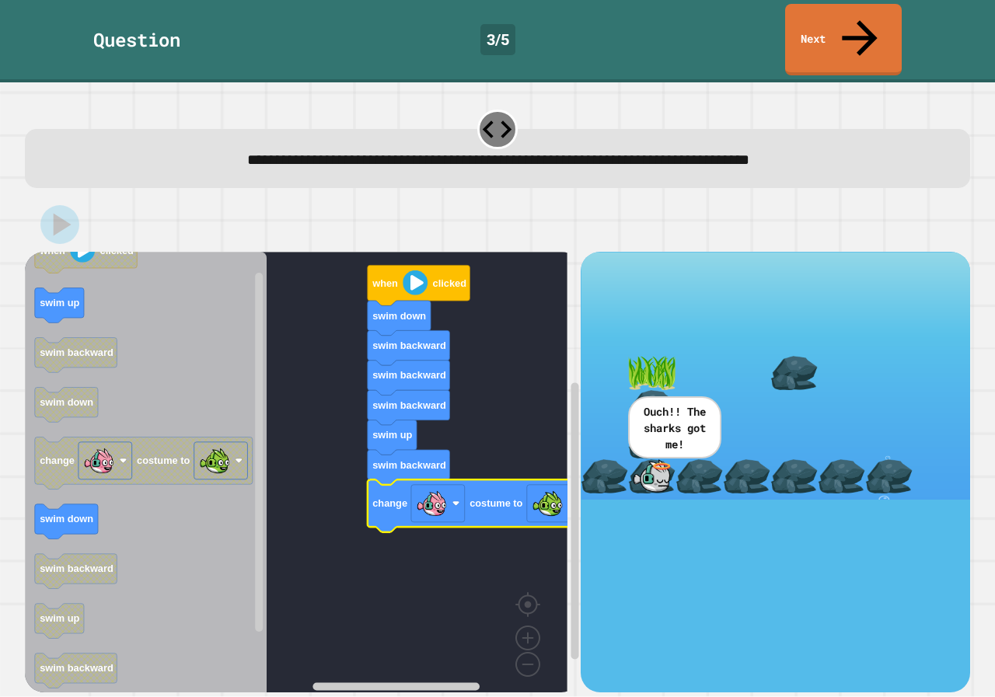
click at [79, 197] on div at bounding box center [497, 224] width 945 height 54
click at [89, 197] on div at bounding box center [497, 224] width 945 height 54
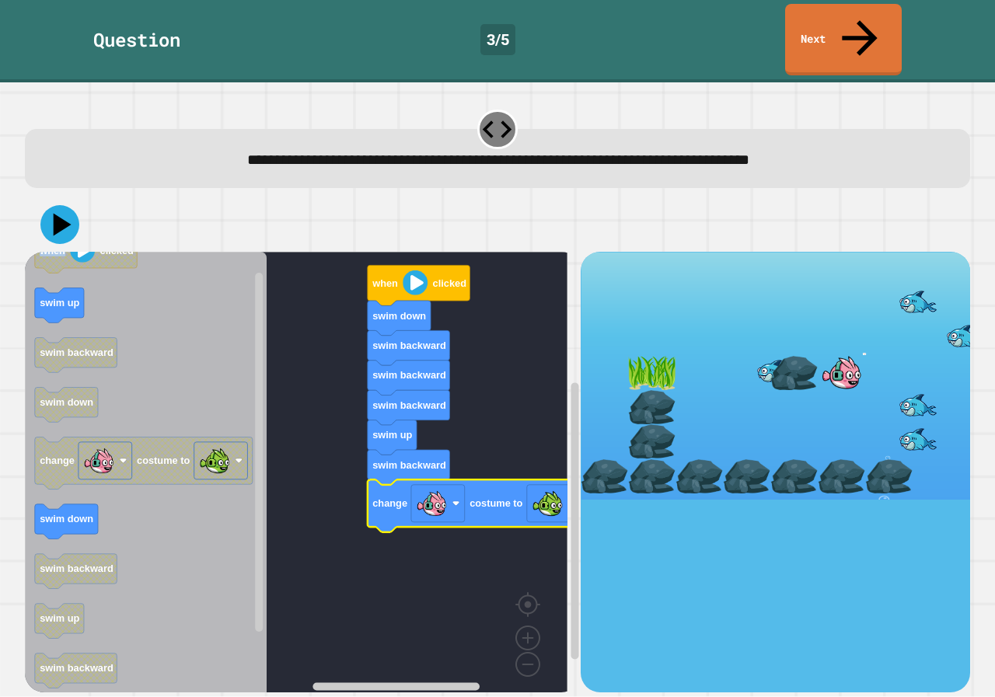
click at [89, 197] on div at bounding box center [497, 224] width 945 height 54
click at [92, 197] on div at bounding box center [497, 224] width 945 height 54
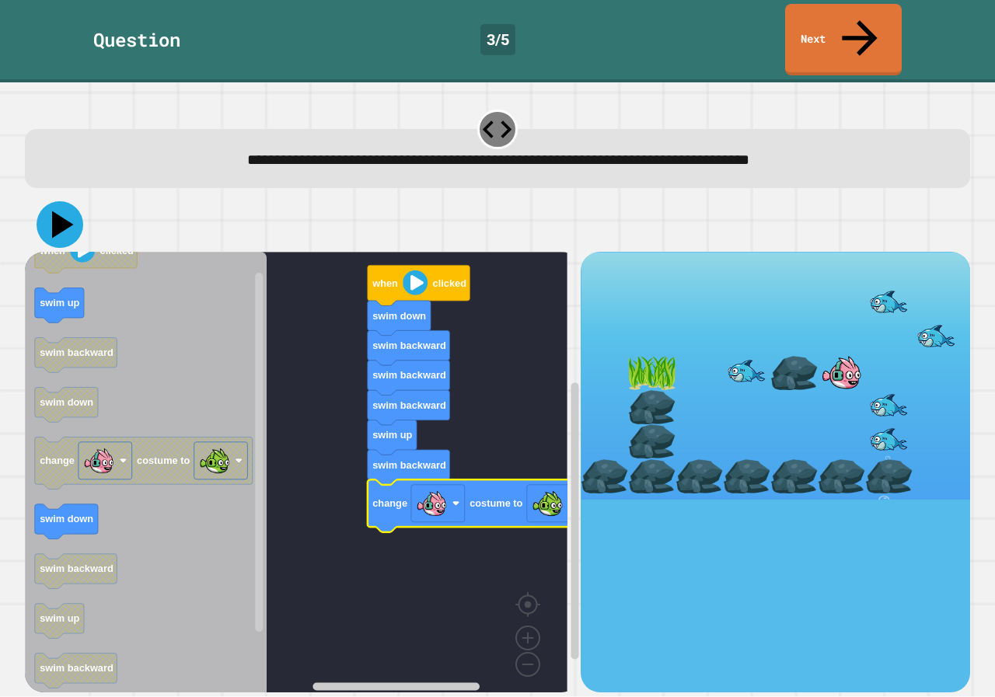
drag, startPoint x: 78, startPoint y: 186, endPoint x: 64, endPoint y: 191, distance: 15.0
click at [70, 197] on div at bounding box center [497, 224] width 945 height 54
click at [46, 205] on icon at bounding box center [60, 225] width 40 height 40
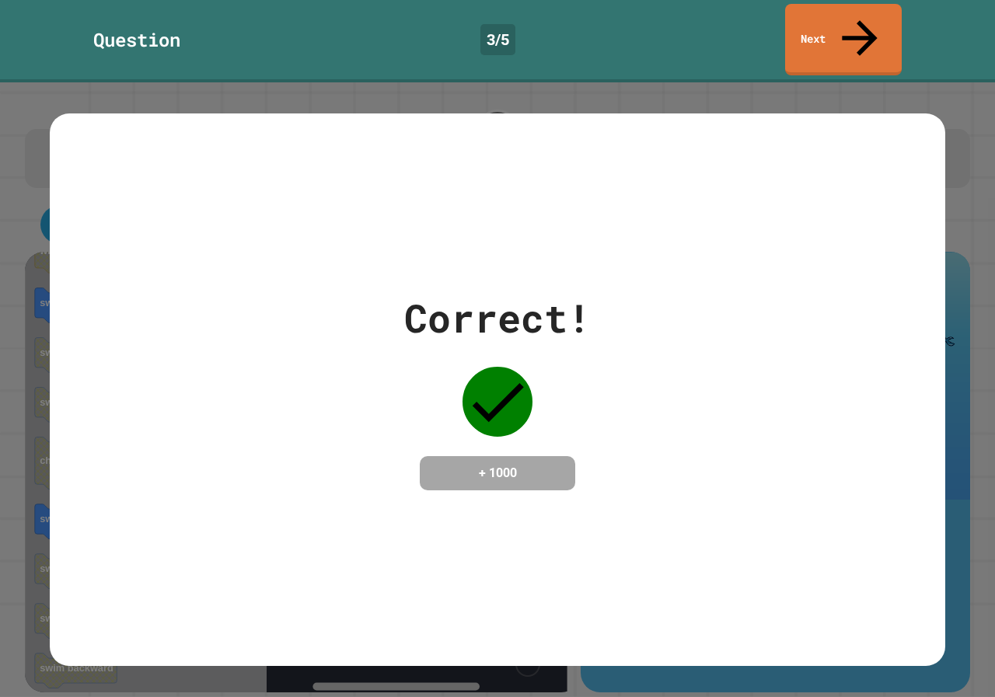
click at [630, 440] on div "Correct! + 1000" at bounding box center [497, 389] width 895 height 201
drag, startPoint x: 500, startPoint y: 399, endPoint x: 518, endPoint y: 388, distance: 20.9
click at [514, 390] on icon at bounding box center [497, 402] width 70 height 70
click at [547, 364] on div "Correct! + 1000" at bounding box center [497, 389] width 187 height 201
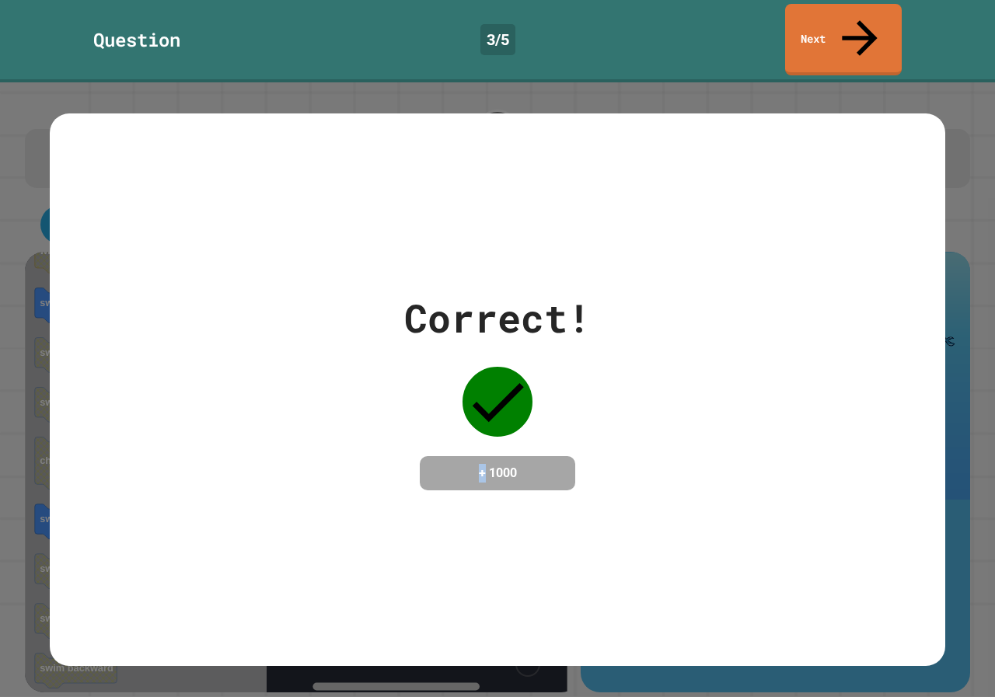
click at [546, 364] on div "Correct! + 1000" at bounding box center [497, 389] width 187 height 201
drag, startPoint x: 536, startPoint y: 373, endPoint x: 525, endPoint y: 382, distance: 14.3
click at [530, 380] on div "Correct! + 1000" at bounding box center [497, 389] width 187 height 201
click at [515, 392] on icon at bounding box center [497, 402] width 70 height 70
click at [518, 393] on icon at bounding box center [497, 402] width 70 height 70
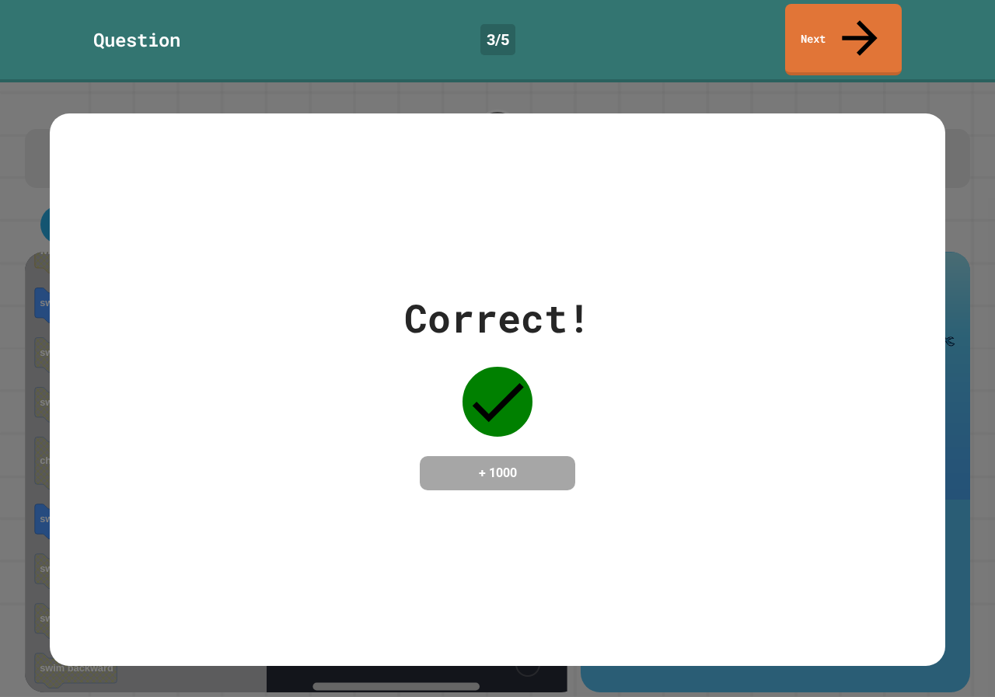
click at [519, 392] on icon at bounding box center [497, 402] width 70 height 70
click at [521, 383] on icon at bounding box center [497, 402] width 70 height 70
click at [522, 383] on icon at bounding box center [497, 402] width 70 height 70
drag, startPoint x: 498, startPoint y: 376, endPoint x: 438, endPoint y: 373, distance: 60.7
click at [438, 373] on div "Correct! + 1000" at bounding box center [497, 389] width 187 height 201
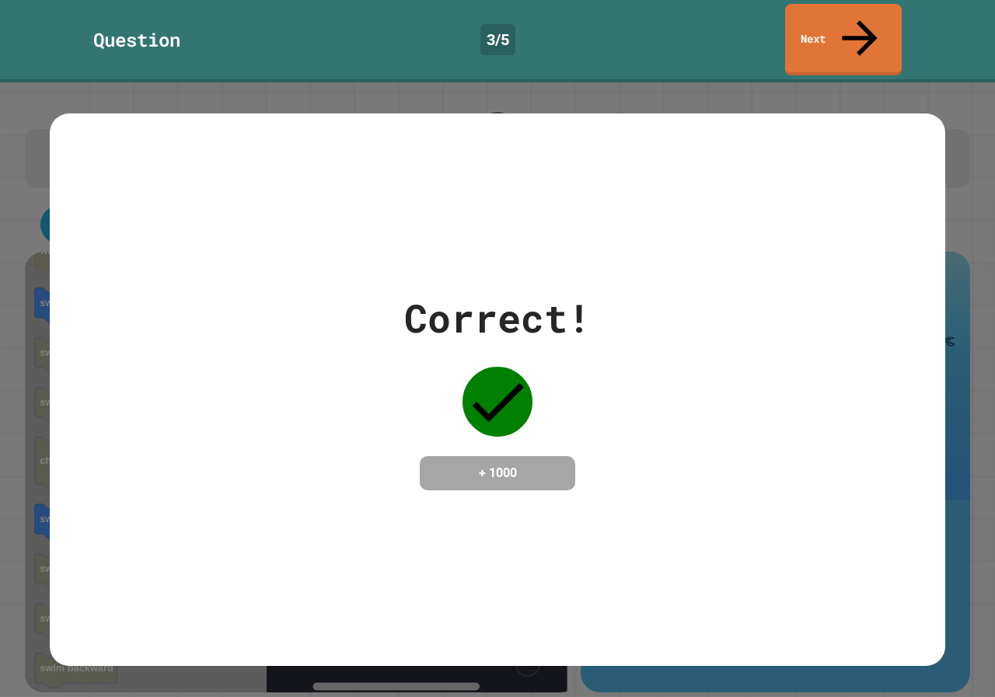
drag, startPoint x: 478, startPoint y: 360, endPoint x: 487, endPoint y: 364, distance: 10.1
click at [487, 367] on icon at bounding box center [497, 402] width 70 height 70
click at [493, 367] on icon at bounding box center [497, 402] width 70 height 70
click at [842, 17] on link "Next" at bounding box center [843, 37] width 106 height 75
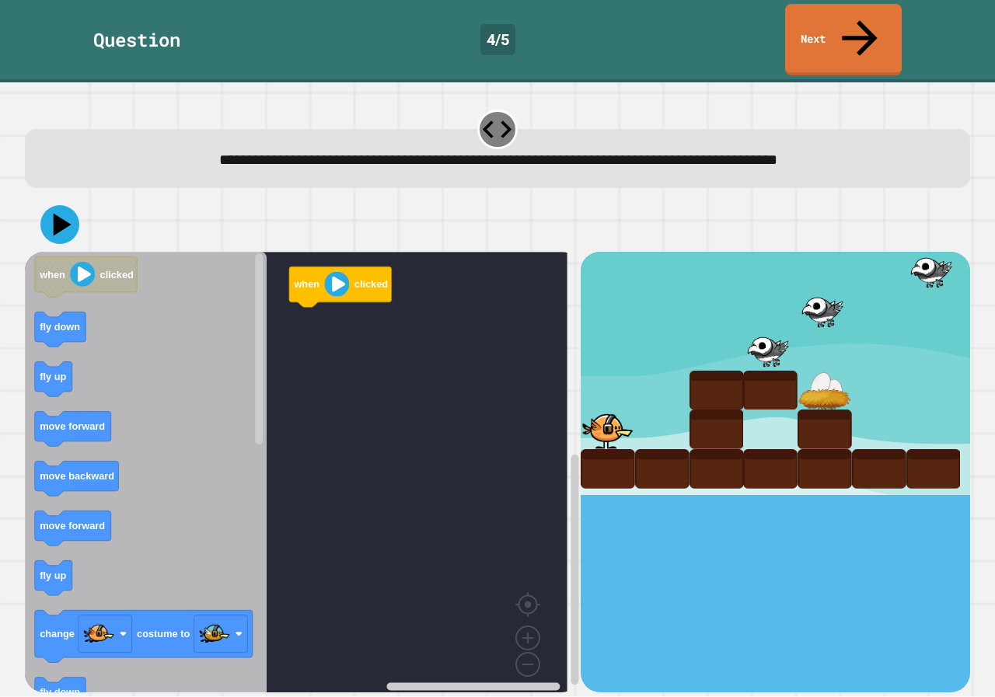
click at [71, 322] on icon "Blockly Workspace" at bounding box center [146, 478] width 242 height 452
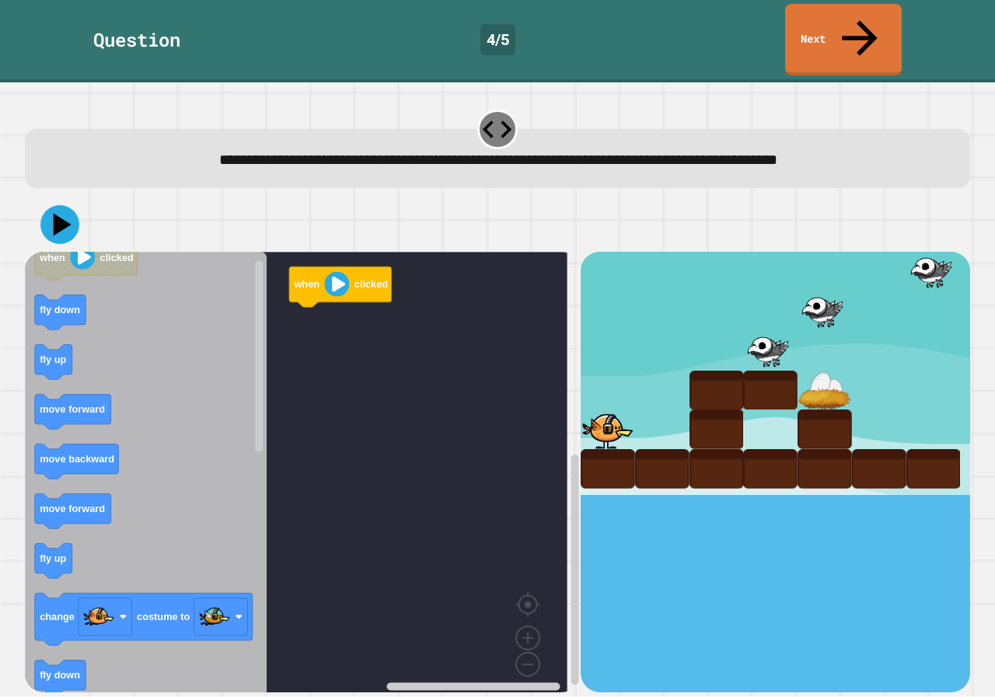
click at [138, 422] on icon "when clicked fly down fly up move forward move backward move forward fly up cha…" at bounding box center [146, 478] width 242 height 452
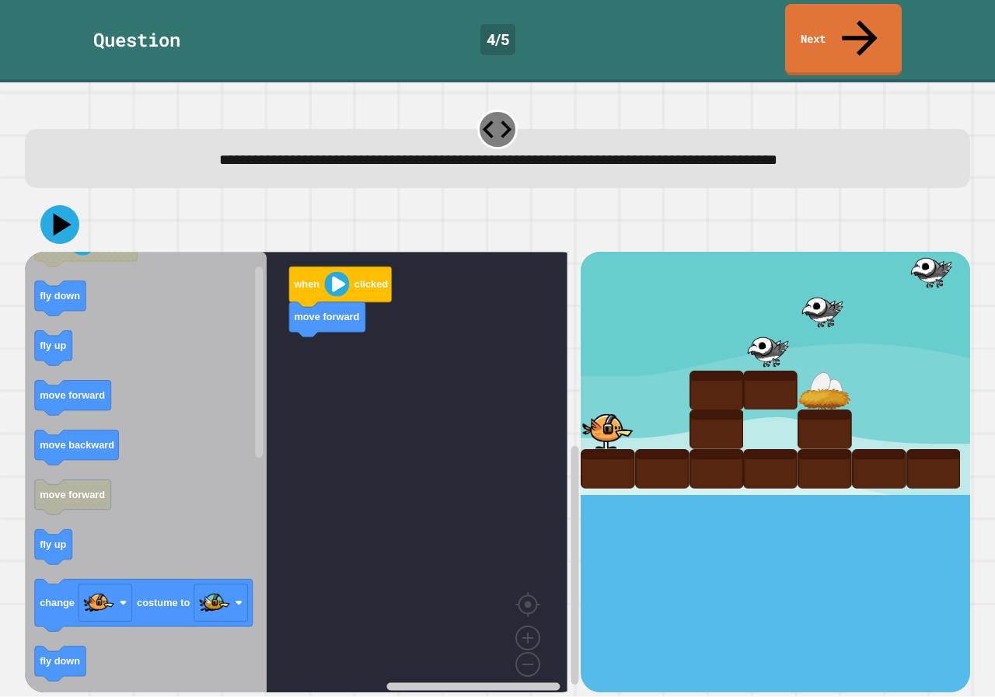
click at [81, 337] on icon "Blockly Workspace" at bounding box center [146, 478] width 242 height 452
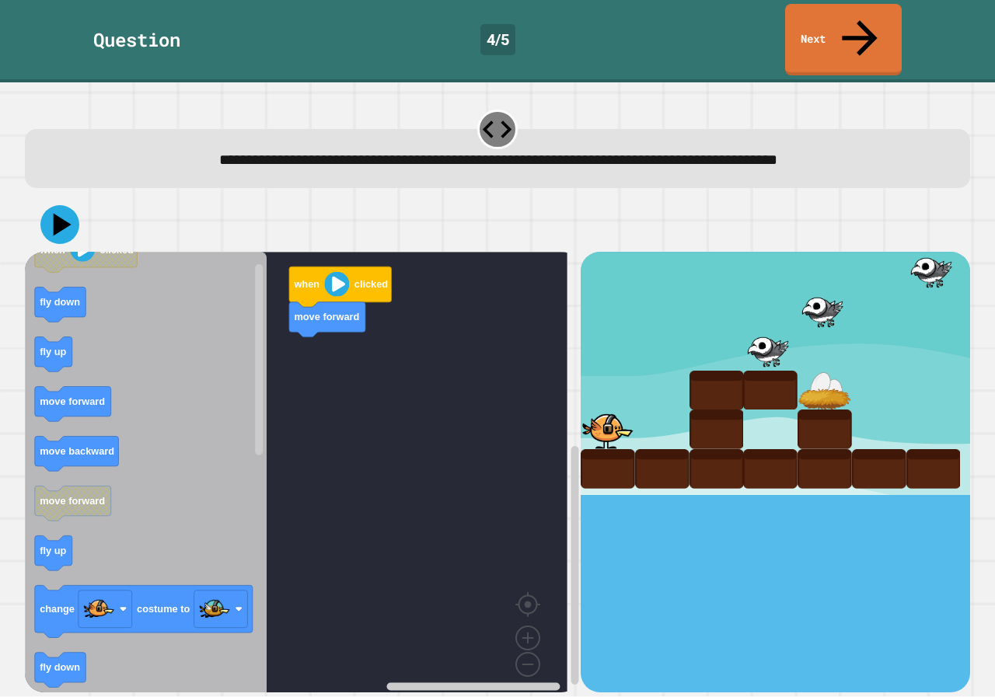
click at [39, 288] on icon "when clicked fly down fly up move forward move backward move forward fly up cha…" at bounding box center [146, 478] width 242 height 452
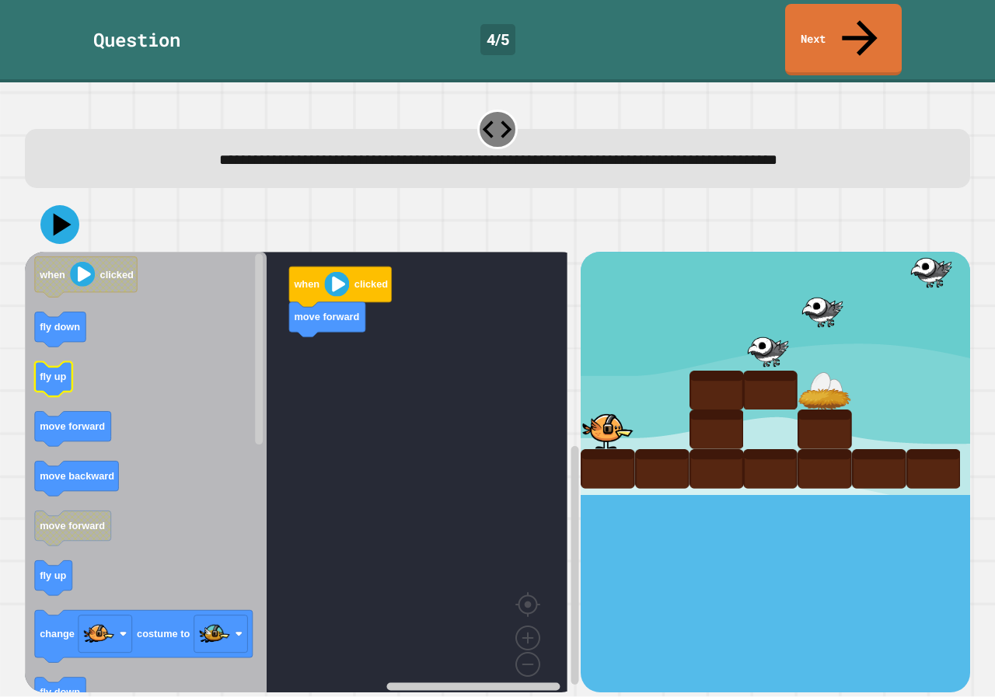
click at [111, 323] on icon "Blockly Workspace" at bounding box center [146, 478] width 242 height 452
click at [131, 341] on icon "Blockly Workspace" at bounding box center [146, 478] width 242 height 452
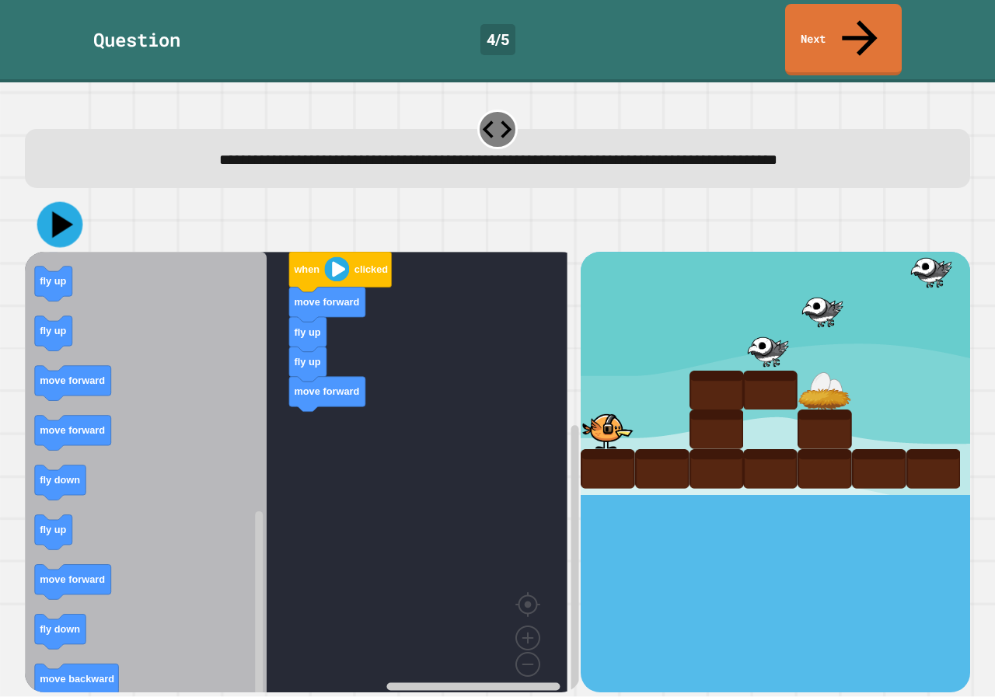
click at [47, 202] on icon at bounding box center [60, 225] width 46 height 46
click at [73, 494] on icon "Blockly Workspace" at bounding box center [146, 478] width 242 height 452
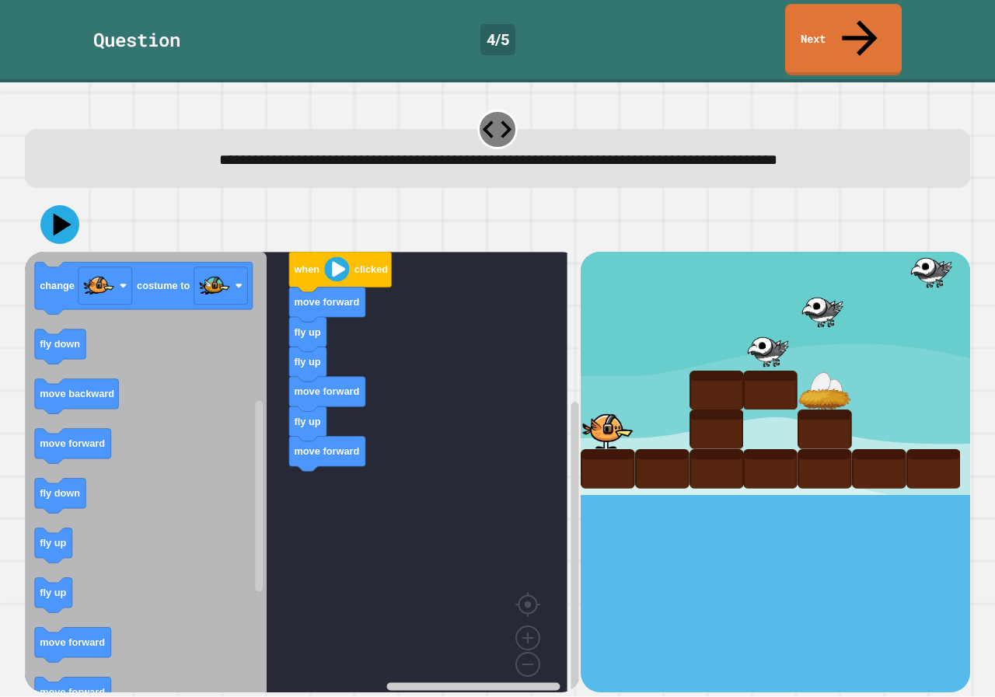
click at [308, 448] on div "when clicked move forward fly up fly up move forward fly up move forward when c…" at bounding box center [303, 472] width 556 height 440
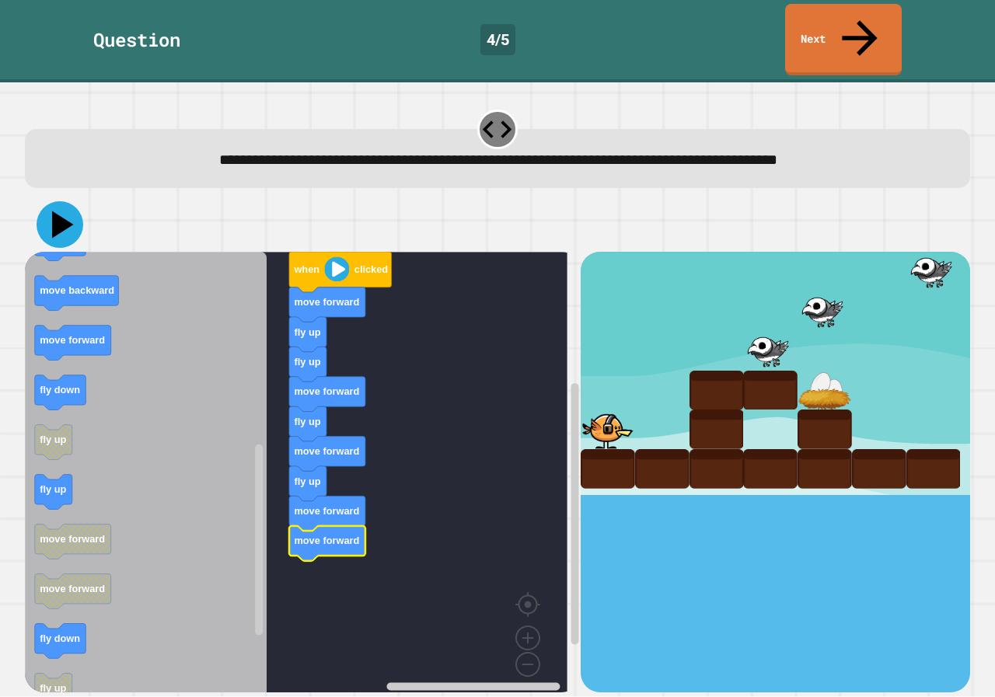
click at [45, 201] on icon at bounding box center [60, 224] width 47 height 47
drag, startPoint x: 803, startPoint y: 404, endPoint x: 783, endPoint y: 319, distance: 87.1
click at [783, 319] on div at bounding box center [775, 373] width 389 height 242
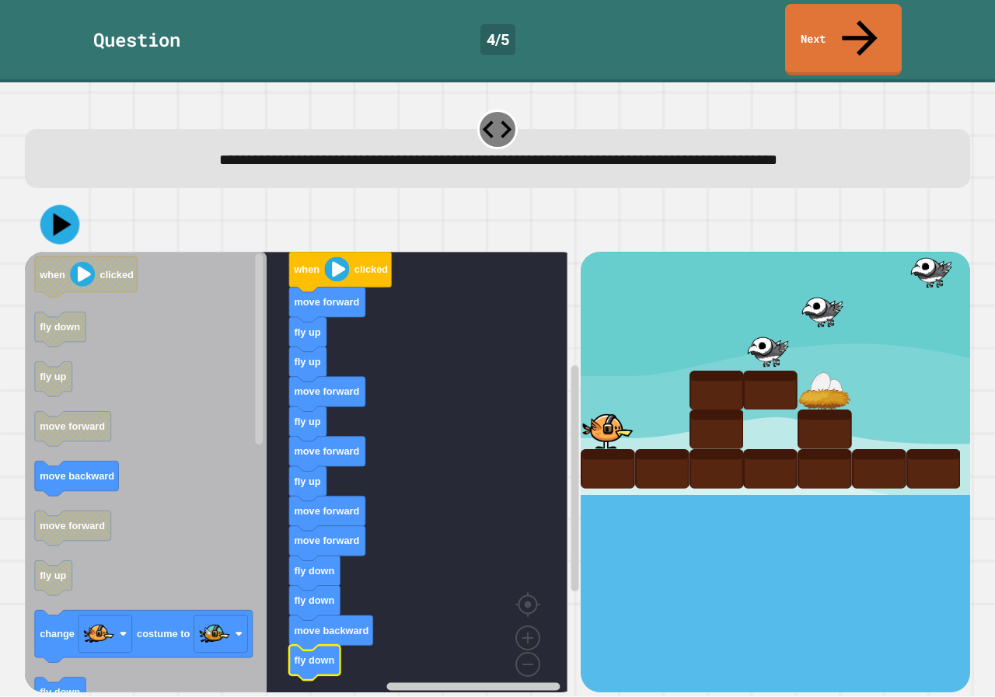
click at [51, 197] on div at bounding box center [497, 224] width 945 height 54
click at [82, 274] on div "when clicked move forward fly up fly up move forward fly up move forward fly up…" at bounding box center [497, 444] width 945 height 494
drag, startPoint x: 32, startPoint y: 203, endPoint x: 44, endPoint y: 201, distance: 11.9
click at [42, 201] on div at bounding box center [497, 224] width 945 height 54
click at [55, 211] on icon at bounding box center [63, 224] width 22 height 27
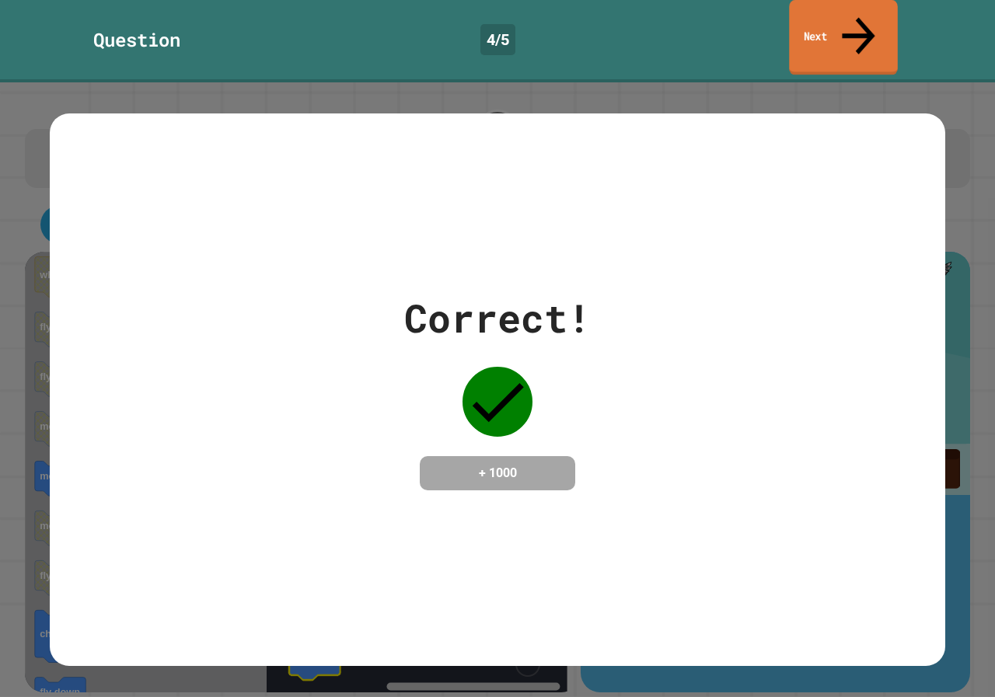
click at [849, 14] on link "Next" at bounding box center [843, 37] width 108 height 75
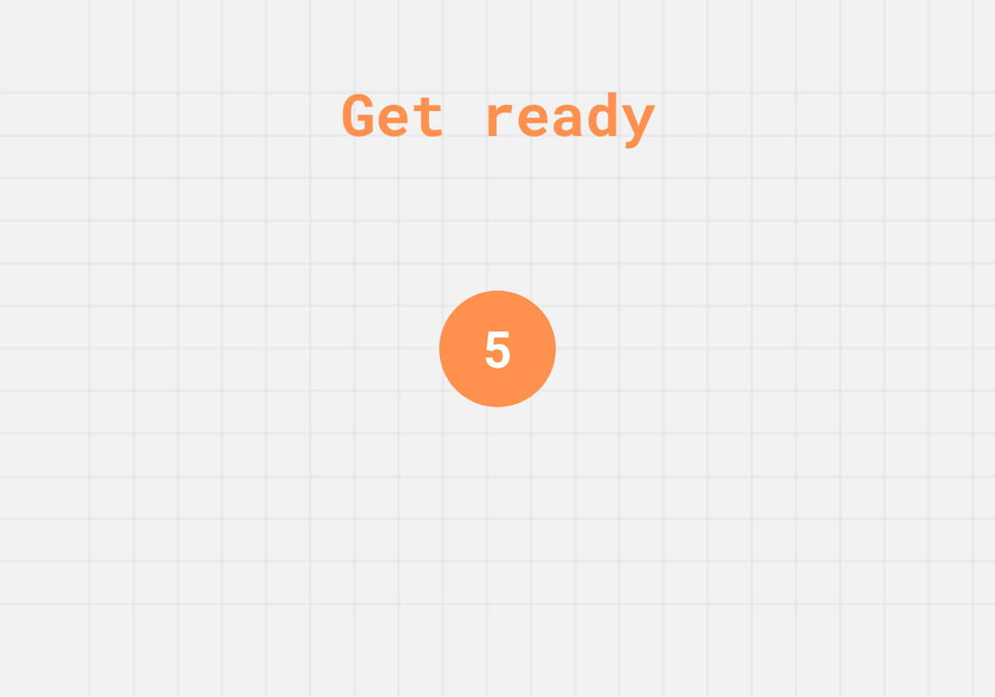
drag, startPoint x: 645, startPoint y: 61, endPoint x: 504, endPoint y: 275, distance: 256.9
click at [504, 275] on div "Get ready 5" at bounding box center [497, 348] width 995 height 697
drag, startPoint x: 482, startPoint y: 295, endPoint x: 516, endPoint y: 273, distance: 40.5
click at [512, 274] on div "Get ready 5" at bounding box center [497, 348] width 117 height 697
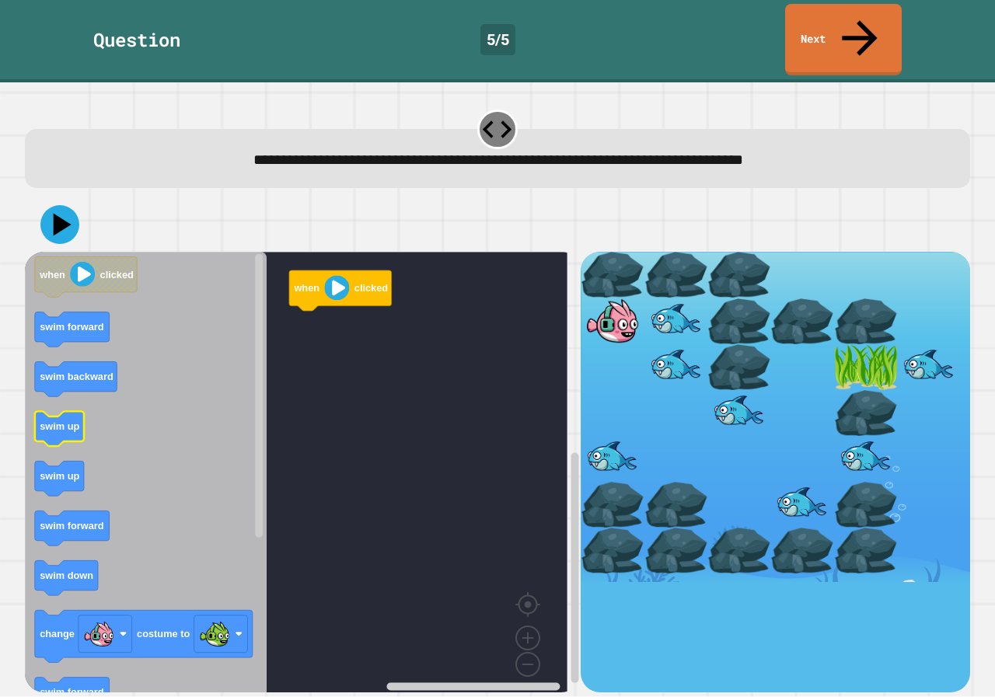
click at [55, 421] on text "swim up" at bounding box center [60, 427] width 40 height 12
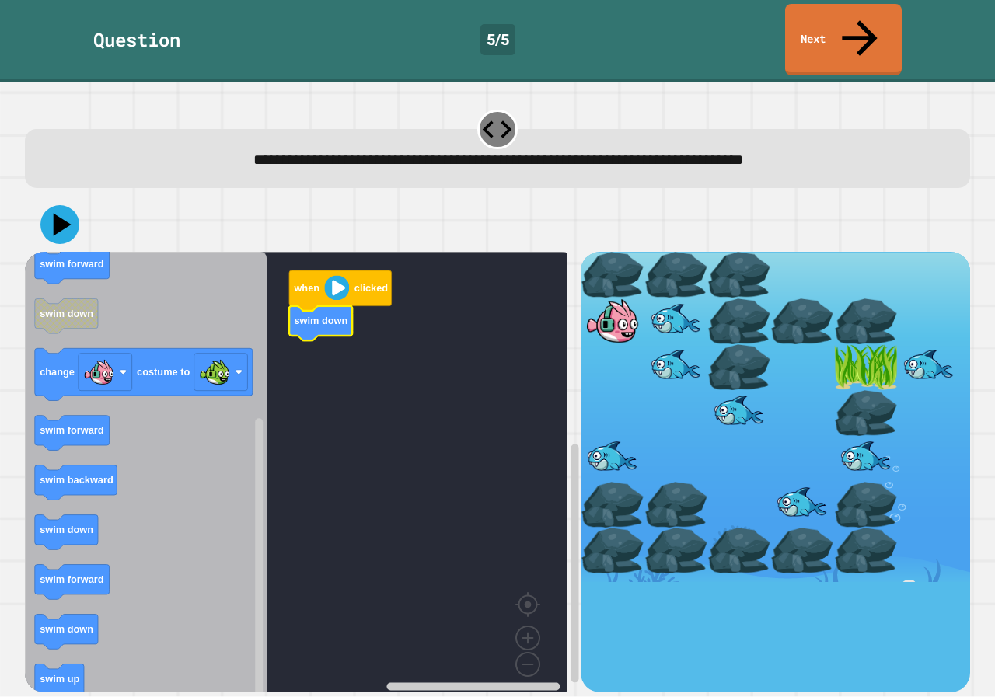
click at [46, 483] on icon "Blockly Workspace" at bounding box center [146, 478] width 242 height 452
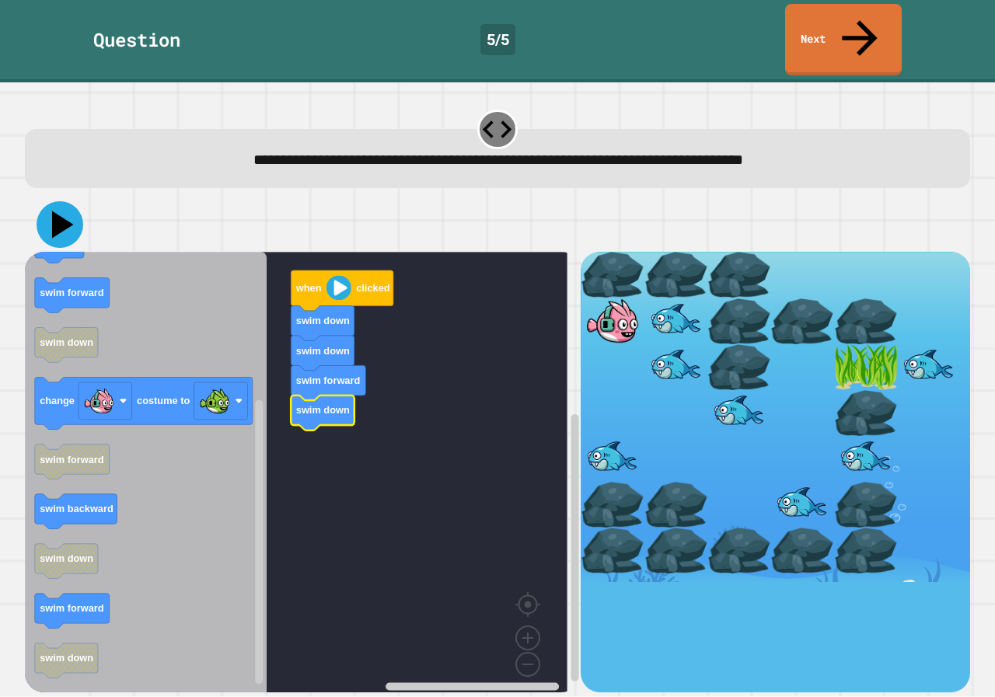
click at [49, 201] on icon at bounding box center [60, 224] width 47 height 47
click at [51, 201] on icon at bounding box center [60, 224] width 47 height 47
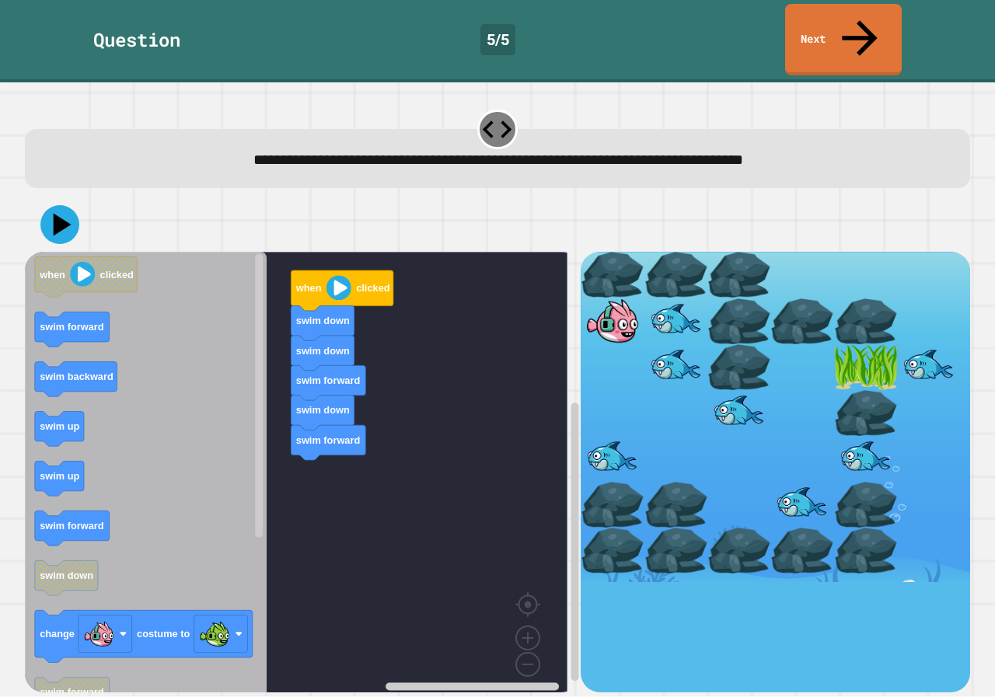
click at [211, 431] on icon "when clicked swim forward swim backward swim up swim up swim forward swim down …" at bounding box center [146, 478] width 242 height 452
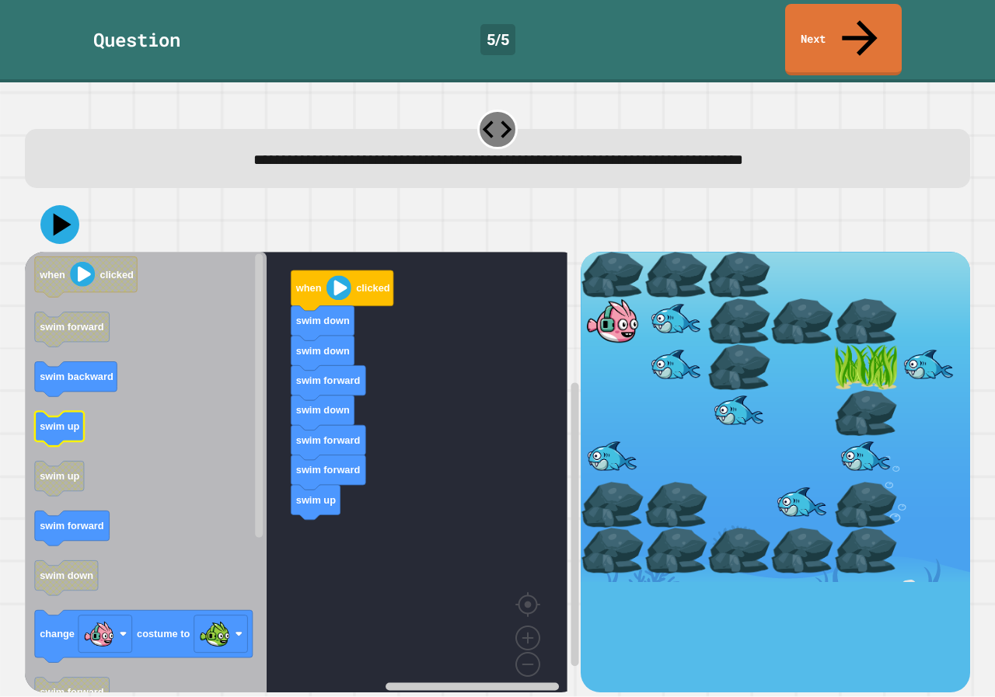
click at [47, 359] on icon "when clicked swim forward swim backward swim up swim up swim forward swim down …" at bounding box center [146, 478] width 242 height 452
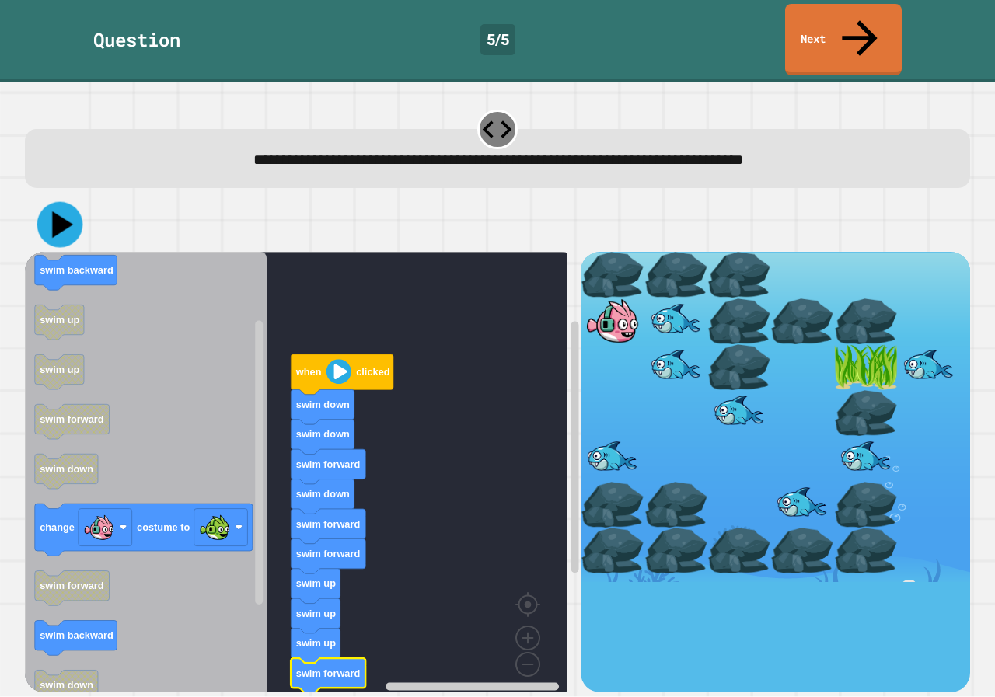
click at [59, 202] on icon at bounding box center [60, 225] width 46 height 46
click at [58, 206] on icon at bounding box center [60, 224] width 47 height 47
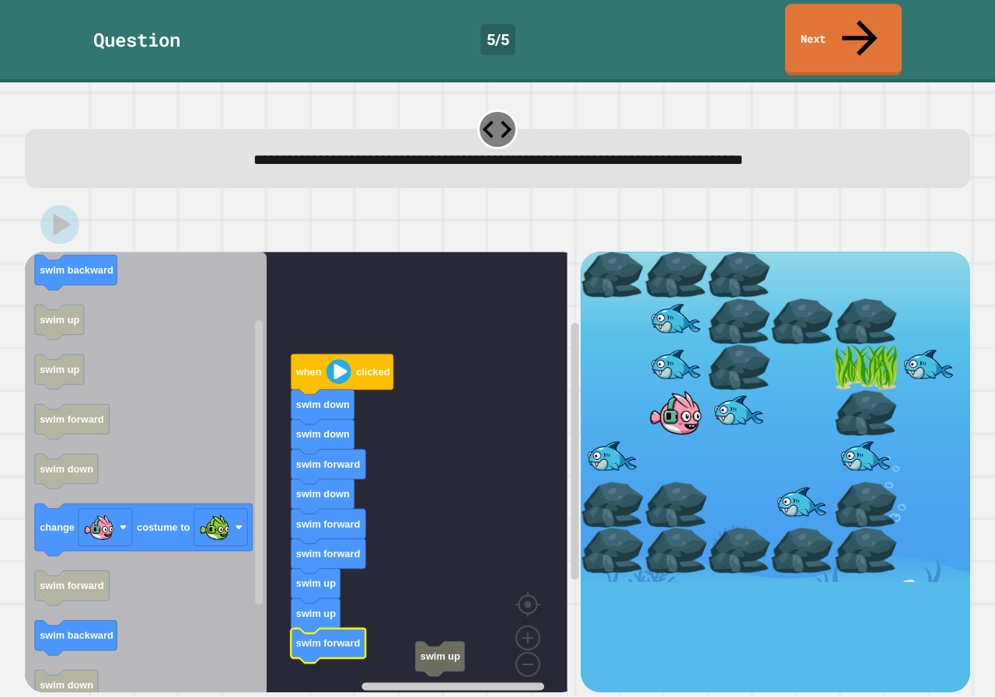
drag, startPoint x: 784, startPoint y: 214, endPoint x: 727, endPoint y: 380, distance: 175.7
drag, startPoint x: 727, startPoint y: 380, endPoint x: 721, endPoint y: 392, distance: 13.9
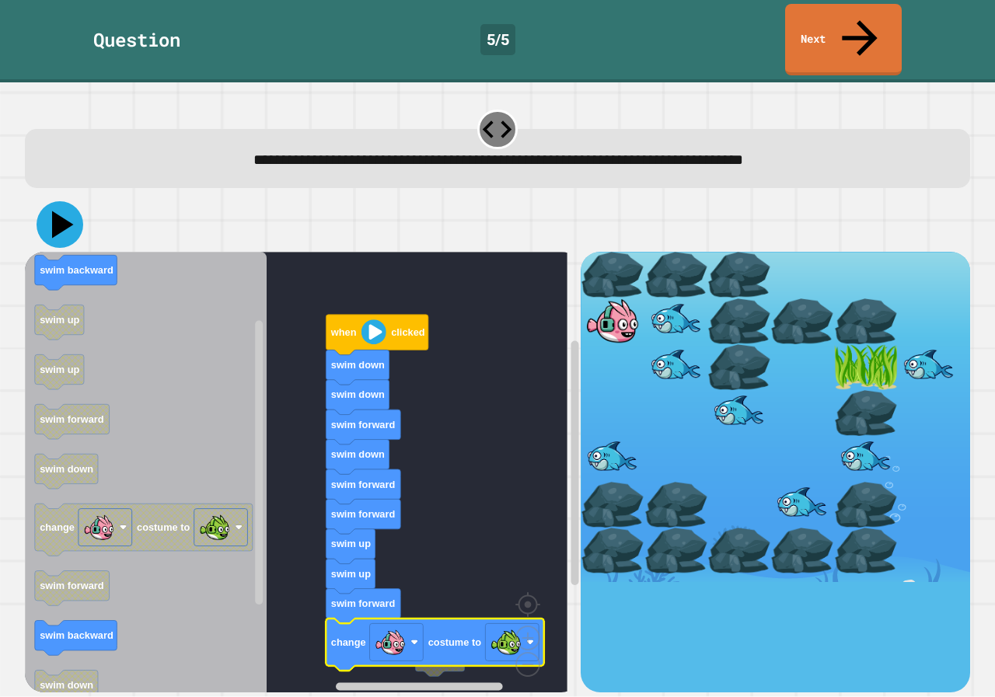
click at [61, 211] on icon at bounding box center [63, 224] width 22 height 27
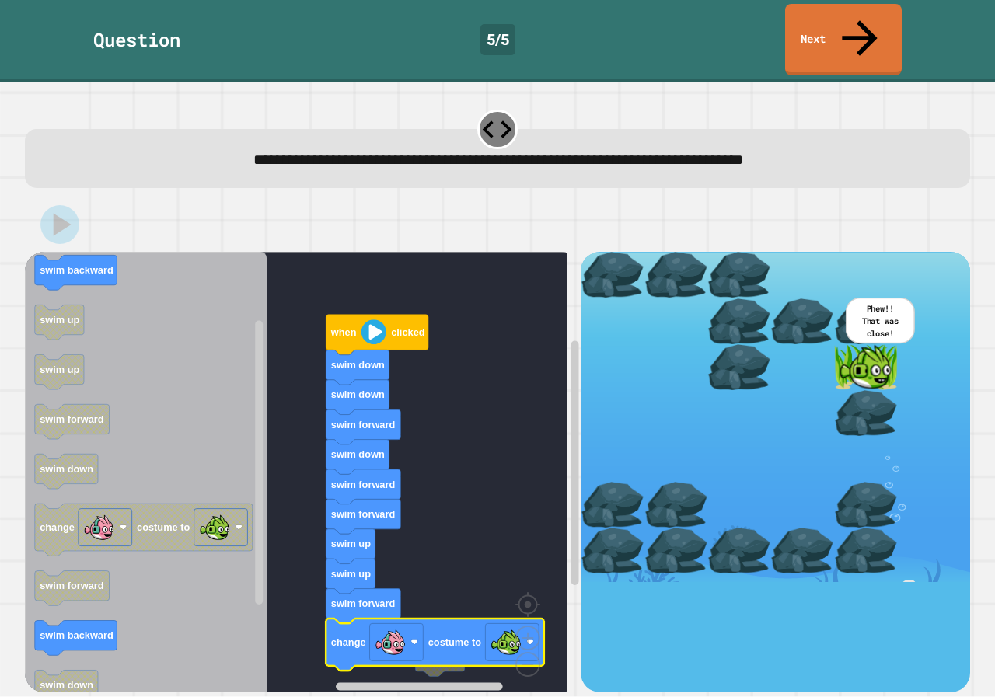
click at [834, 344] on div at bounding box center [865, 367] width 63 height 46
click at [834, 345] on div at bounding box center [865, 367] width 63 height 46
click at [834, 390] on div at bounding box center [865, 413] width 63 height 46
click at [809, 371] on div at bounding box center [775, 417] width 389 height 330
click at [844, 344] on div at bounding box center [865, 367] width 63 height 46
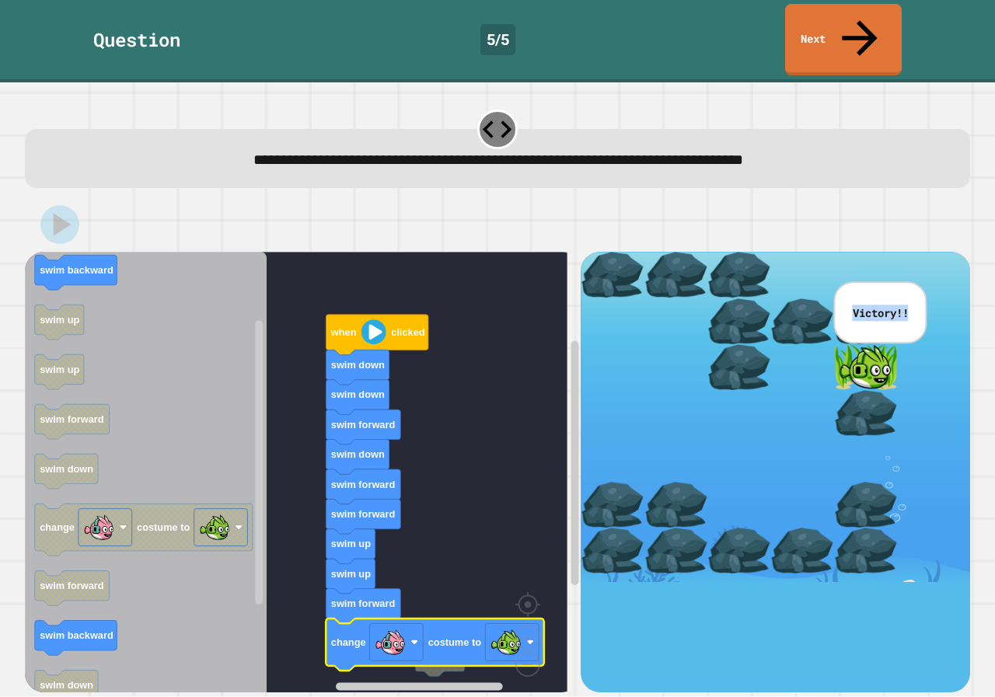
drag, startPoint x: 842, startPoint y: 342, endPoint x: 782, endPoint y: 321, distance: 64.1
click at [791, 376] on div "Victory!!" at bounding box center [775, 417] width 389 height 330
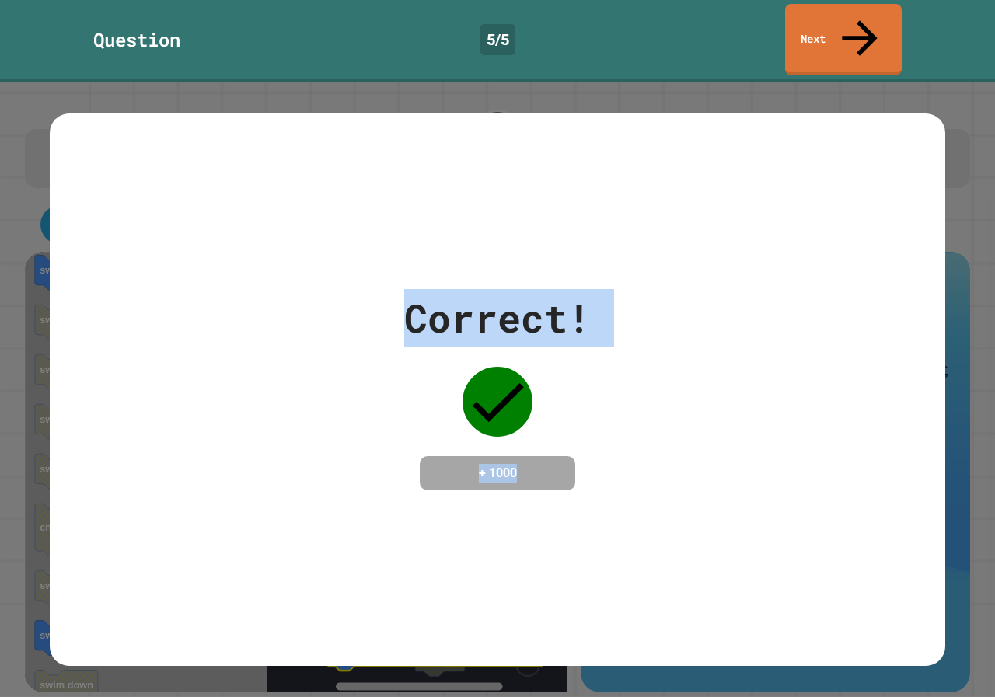
click at [772, 326] on div "Correct! + 1000" at bounding box center [497, 389] width 895 height 201
click at [551, 420] on div "Correct! + 1000" at bounding box center [497, 389] width 187 height 201
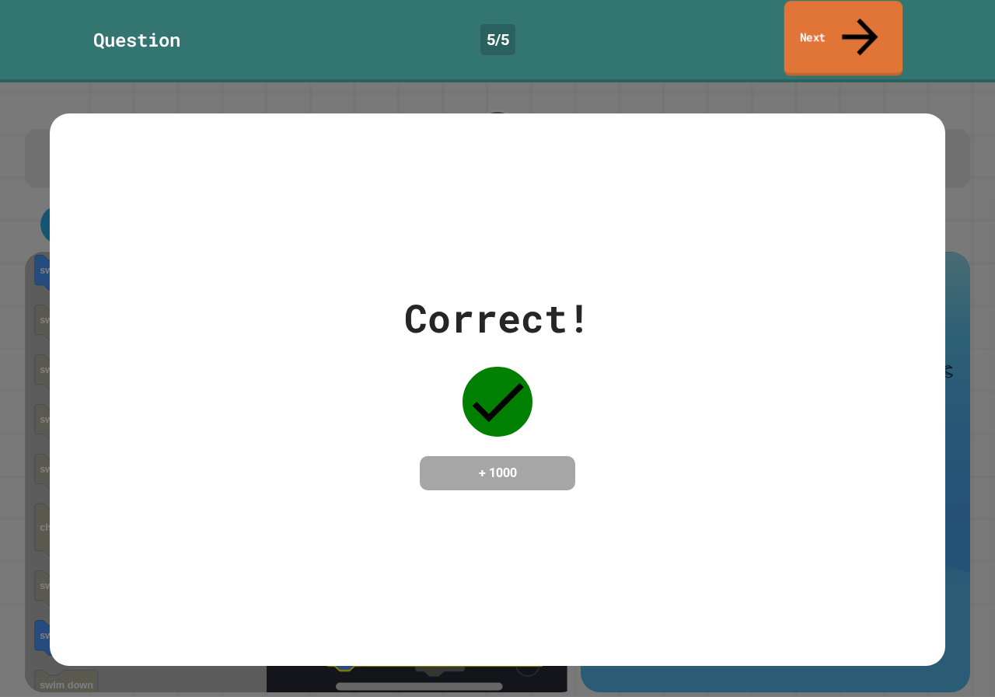
click at [889, 21] on link "Next" at bounding box center [843, 38] width 119 height 75
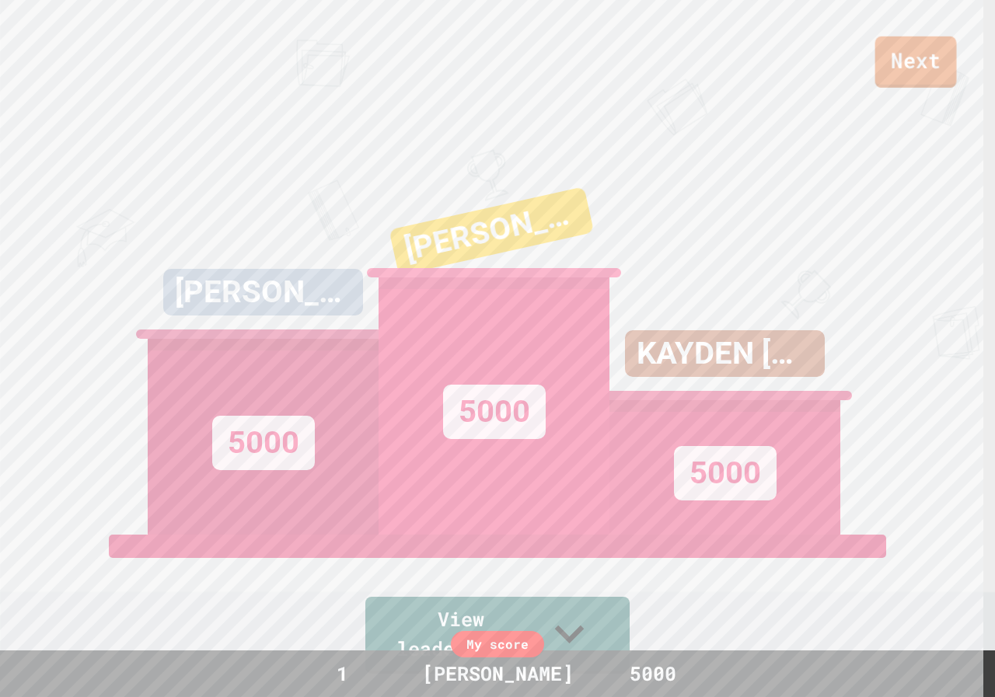
click at [936, 61] on link "Next" at bounding box center [916, 62] width 82 height 51
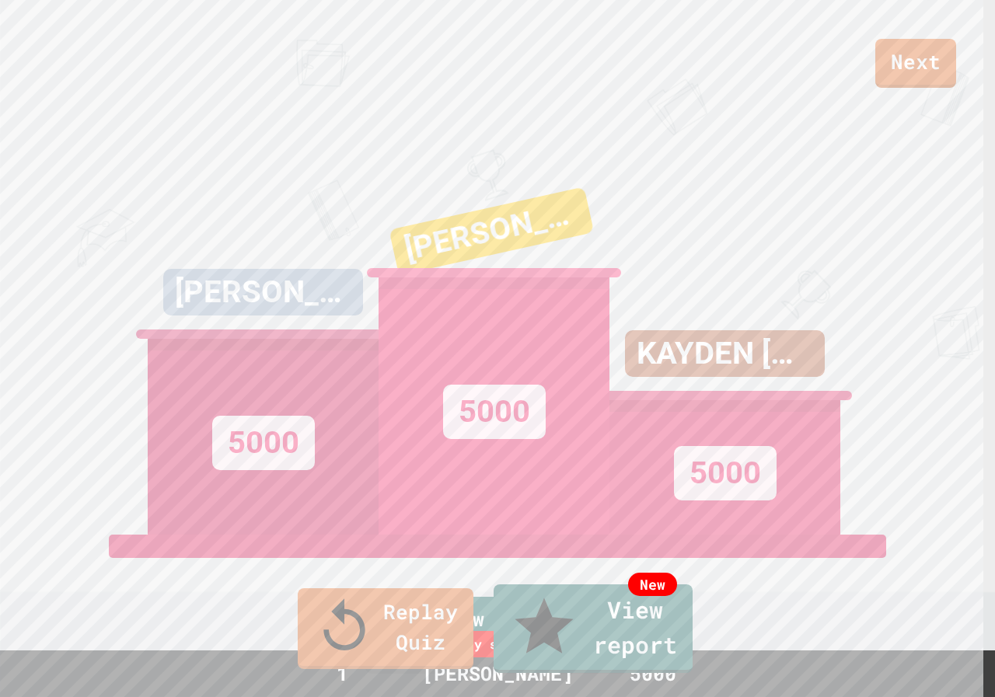
drag, startPoint x: 512, startPoint y: 552, endPoint x: 507, endPoint y: 655, distance: 103.5
